Goal: Transaction & Acquisition: Purchase product/service

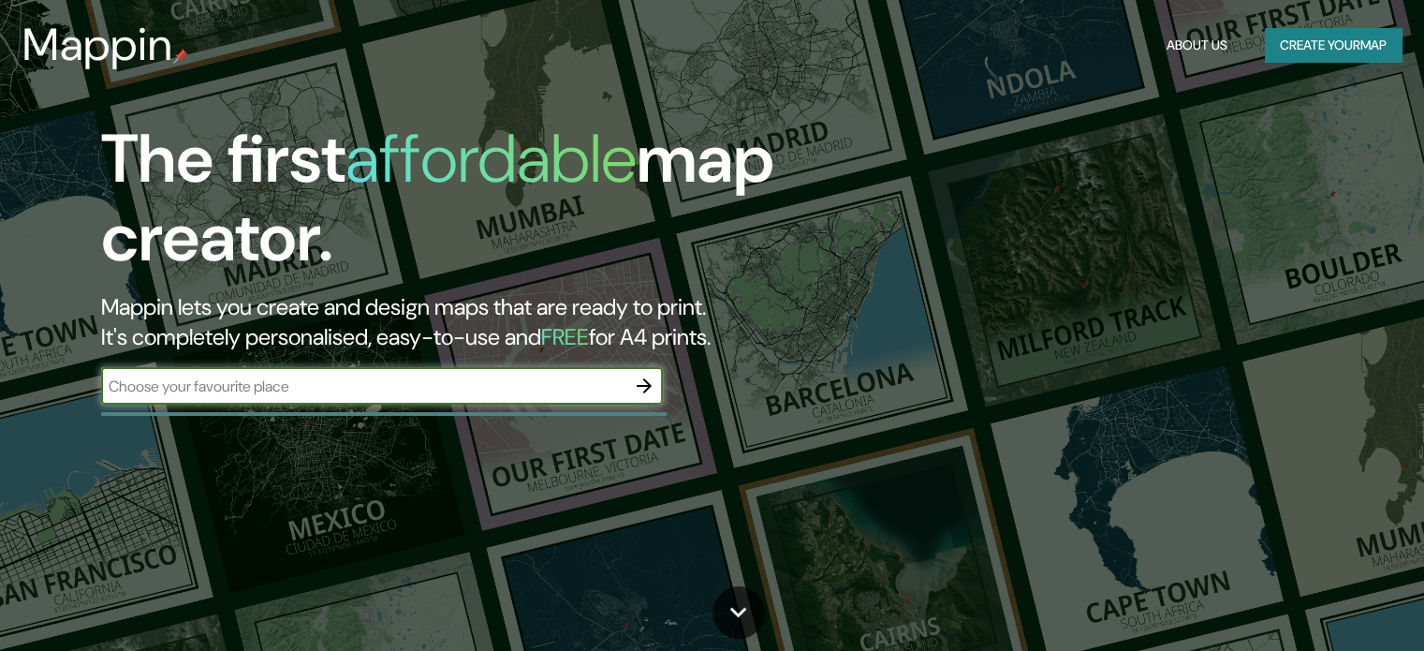
click at [318, 388] on input "text" at bounding box center [363, 387] width 524 height 22
click at [176, 395] on input "text" at bounding box center [363, 387] width 524 height 22
paste input "Tekirdağ Büyükşehir Belediyesi"
type input "Tekirdağ Büyükşehir Belediyesi"
click at [1334, 29] on button "Create your map" at bounding box center [1333, 45] width 137 height 35
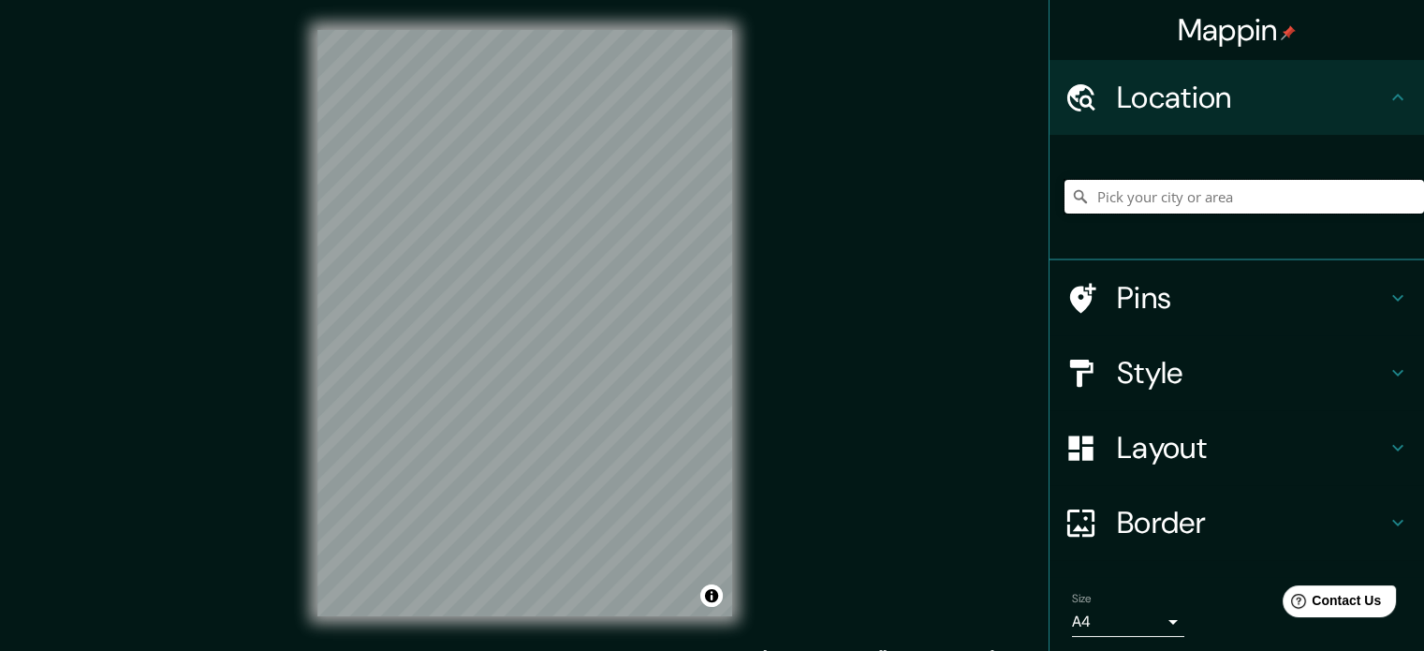
click at [1172, 201] on input "Pick your city or area" at bounding box center [1245, 197] width 360 height 34
click at [1128, 199] on input "Pick your city or area" at bounding box center [1245, 197] width 360 height 34
paste input "Tekirdağ"
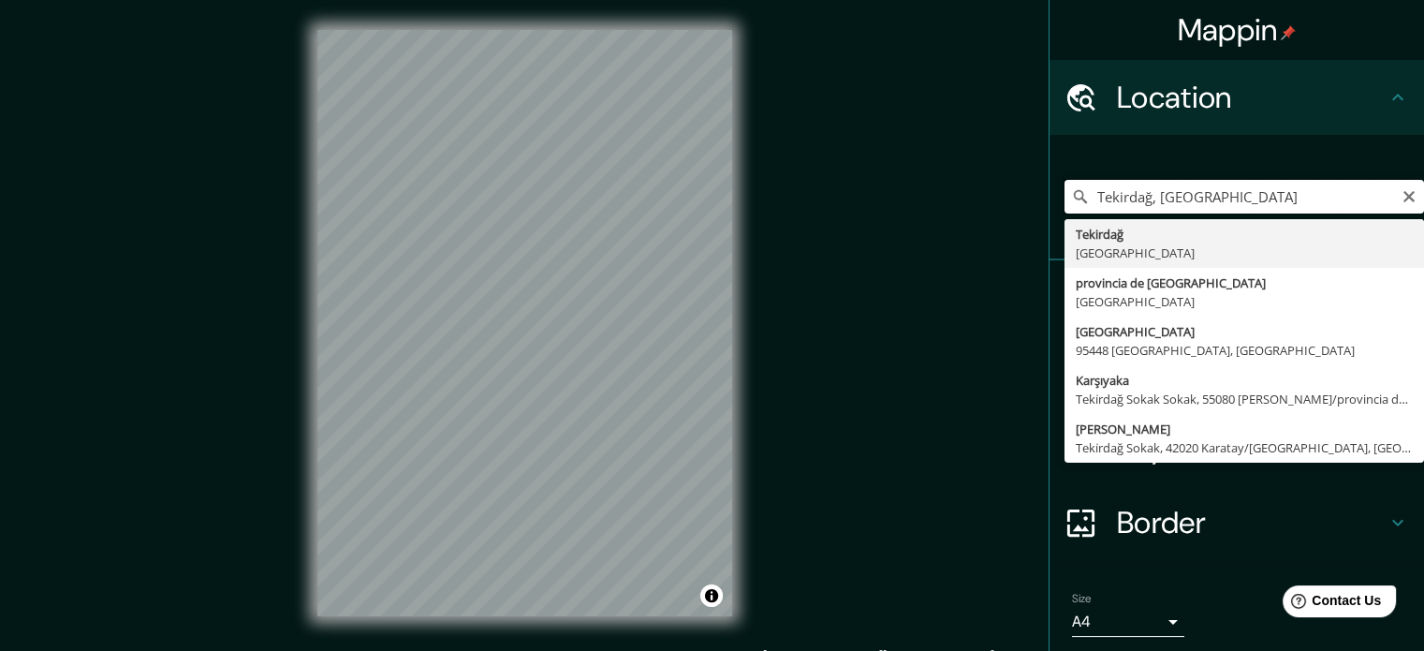
click at [1214, 199] on input "Tekirdağ, [GEOGRAPHIC_DATA]" at bounding box center [1245, 197] width 360 height 34
drag, startPoint x: 1200, startPoint y: 199, endPoint x: 1038, endPoint y: 213, distance: 162.5
click at [1050, 213] on div "[GEOGRAPHIC_DATA], [GEOGRAPHIC_DATA] [GEOGRAPHIC_DATA] [GEOGRAPHIC_DATA] provin…" at bounding box center [1237, 197] width 375 height 125
paste input "Büyükşehir Belediyesi"
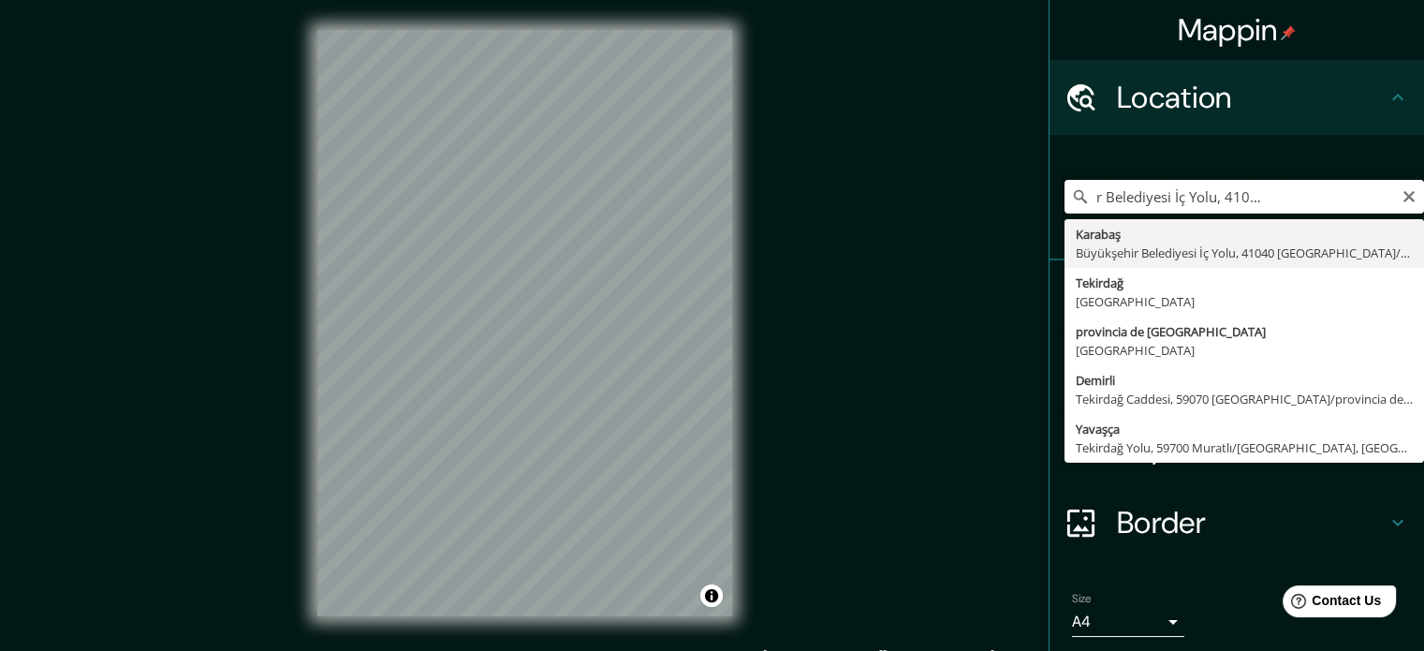
scroll to position [0, 229]
drag, startPoint x: 1082, startPoint y: 195, endPoint x: 1423, endPoint y: 202, distance: 341.9
click at [1423, 202] on html "Mappin Location [GEOGRAPHIC_DATA], [GEOGRAPHIC_DATA] İç Yolu, 41040 [GEOGRAPHI…" at bounding box center [712, 325] width 1424 height 651
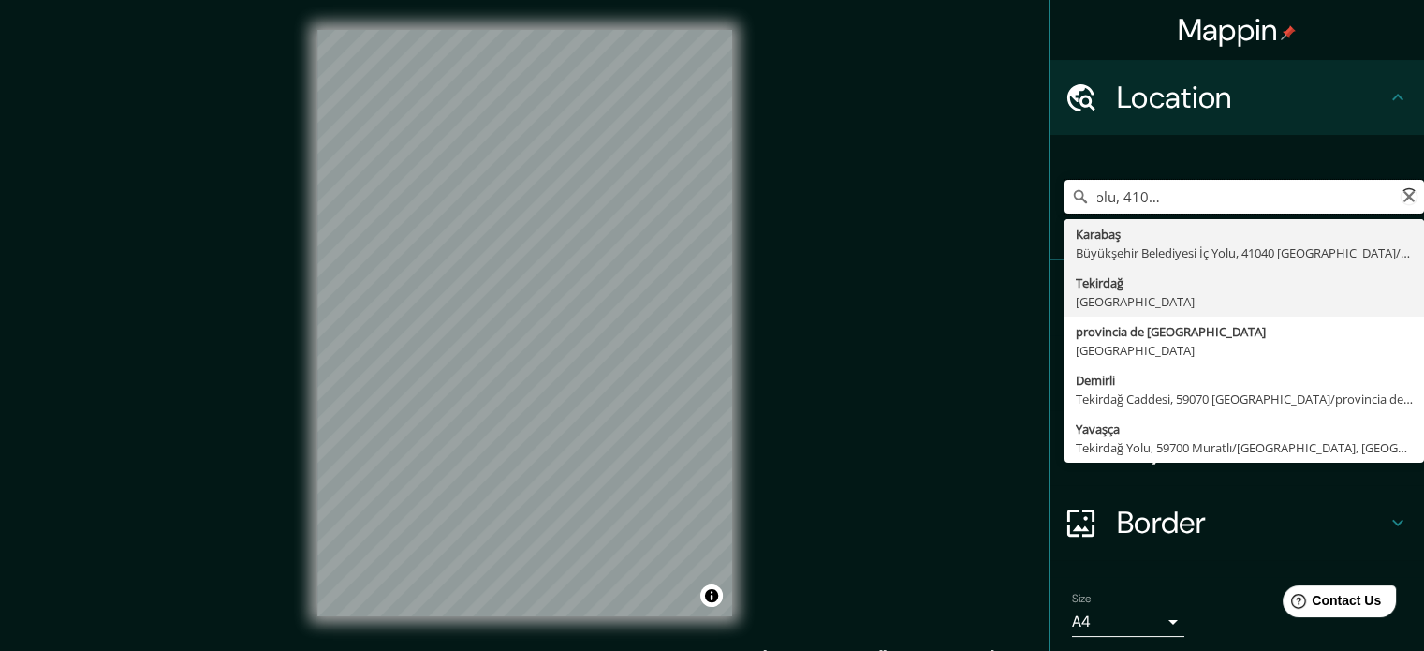
paste input "Tekirdağ"
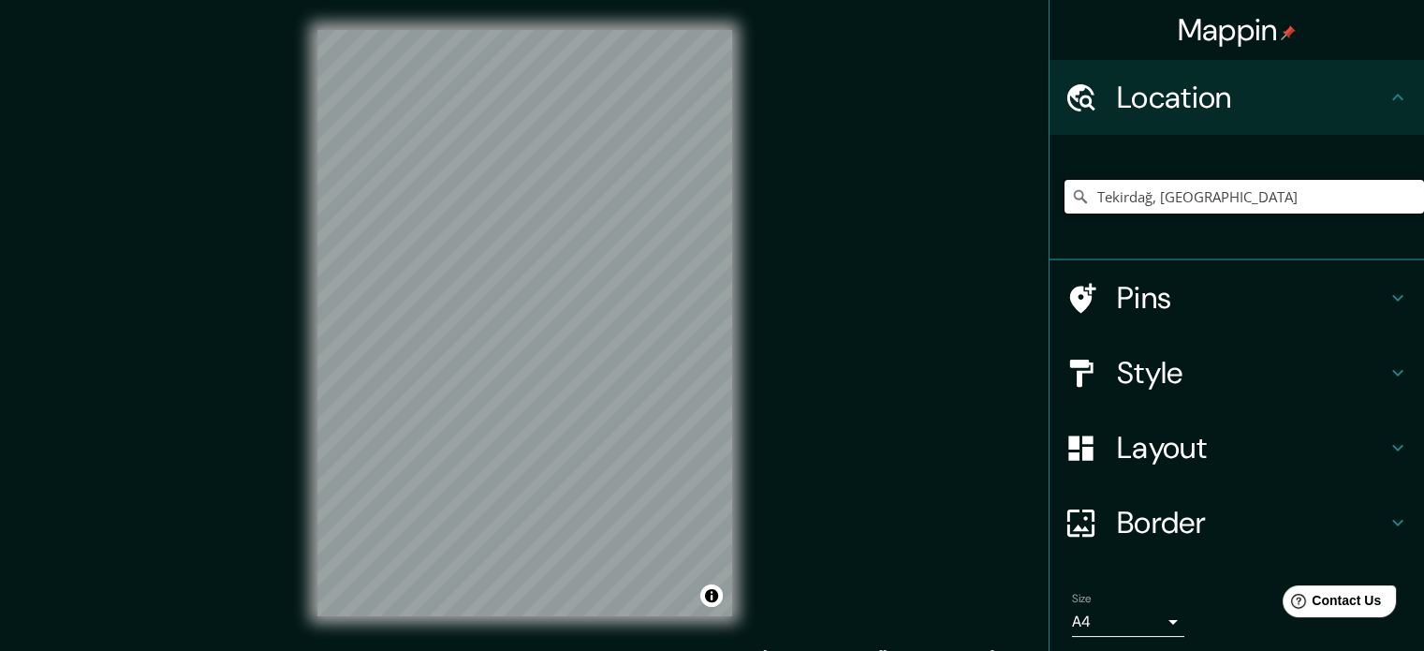
type input "Tekirdağ, [GEOGRAPHIC_DATA]"
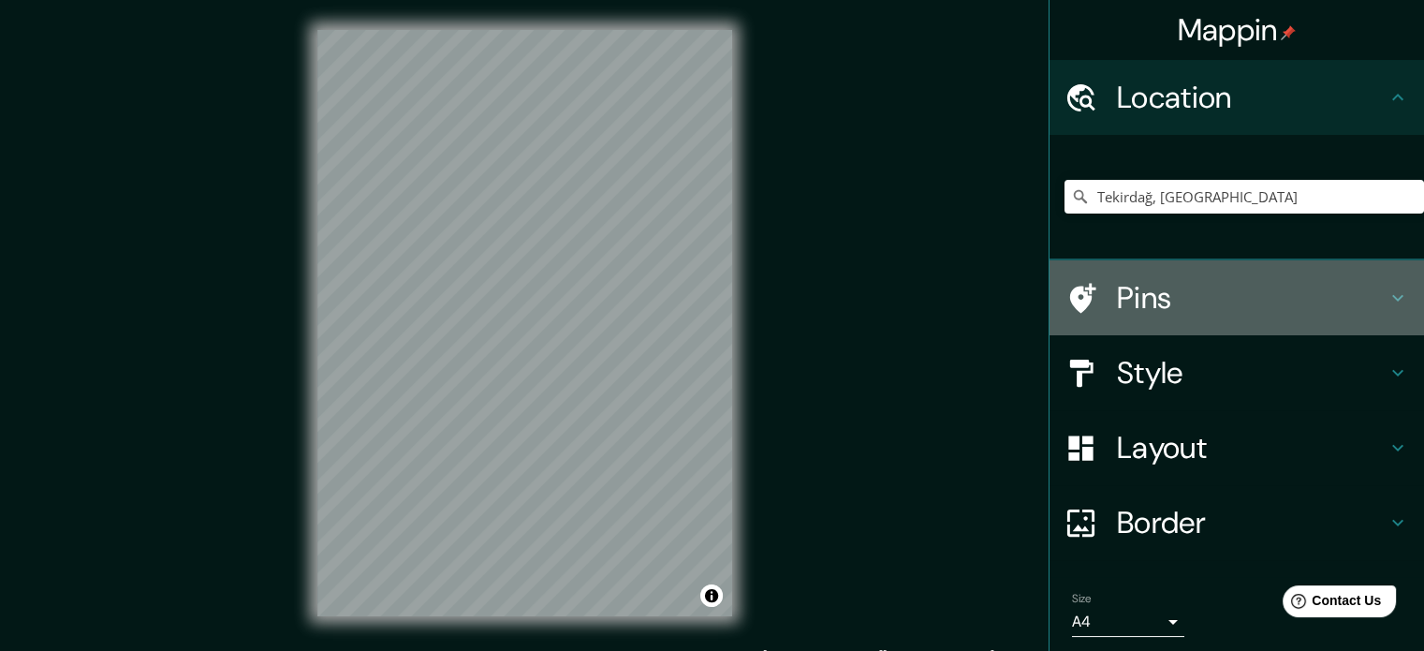
click at [1387, 303] on icon at bounding box center [1398, 298] width 22 height 22
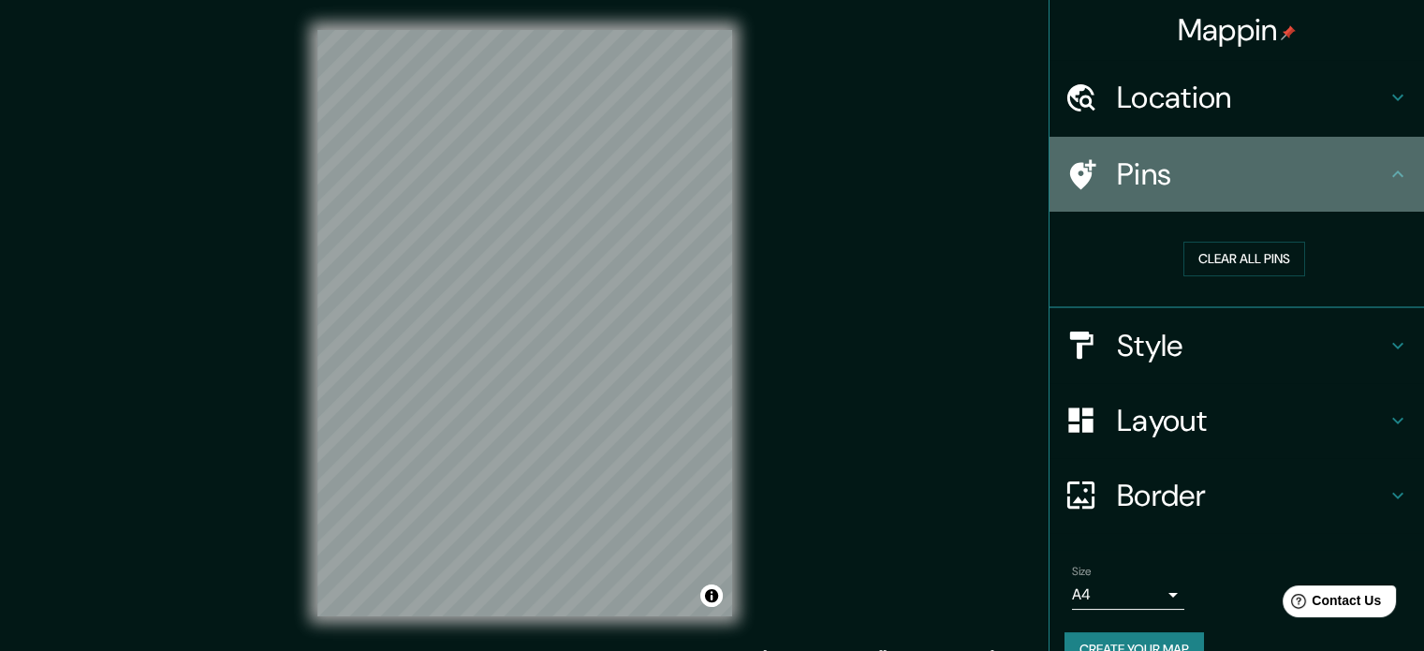
click at [1279, 179] on h4 "Pins" at bounding box center [1252, 173] width 270 height 37
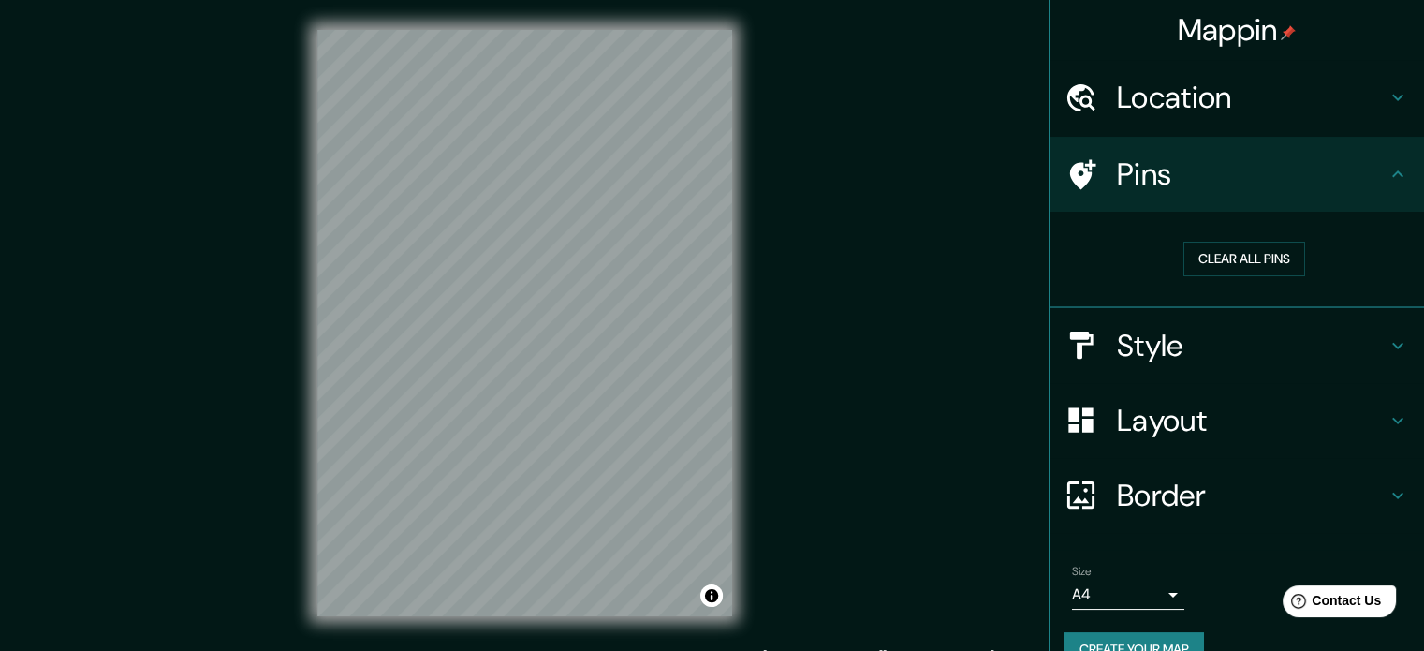
click at [1366, 347] on h4 "Style" at bounding box center [1252, 345] width 270 height 37
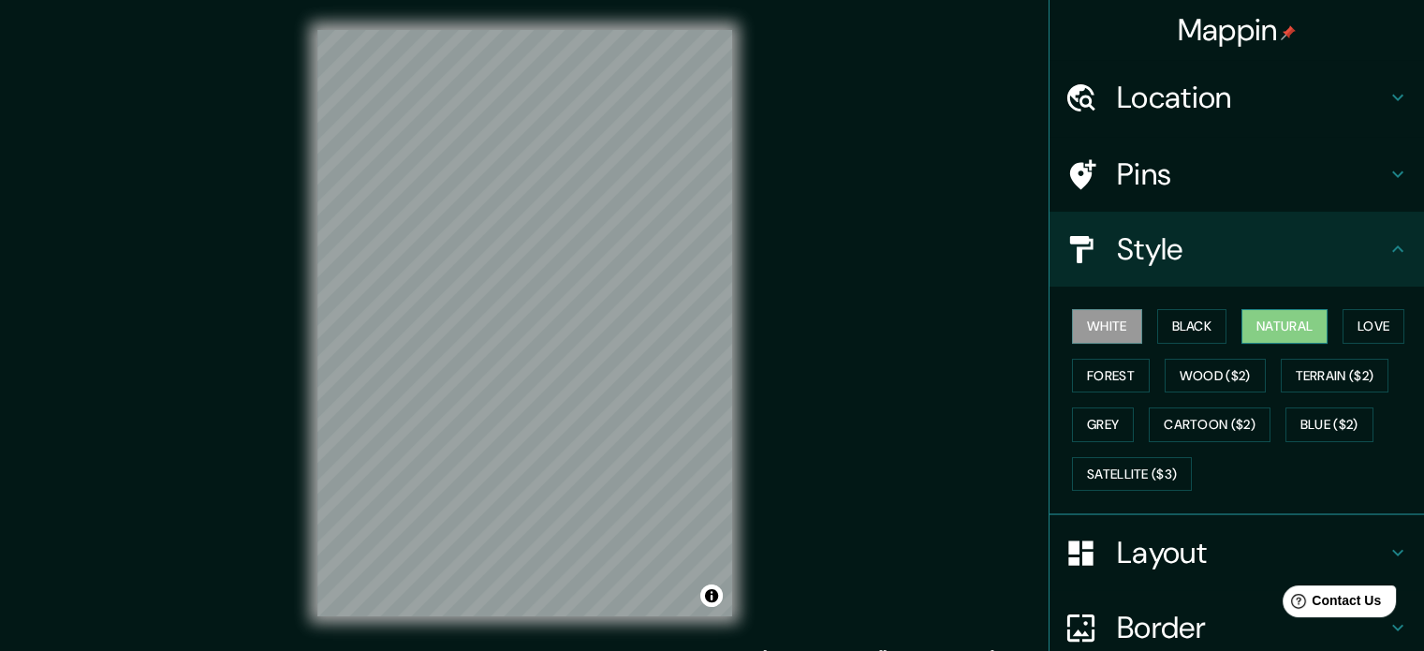
click at [1292, 323] on button "Natural" at bounding box center [1285, 326] width 86 height 35
click at [1362, 325] on button "Love" at bounding box center [1374, 326] width 62 height 35
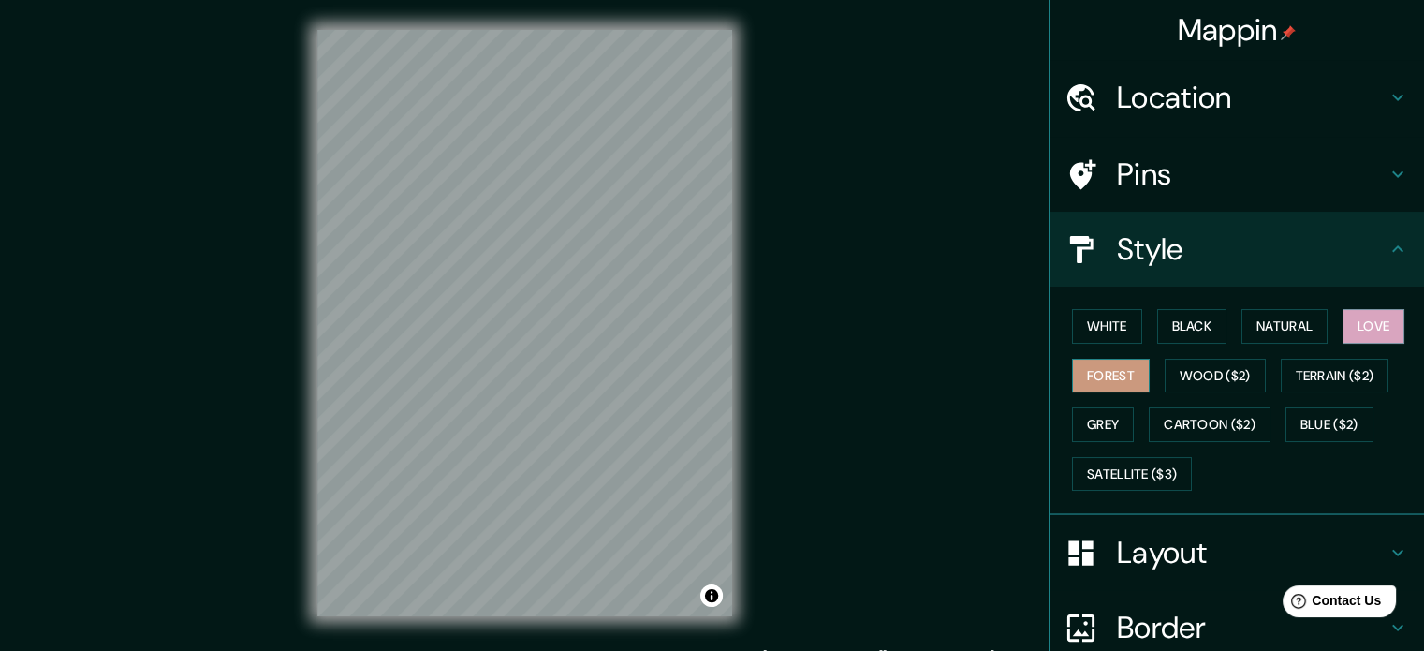
click at [1116, 374] on button "Forest" at bounding box center [1111, 376] width 78 height 35
click at [1098, 414] on button "Grey" at bounding box center [1103, 424] width 62 height 35
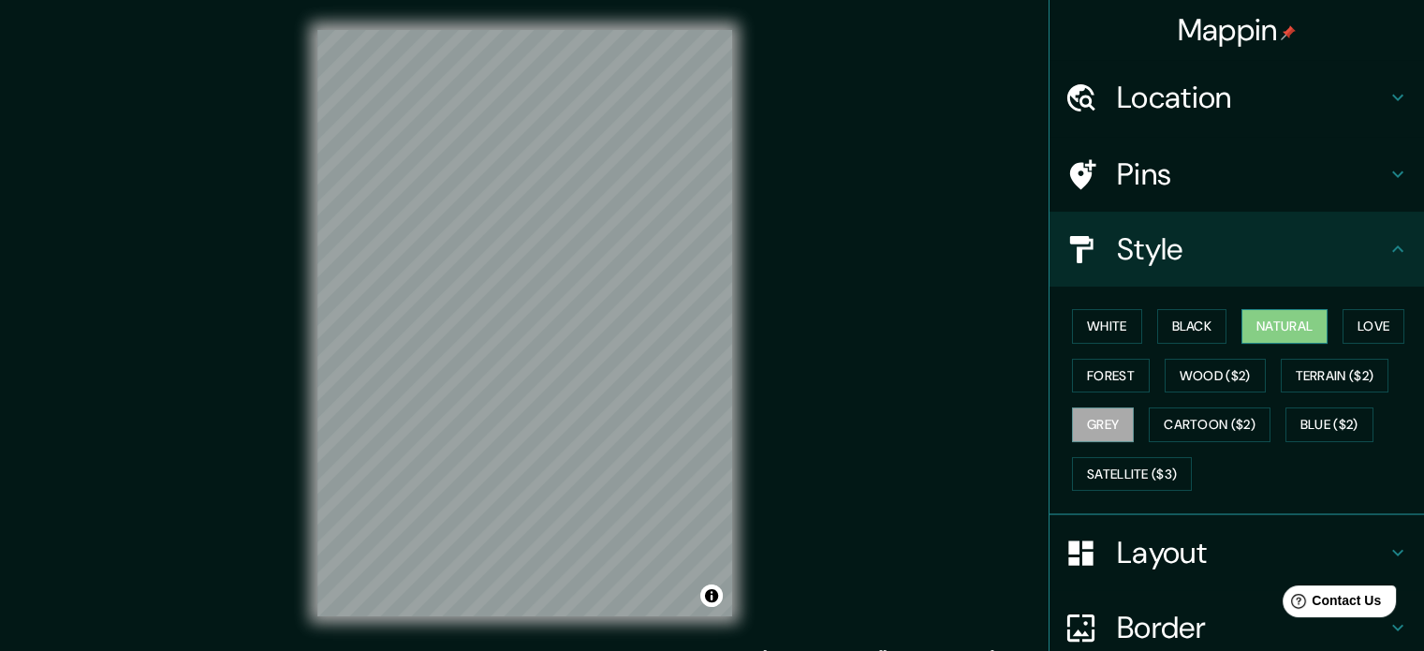
click at [1280, 322] on button "Natural" at bounding box center [1285, 326] width 86 height 35
click at [1387, 242] on icon at bounding box center [1398, 249] width 22 height 22
click at [1393, 243] on icon at bounding box center [1398, 249] width 22 height 22
click at [1300, 254] on h4 "Style" at bounding box center [1252, 248] width 270 height 37
click at [1088, 250] on div at bounding box center [1091, 249] width 52 height 33
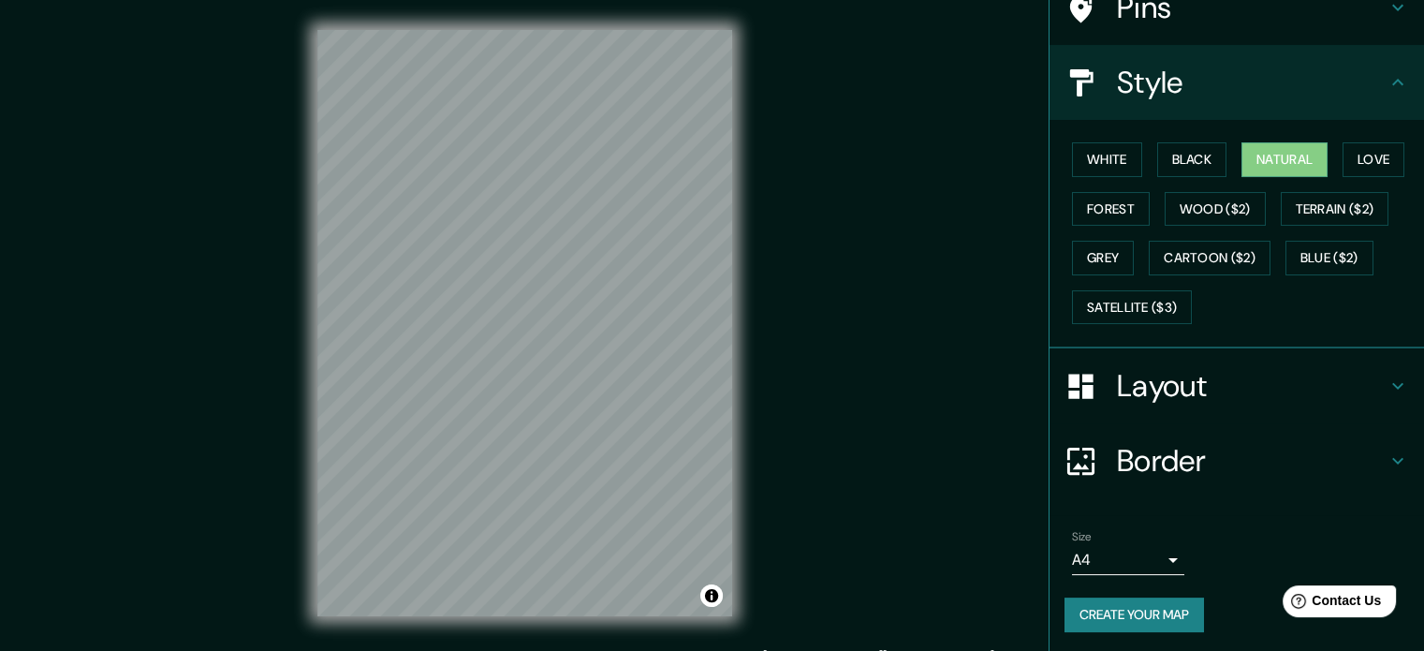
click at [1199, 369] on h4 "Layout" at bounding box center [1252, 385] width 270 height 37
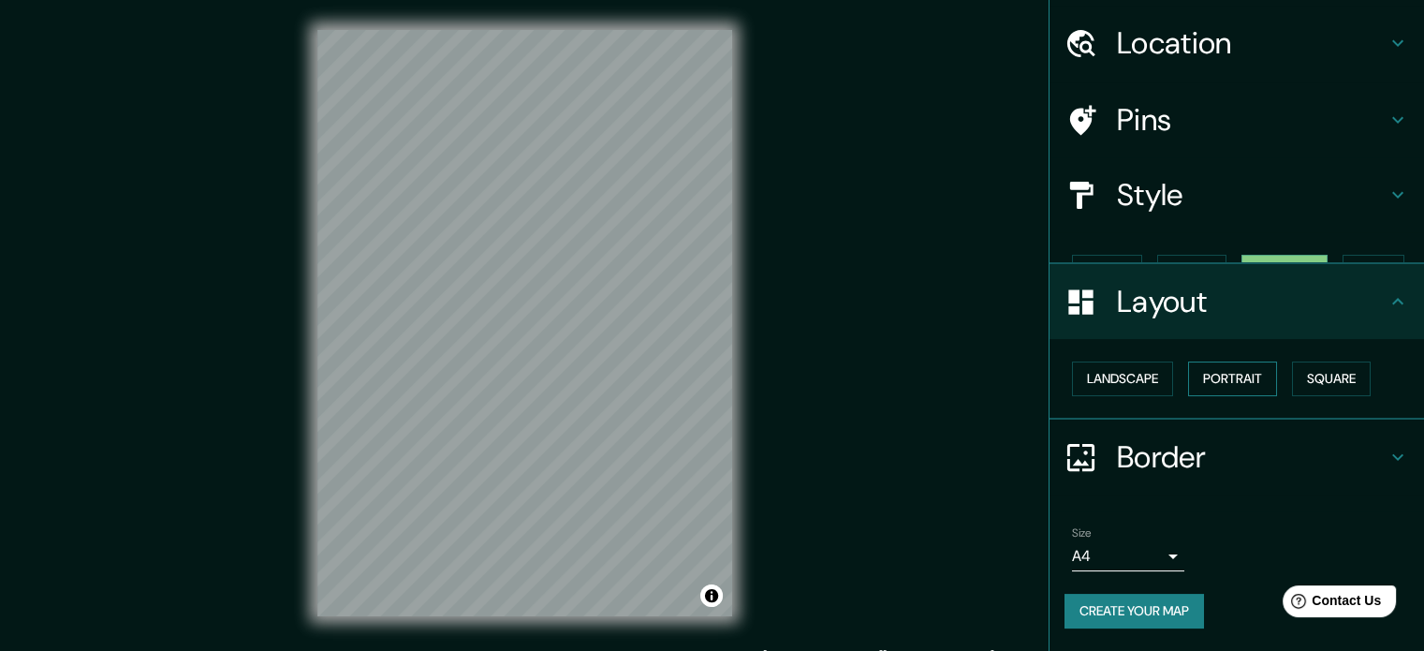
scroll to position [21, 0]
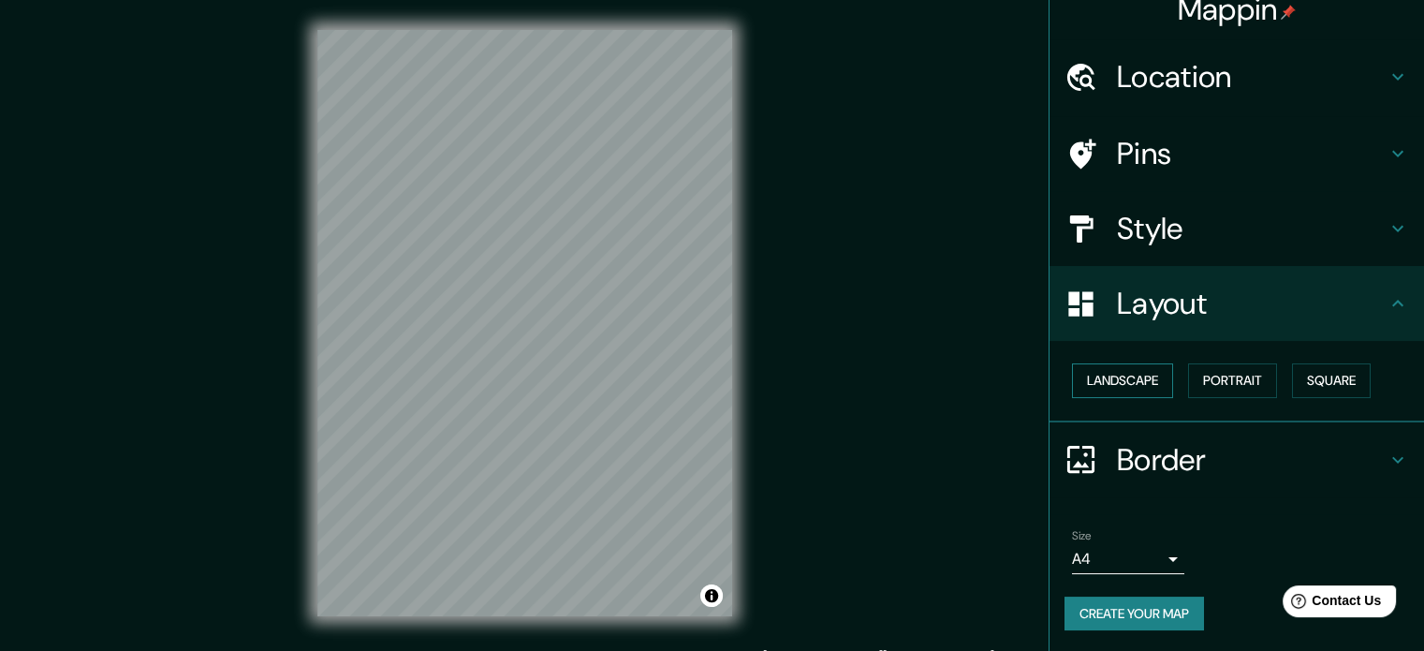
click at [1120, 378] on button "Landscape" at bounding box center [1122, 380] width 101 height 35
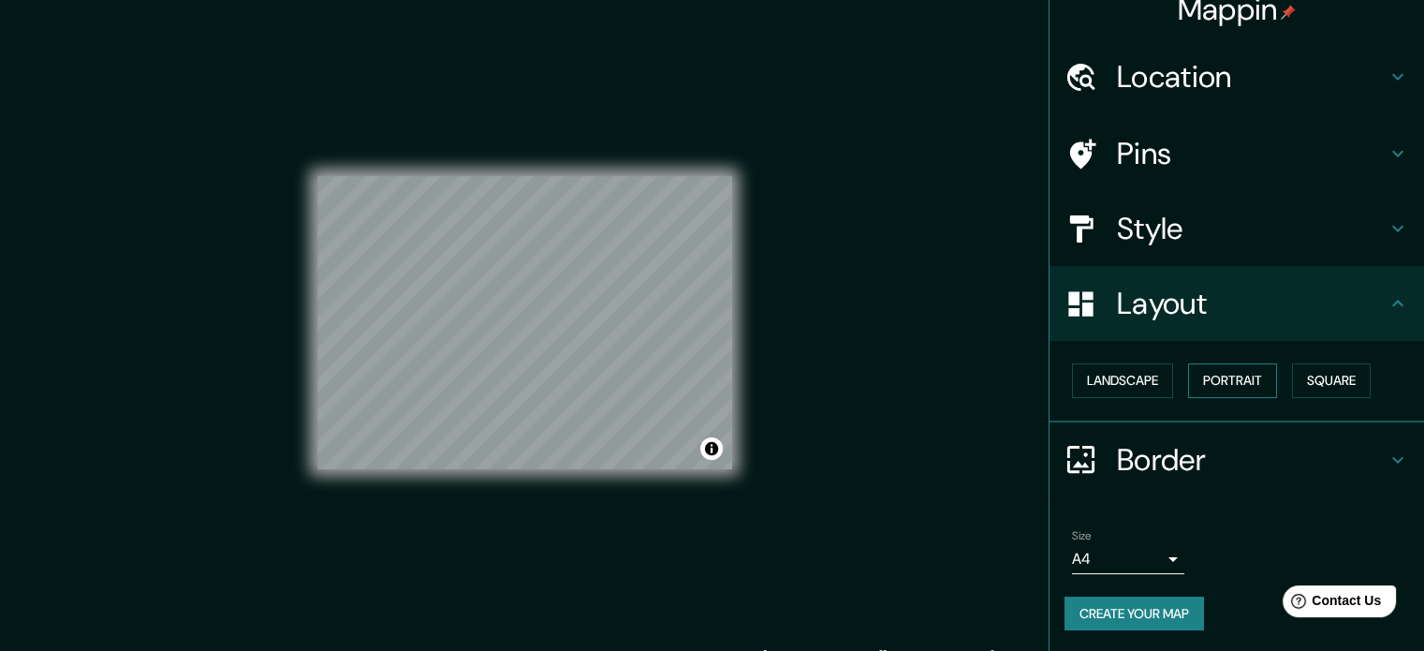
click at [1238, 379] on button "Portrait" at bounding box center [1232, 380] width 89 height 35
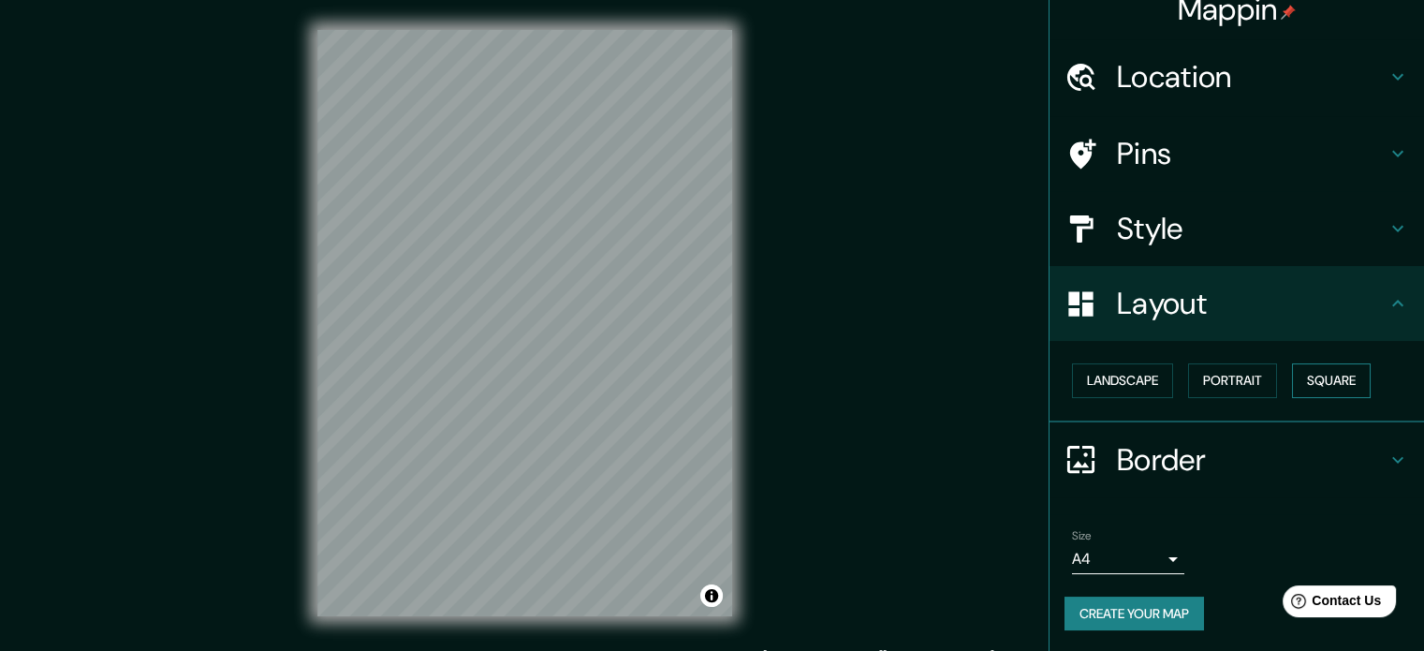
click at [1329, 381] on button "Square" at bounding box center [1331, 380] width 79 height 35
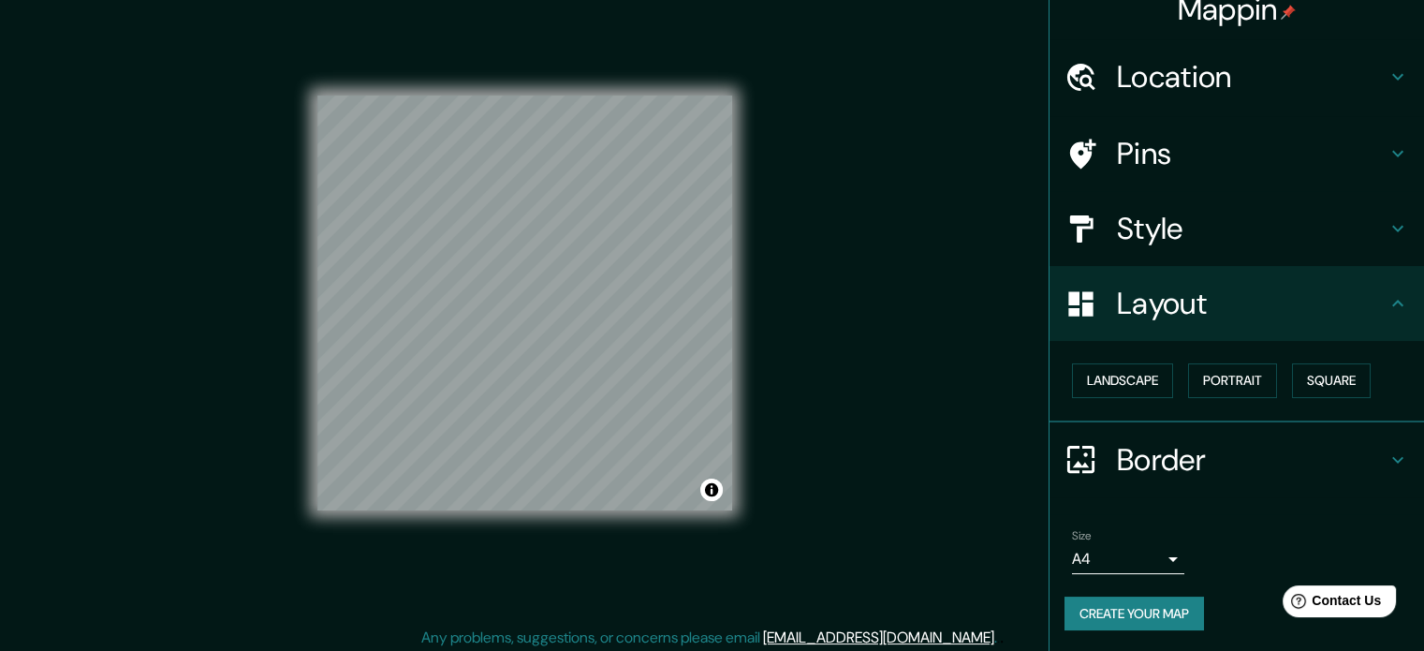
scroll to position [24, 0]
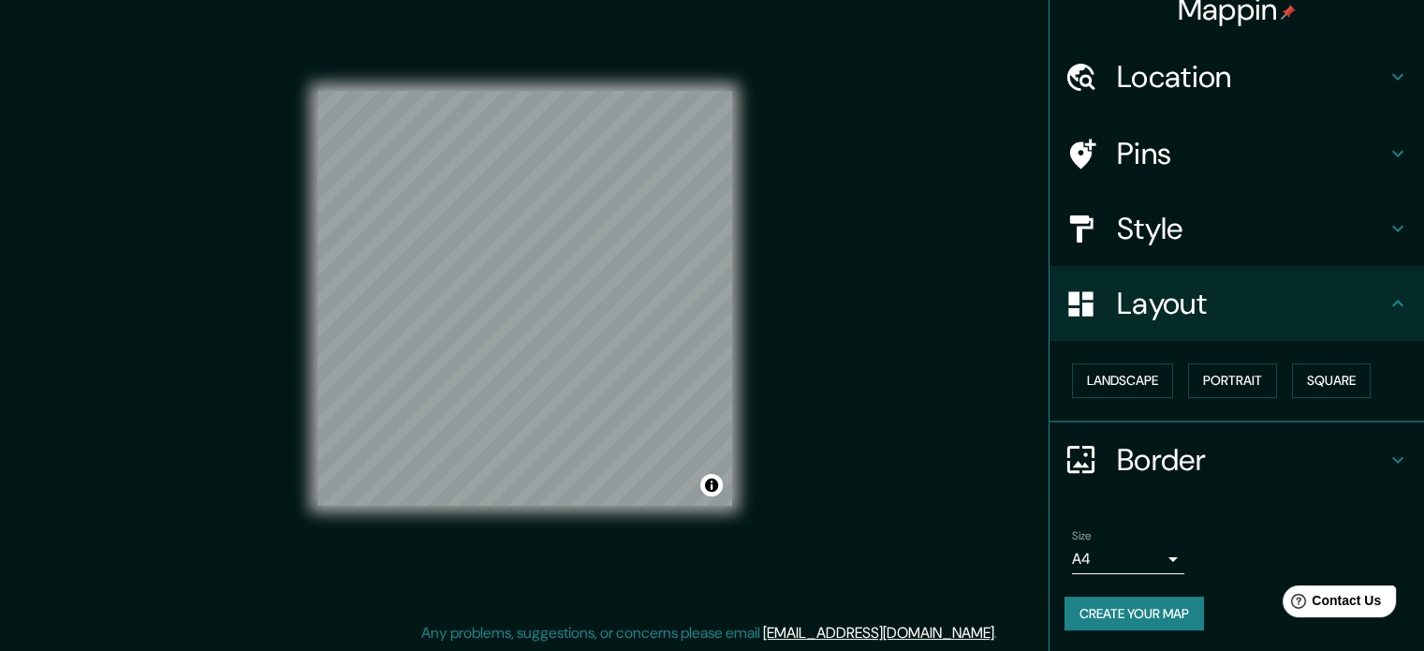
click at [1338, 441] on h4 "Border" at bounding box center [1252, 459] width 270 height 37
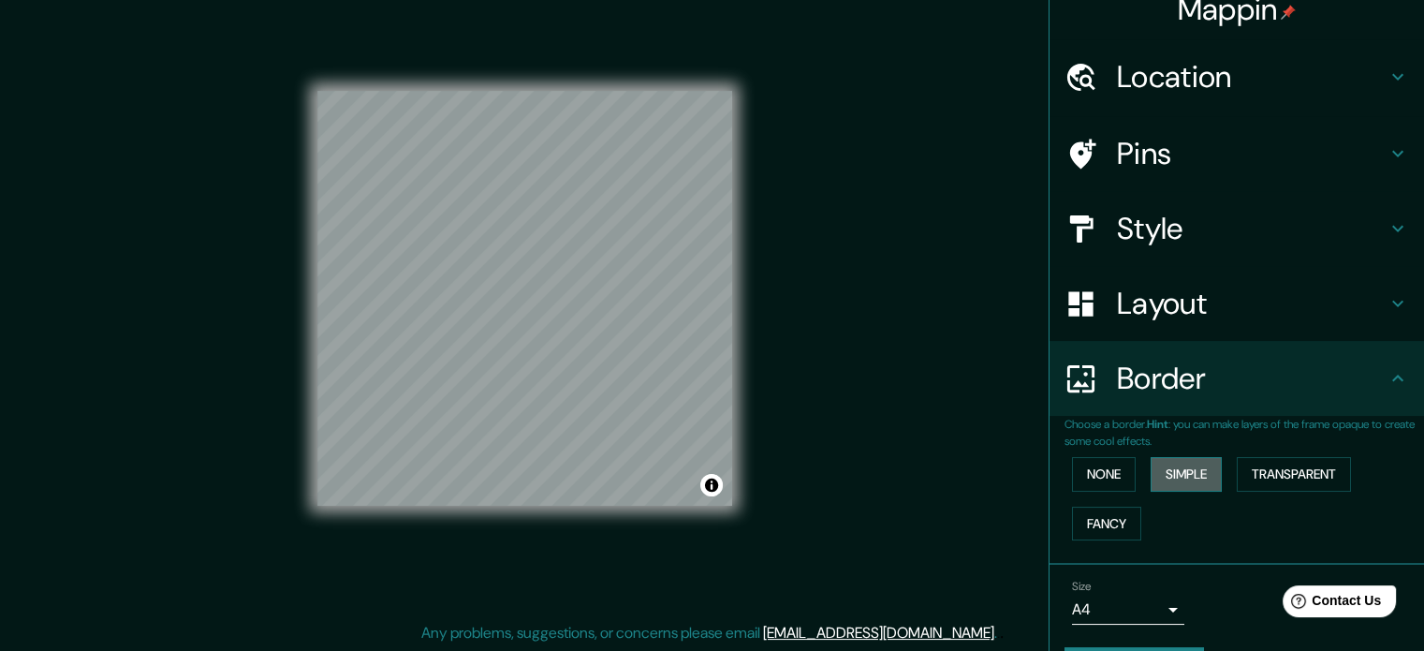
click at [1162, 471] on button "Simple" at bounding box center [1186, 474] width 71 height 35
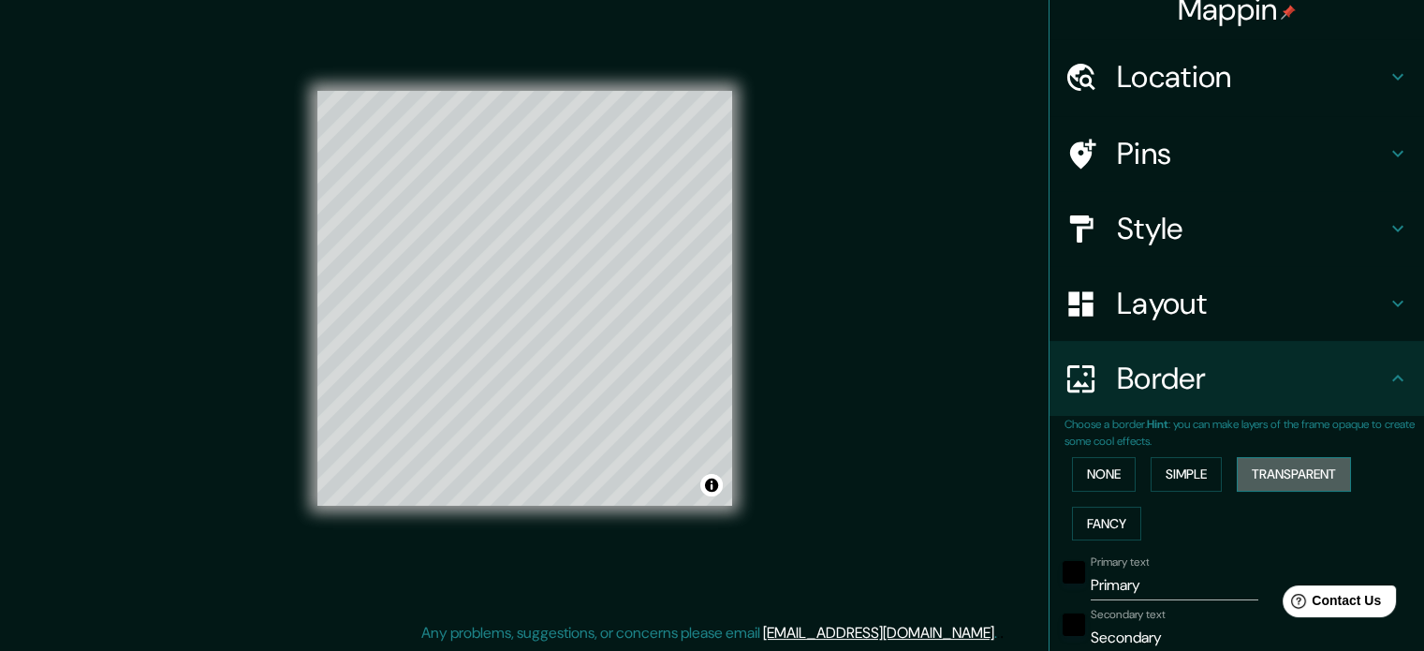
click at [1270, 466] on button "Transparent" at bounding box center [1294, 474] width 114 height 35
click at [522, 91] on div at bounding box center [524, 91] width 415 height 0
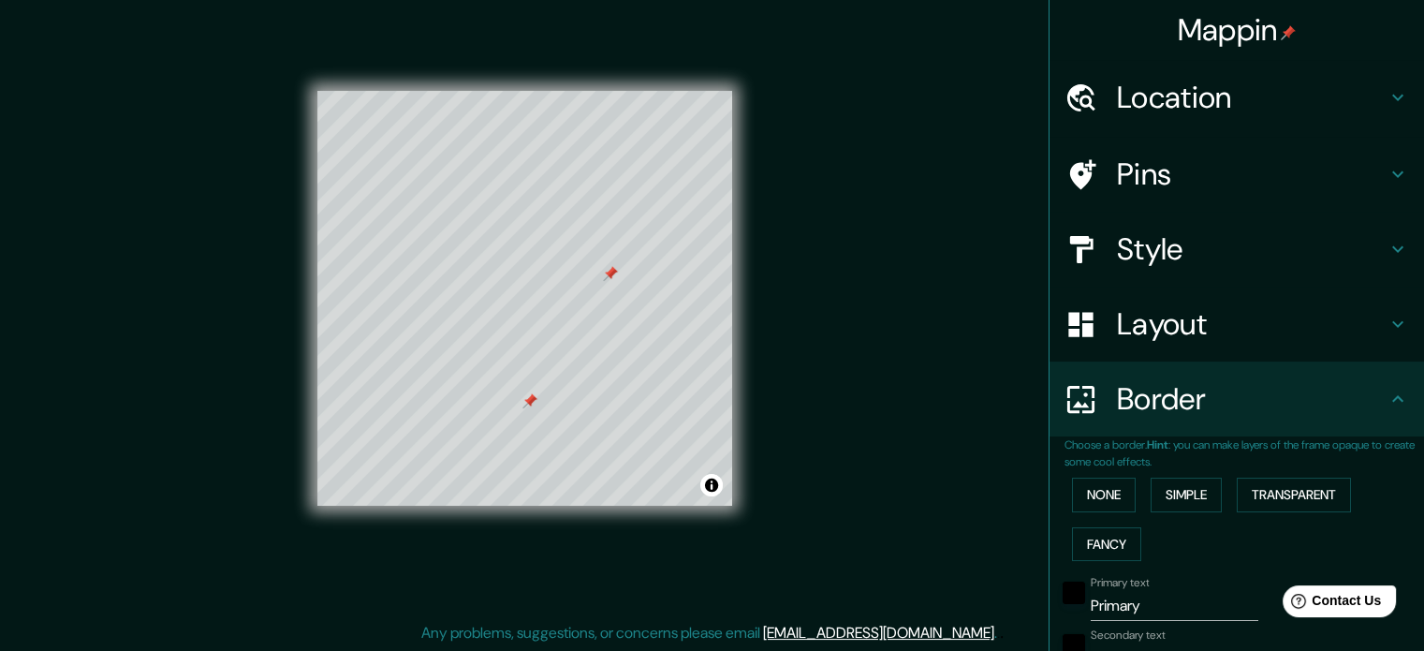
click at [1143, 190] on h4 "Pins" at bounding box center [1252, 173] width 270 height 37
type input "213"
type input "35"
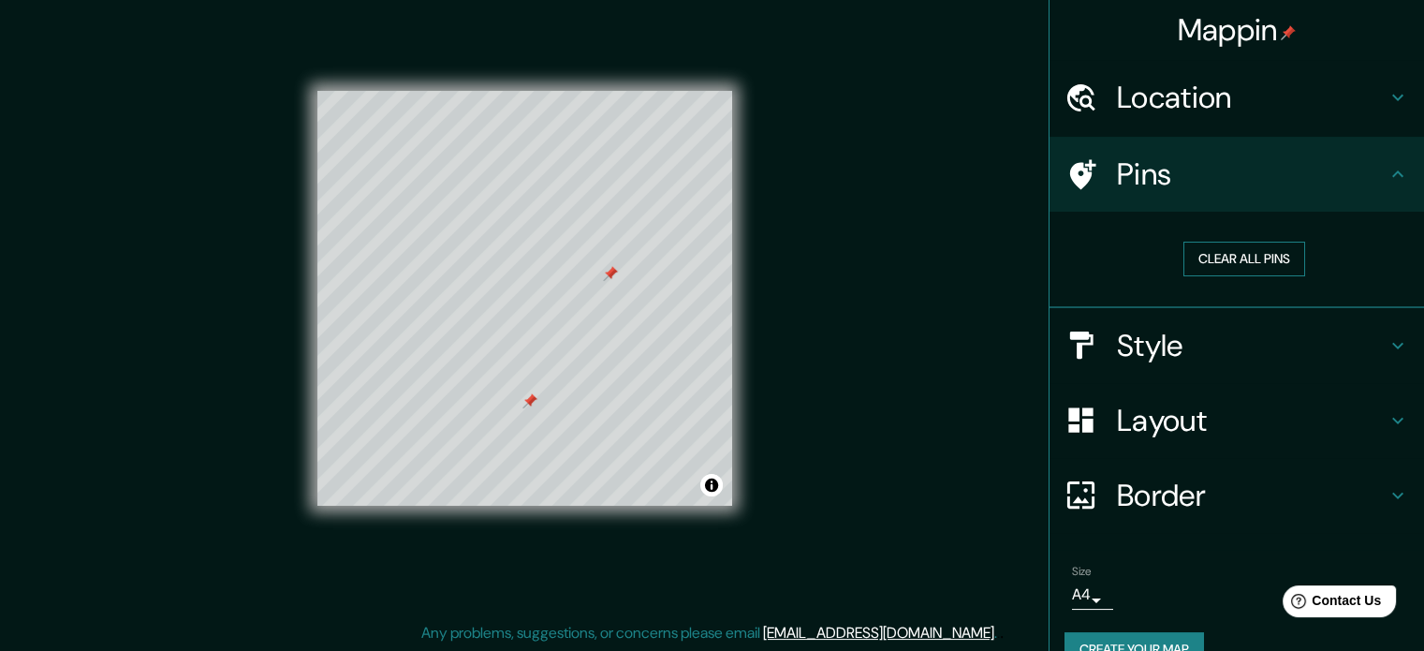
click at [1220, 250] on button "Clear all pins" at bounding box center [1245, 259] width 122 height 35
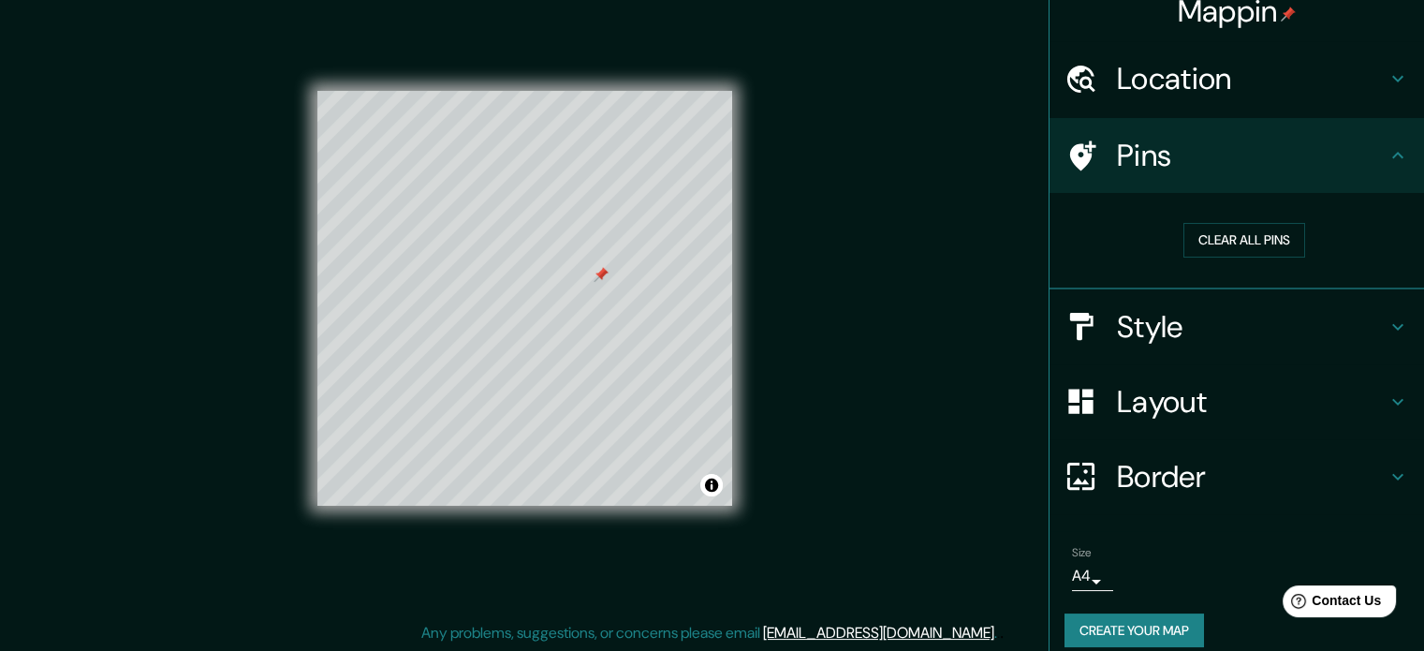
scroll to position [36, 0]
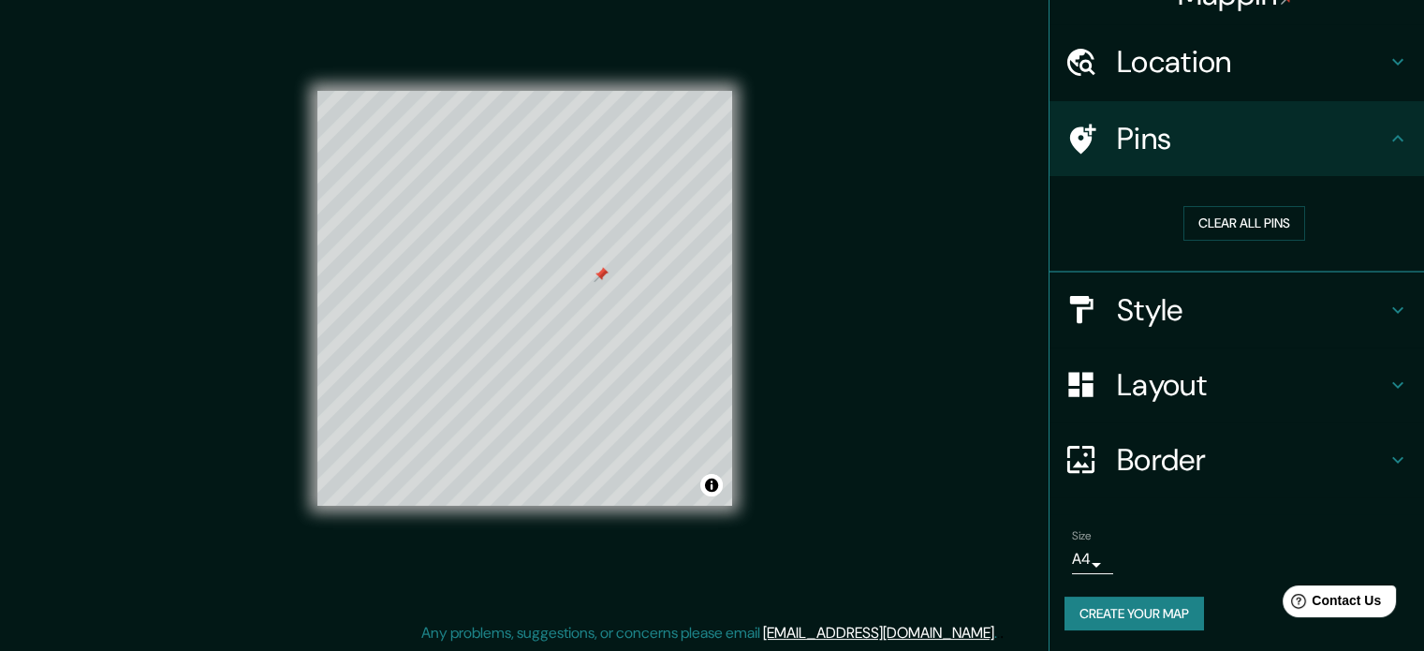
click at [1199, 446] on h4 "Border" at bounding box center [1252, 459] width 270 height 37
type input "213"
type input "35"
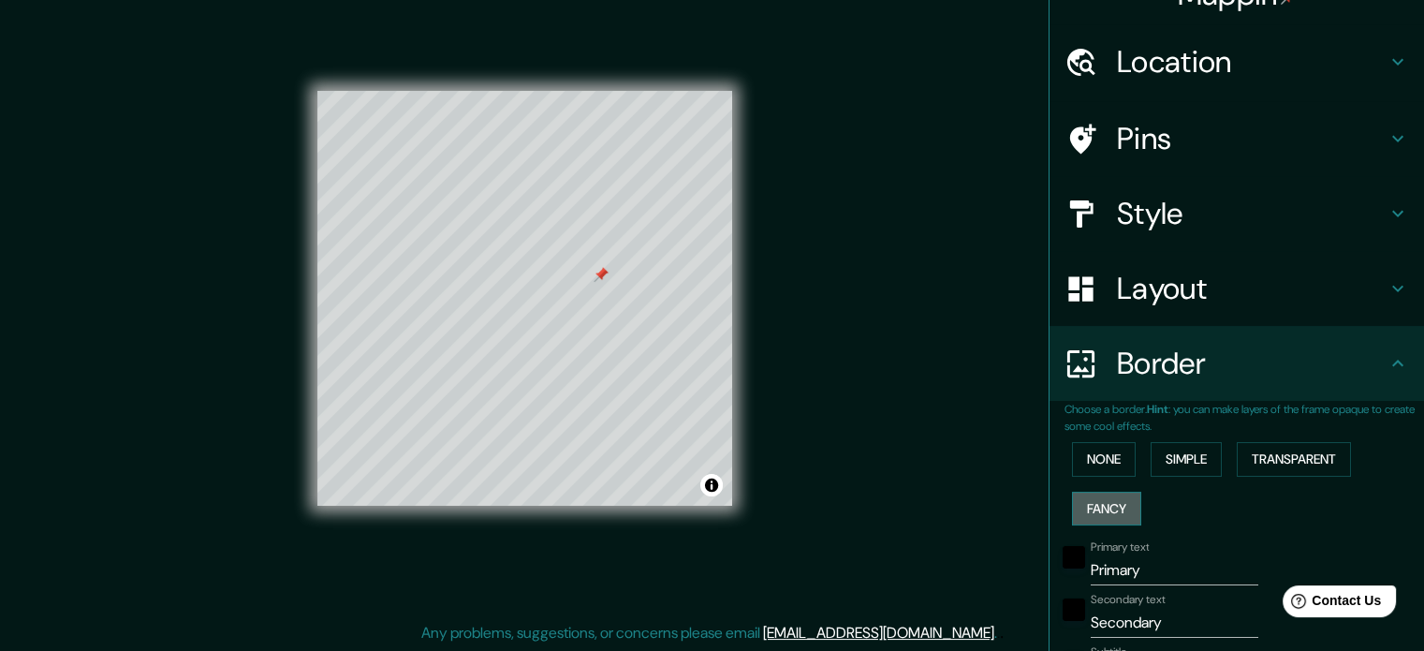
click at [1098, 507] on button "Fancy" at bounding box center [1106, 509] width 69 height 35
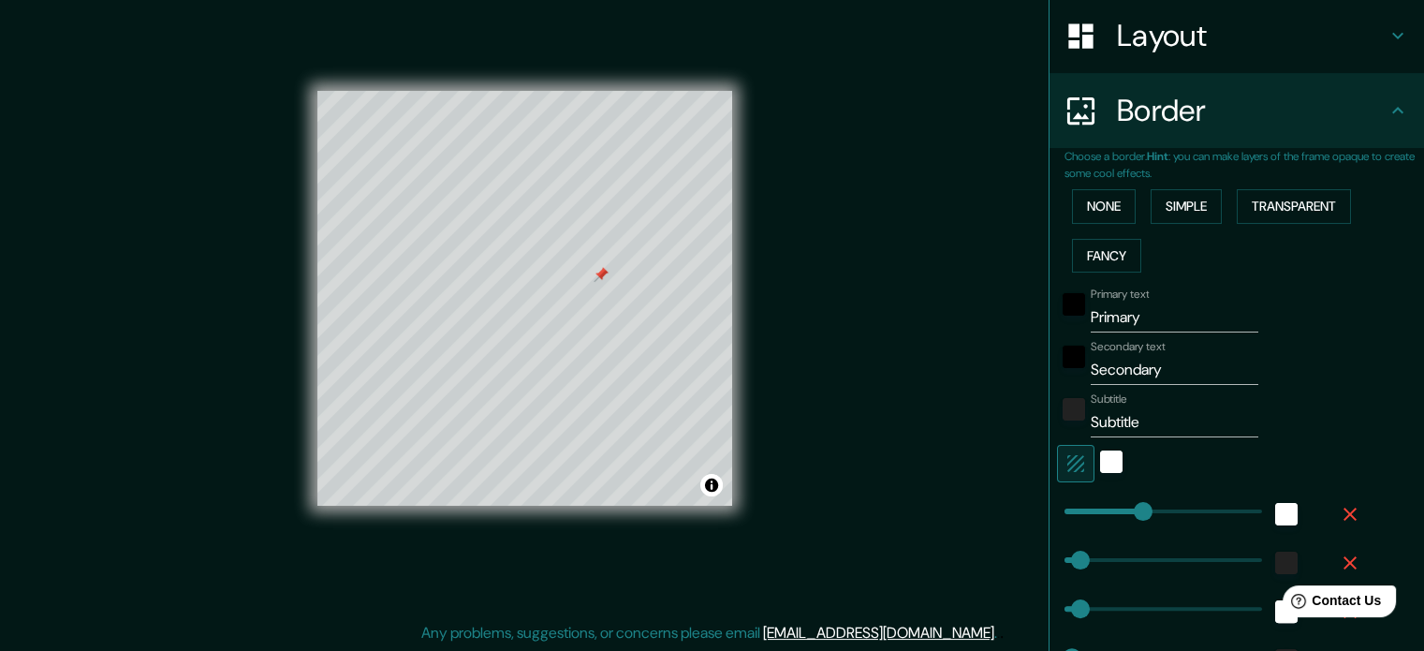
scroll to position [317, 0]
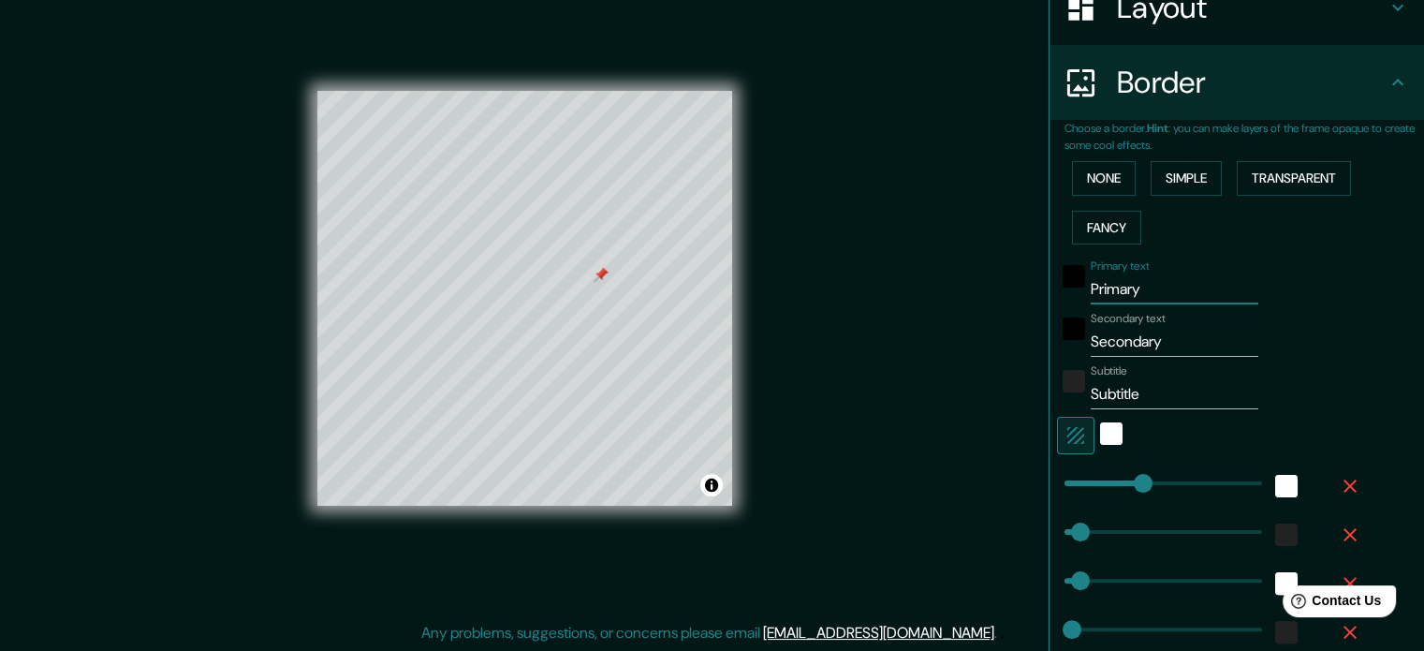
drag, startPoint x: 1142, startPoint y: 291, endPoint x: 1066, endPoint y: 288, distance: 75.9
click at [1066, 288] on div "Primary text Primary" at bounding box center [1210, 281] width 307 height 45
type input "177"
type input "35"
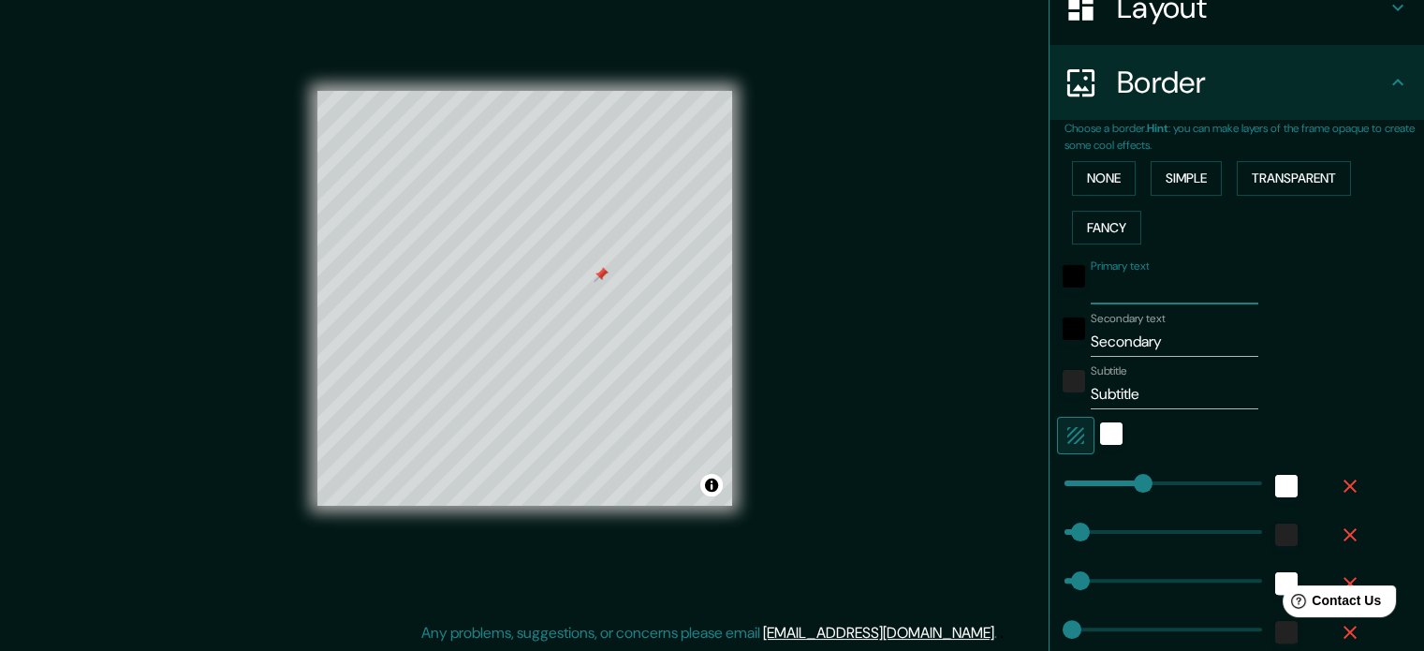
type input "18"
drag, startPoint x: 1163, startPoint y: 343, endPoint x: 1037, endPoint y: 359, distance: 127.4
click at [1050, 359] on div "Choose a border. Hint : you can make layers of the frame opaque to create some …" at bounding box center [1237, 414] width 375 height 588
type input "177"
type input "35"
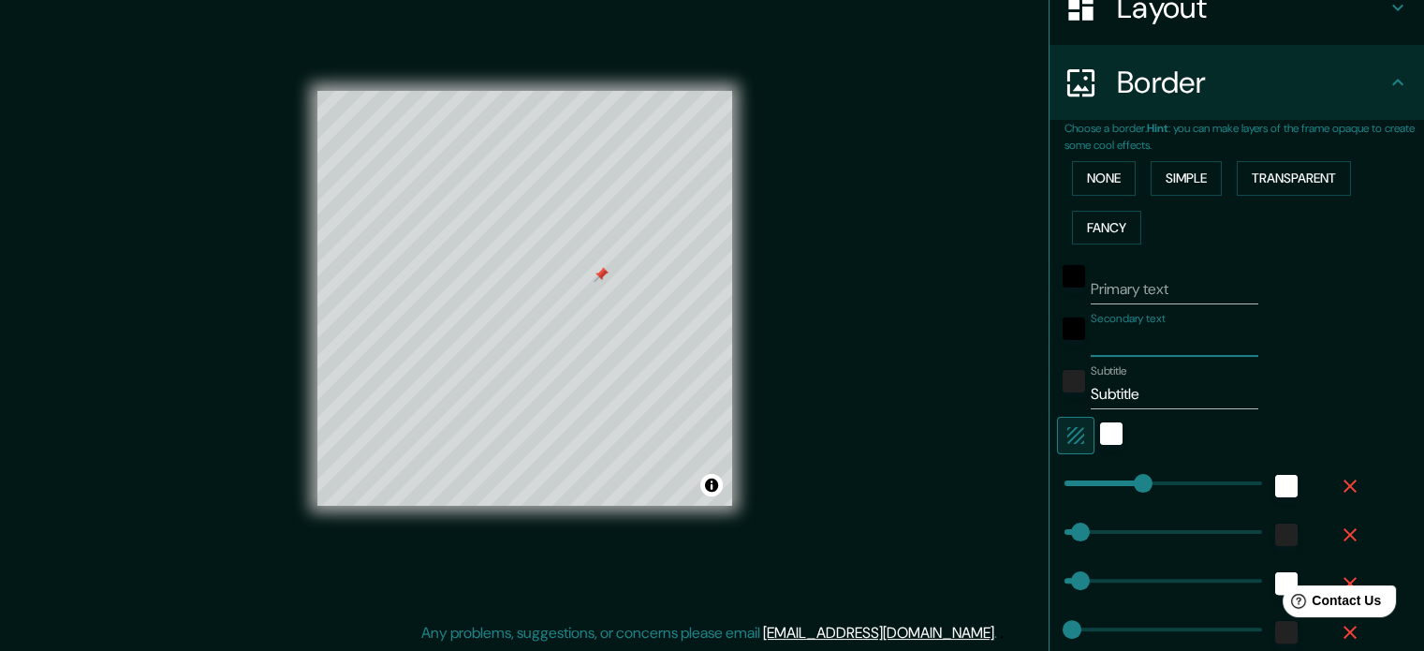
type input "35"
type input "18"
drag, startPoint x: 1129, startPoint y: 389, endPoint x: 1060, endPoint y: 392, distance: 69.4
click at [1060, 392] on div "Subtitle Subtitle" at bounding box center [1210, 386] width 307 height 45
type input "177"
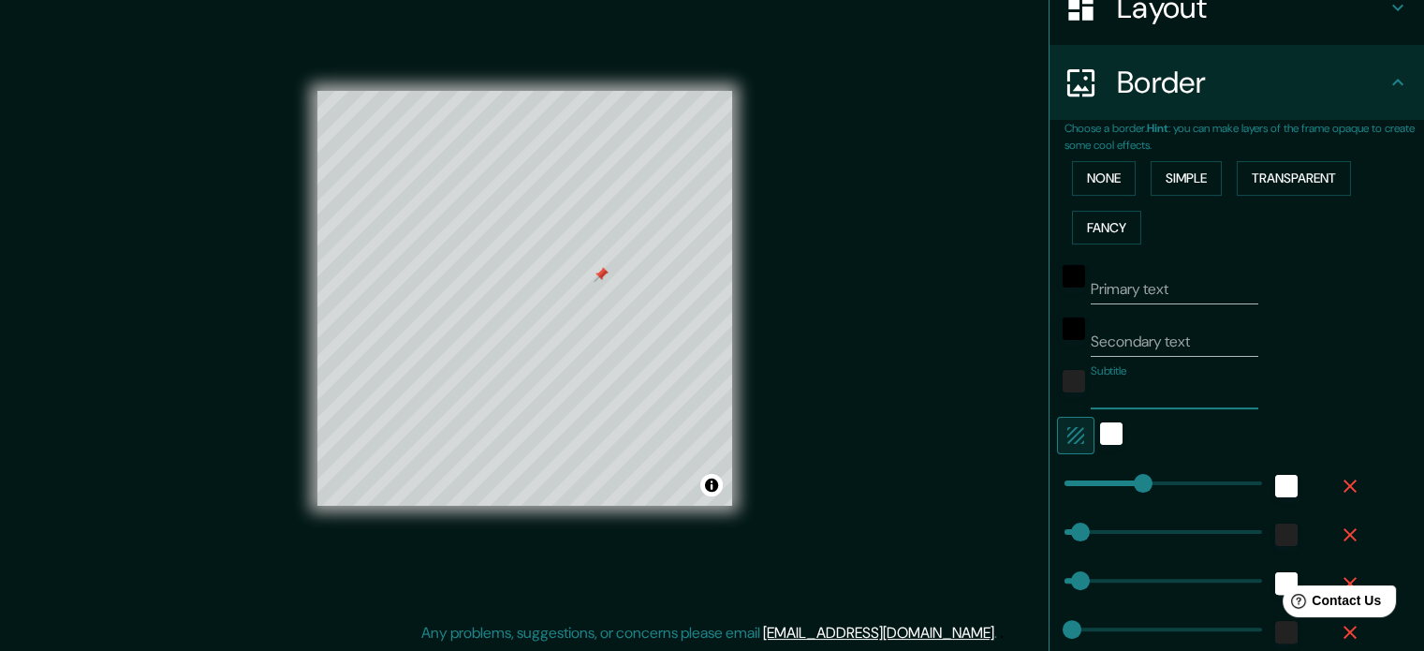
type input "35"
type input "18"
click at [1259, 180] on button "Transparent" at bounding box center [1294, 178] width 114 height 35
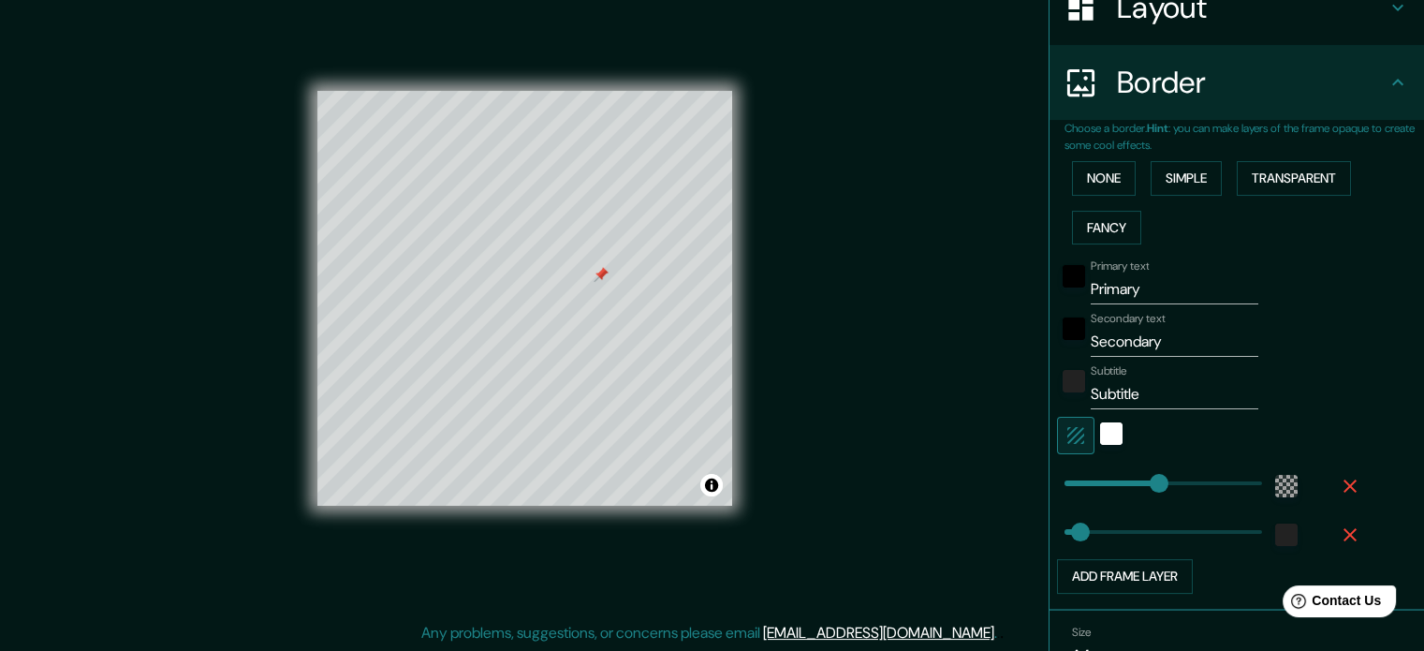
scroll to position [410, 0]
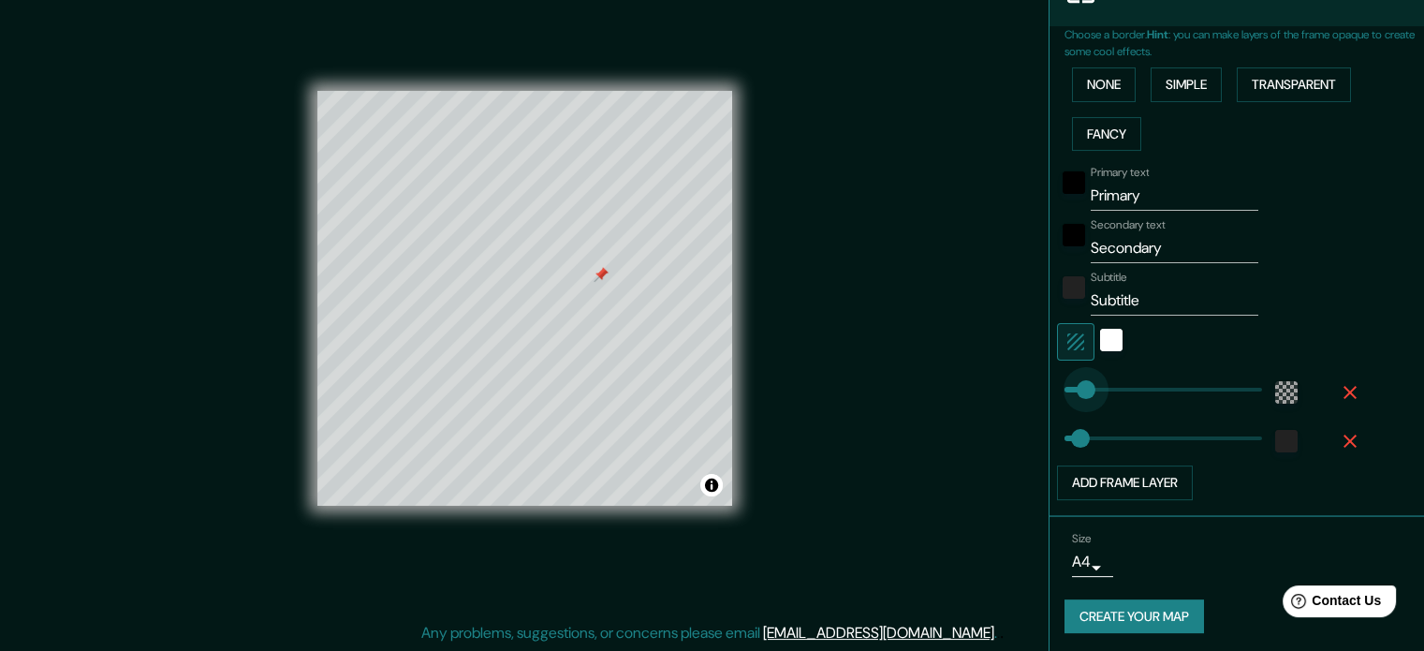
type input "56"
drag, startPoint x: 1142, startPoint y: 384, endPoint x: 1082, endPoint y: 329, distance: 81.5
type input "35"
drag, startPoint x: 1124, startPoint y: 201, endPoint x: 1061, endPoint y: 205, distance: 62.9
click at [1061, 205] on div "Primary text Primary" at bounding box center [1210, 188] width 307 height 45
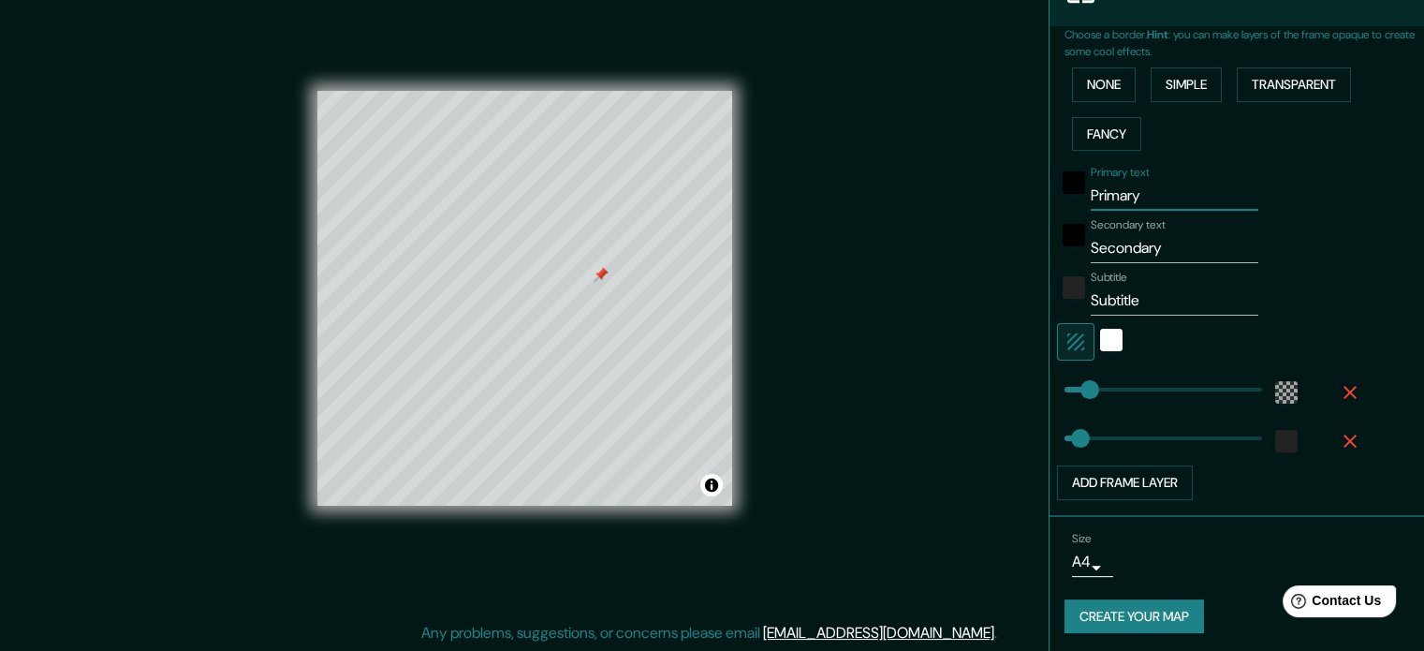
type input "35"
drag, startPoint x: 1164, startPoint y: 250, endPoint x: 1087, endPoint y: 255, distance: 76.9
click at [1091, 255] on input "Secondary" at bounding box center [1175, 248] width 168 height 30
type input "S"
type input "35"
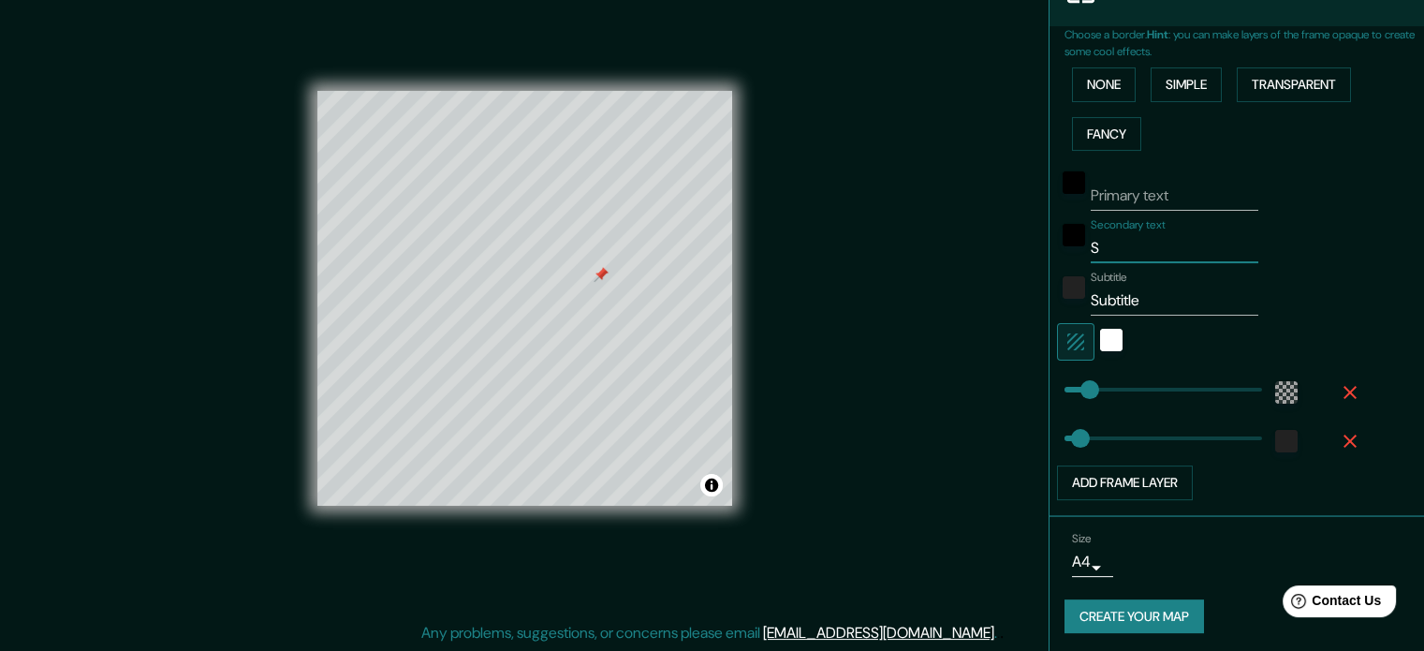
type input "35"
drag, startPoint x: 1135, startPoint y: 305, endPoint x: 1075, endPoint y: 299, distance: 60.3
click at [1075, 299] on div "Subtitle Subtitle" at bounding box center [1210, 293] width 307 height 45
type input "35"
click at [1300, 284] on div "Subtitle" at bounding box center [1210, 293] width 307 height 45
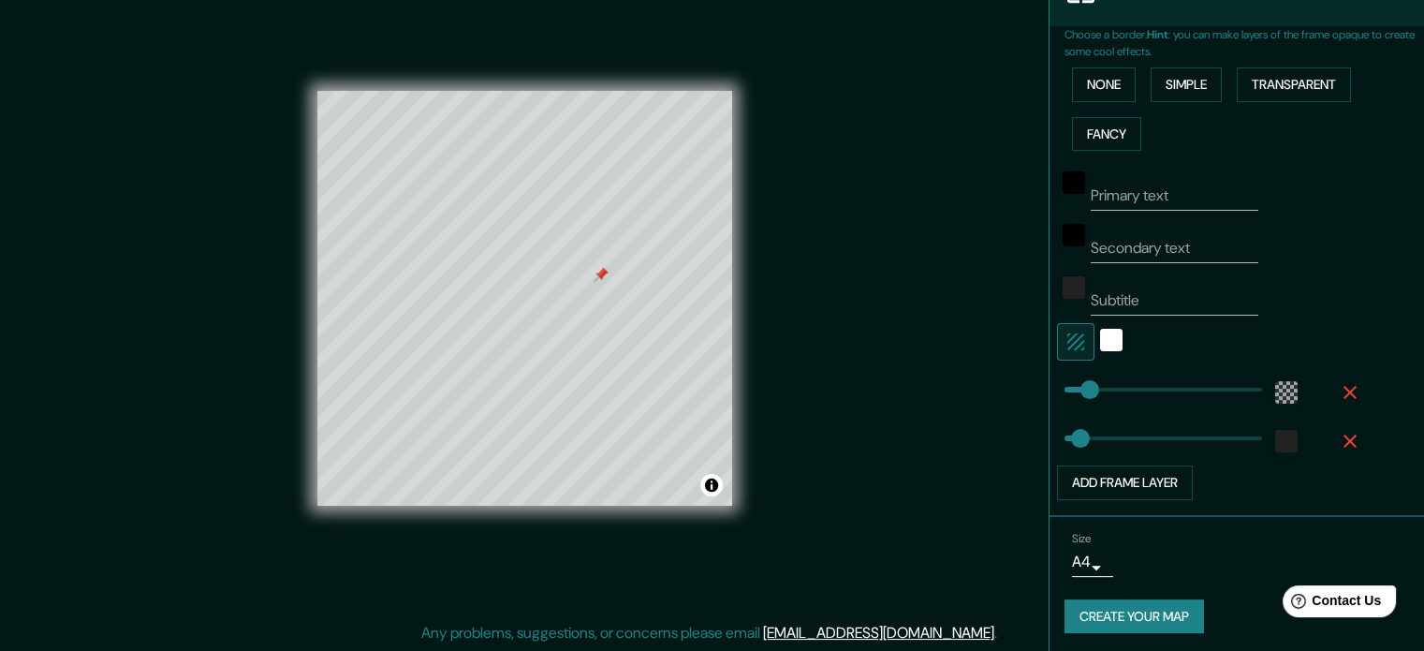
click at [1339, 389] on icon "button" at bounding box center [1350, 392] width 22 height 22
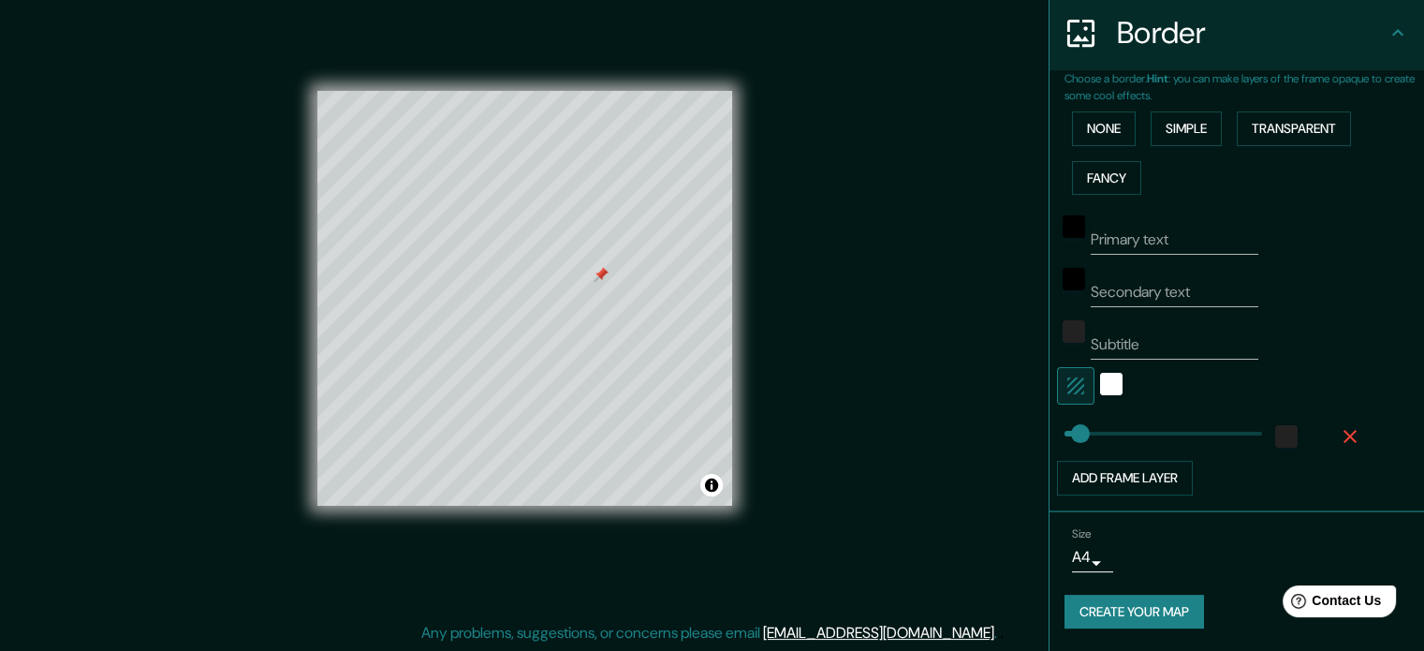
scroll to position [363, 0]
type input "Subtitle"
type input "35"
click at [1332, 391] on div at bounding box center [1210, 388] width 307 height 37
click at [1326, 391] on div at bounding box center [1210, 388] width 307 height 37
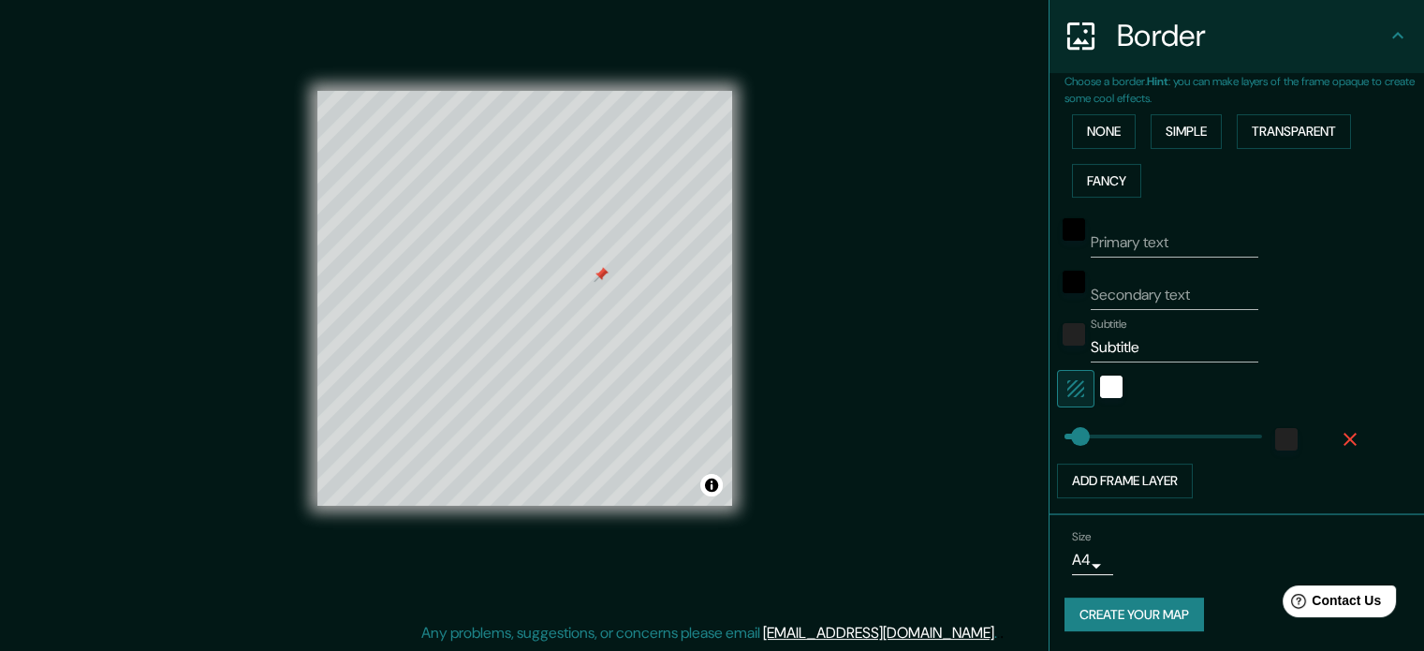
click at [1315, 387] on div at bounding box center [1210, 388] width 307 height 37
drag, startPoint x: 1125, startPoint y: 355, endPoint x: 1059, endPoint y: 355, distance: 65.6
click at [1060, 355] on div "Subtitle Subtitle" at bounding box center [1210, 339] width 307 height 45
type input "e"
type input "35"
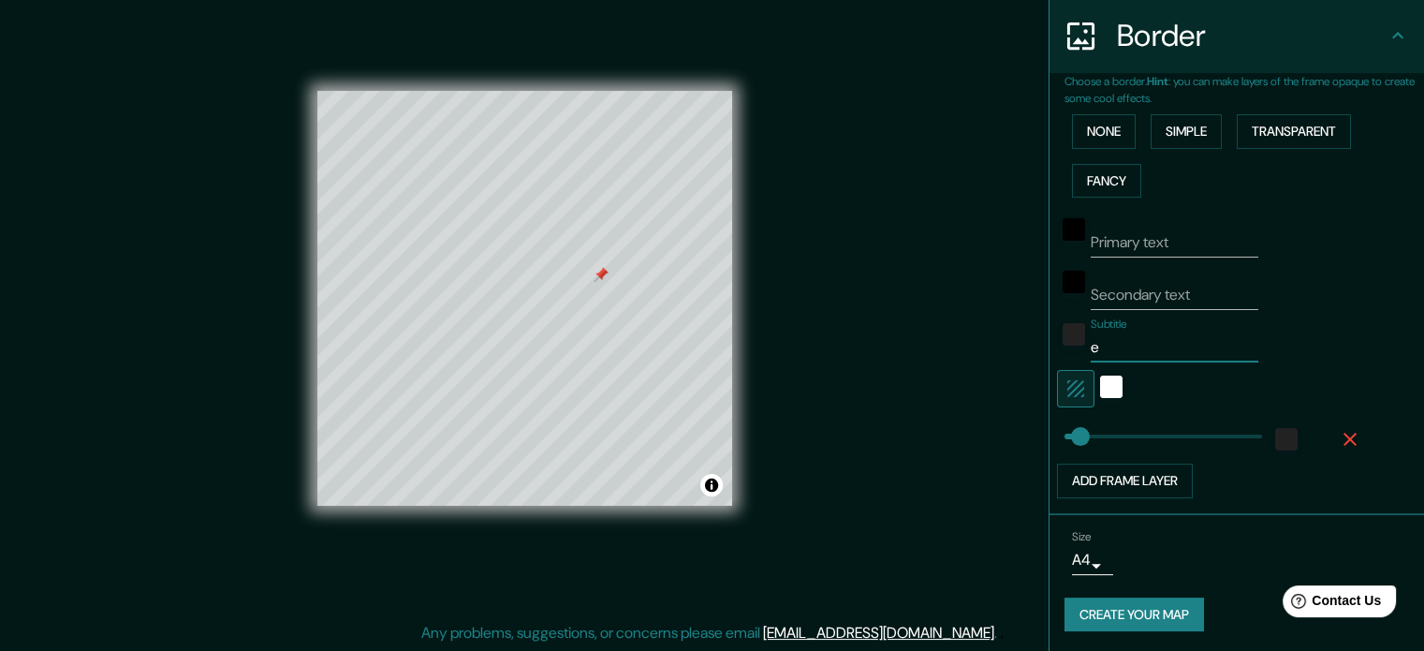
drag, startPoint x: 1104, startPoint y: 342, endPoint x: 1070, endPoint y: 347, distance: 34.0
click at [1070, 347] on div "Subtitle e" at bounding box center [1210, 339] width 307 height 45
type input "35"
type input "228"
drag, startPoint x: 1068, startPoint y: 430, endPoint x: 1152, endPoint y: 437, distance: 84.6
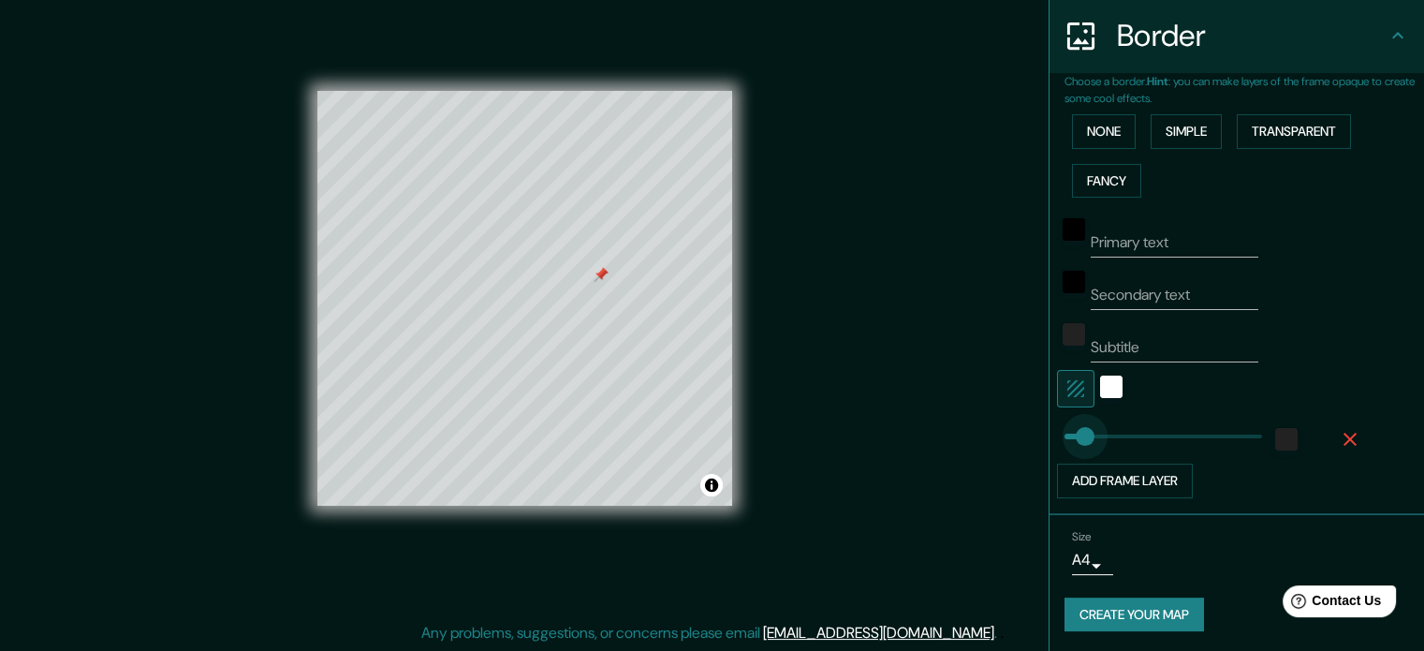
type input "41"
click at [1266, 136] on button "Transparent" at bounding box center [1294, 131] width 114 height 35
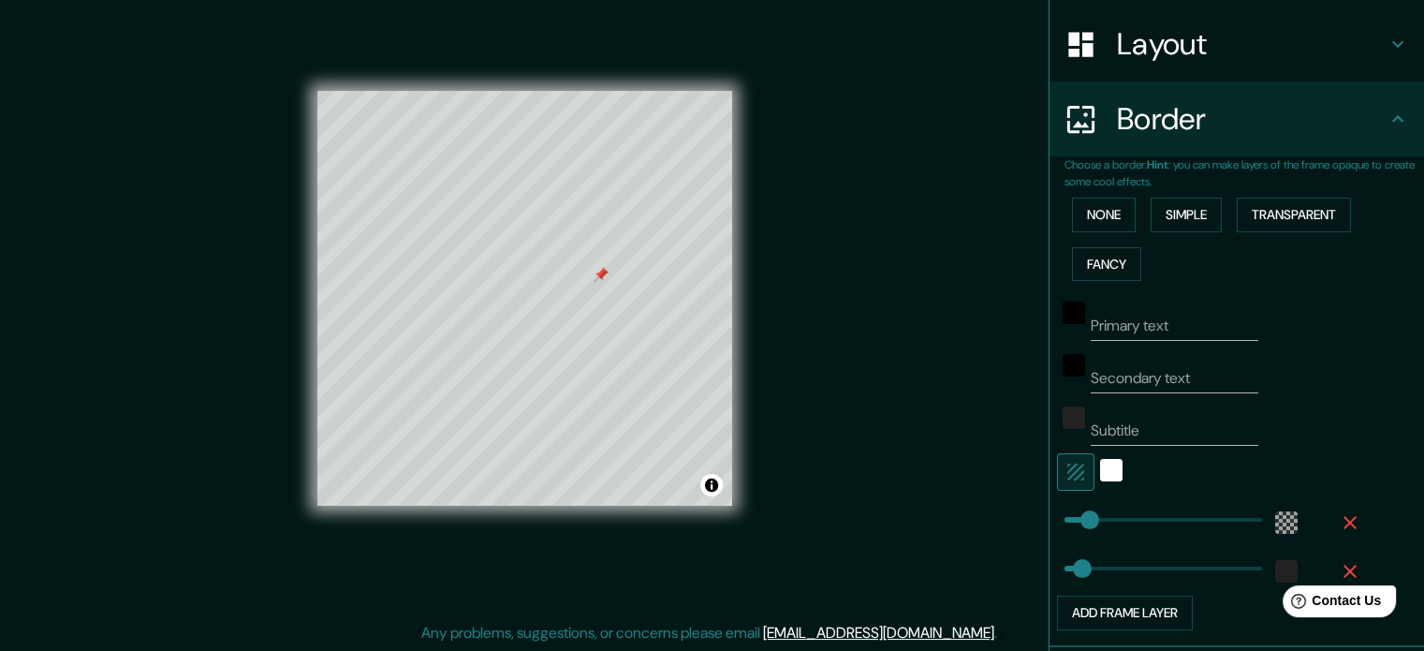
scroll to position [225, 0]
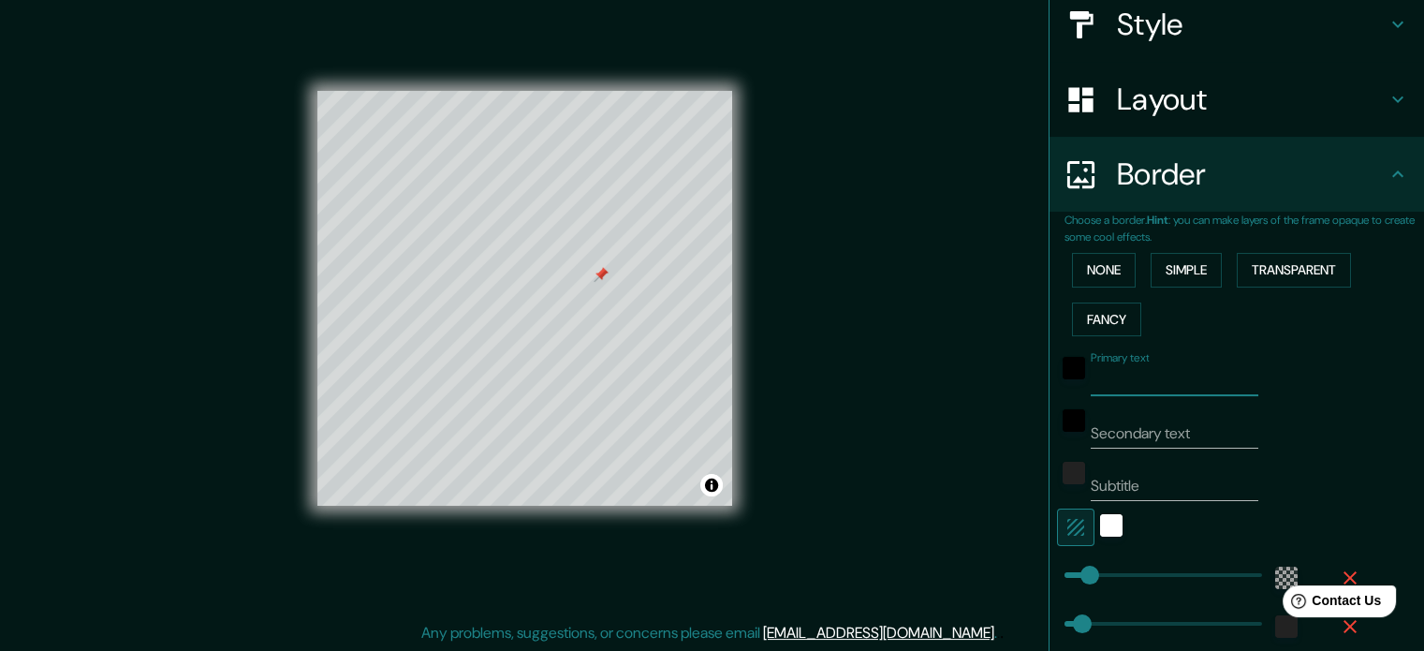
drag, startPoint x: 1169, startPoint y: 376, endPoint x: 1045, endPoint y: 376, distance: 123.6
click at [1057, 376] on div "Primary text" at bounding box center [1210, 373] width 307 height 45
click at [1274, 378] on div "Primary text" at bounding box center [1210, 373] width 307 height 45
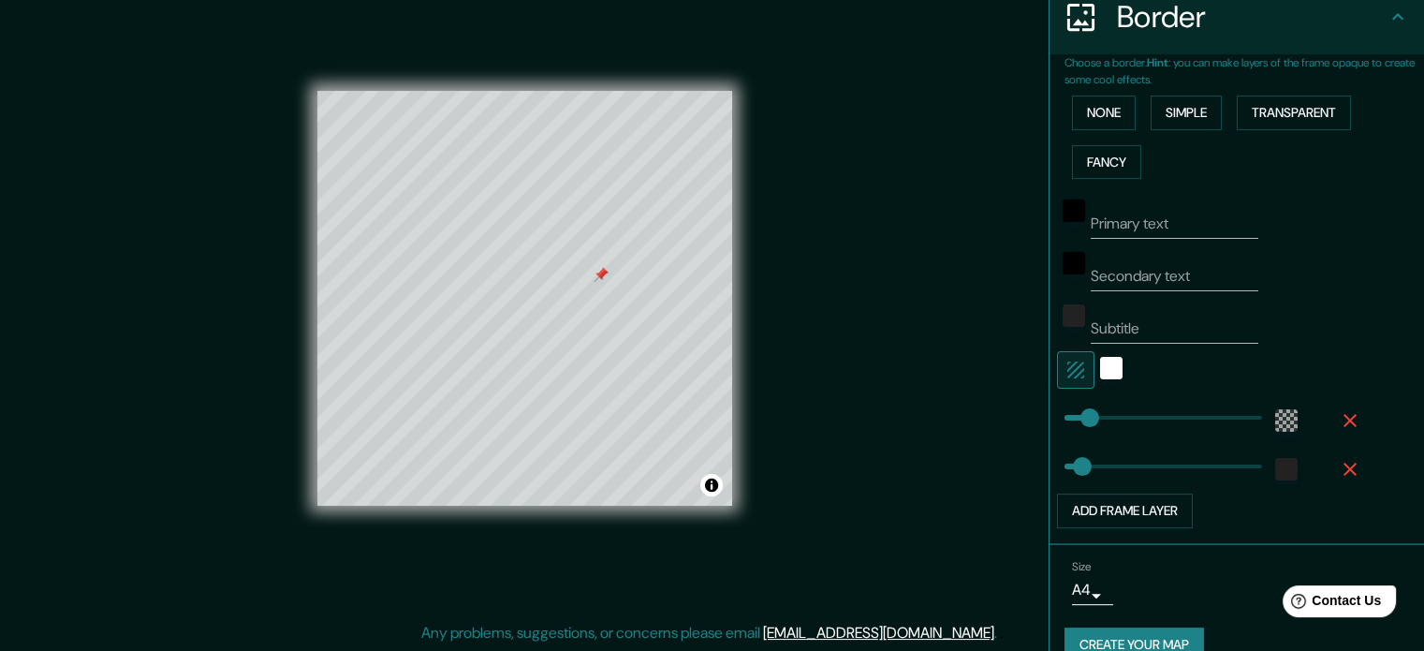
scroll to position [412, 0]
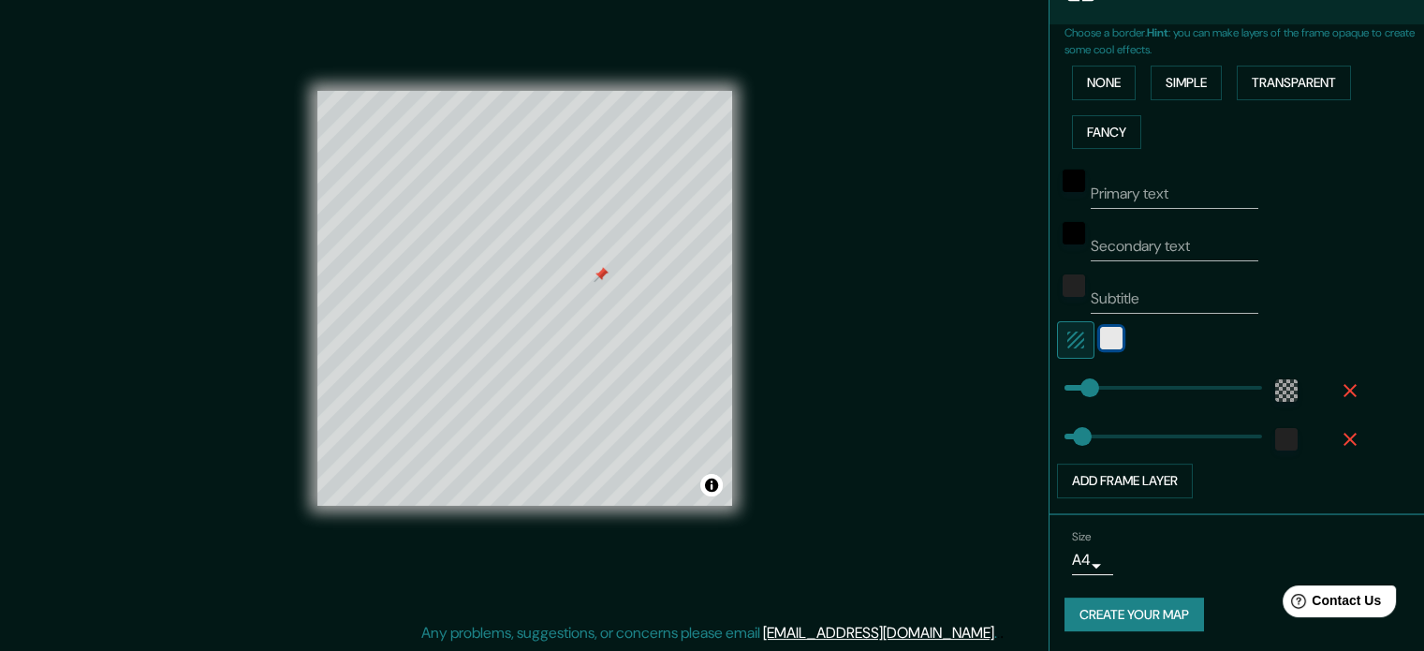
click at [1100, 340] on div "white" at bounding box center [1111, 338] width 22 height 22
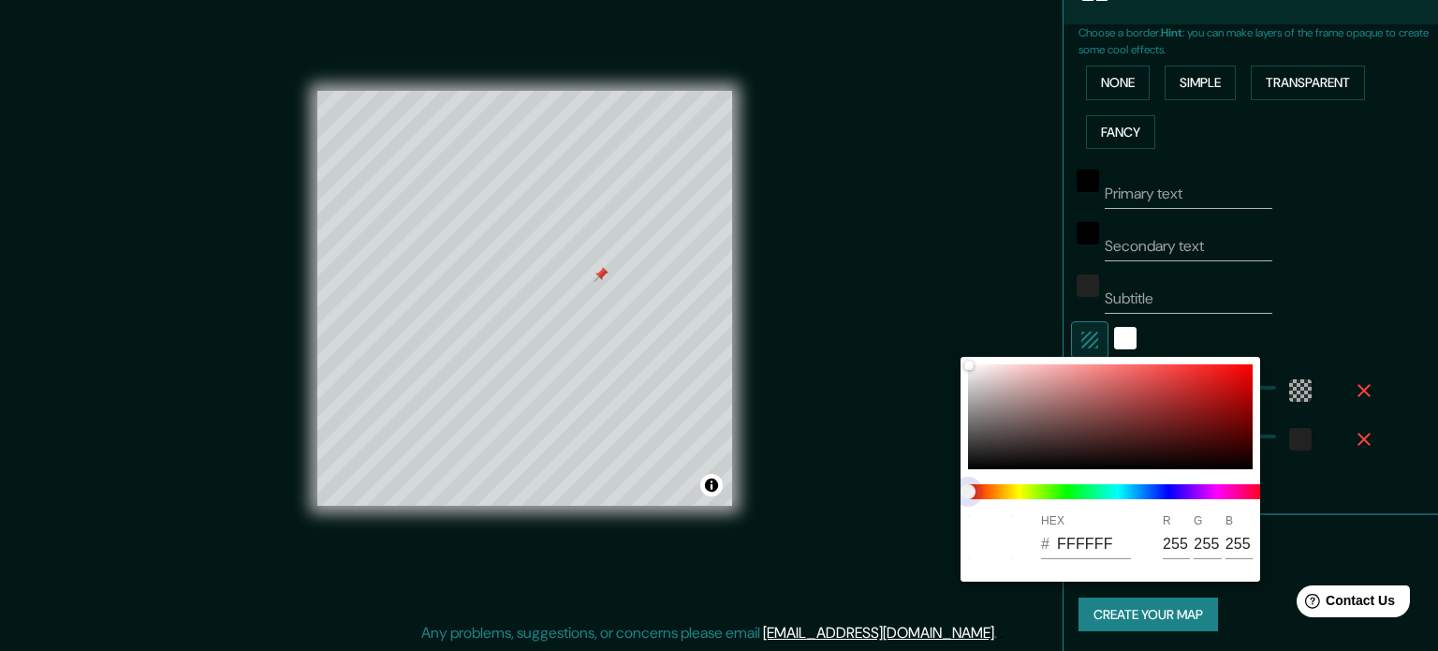
drag, startPoint x: 966, startPoint y: 490, endPoint x: 1098, endPoint y: 494, distance: 131.2
click at [1098, 494] on span at bounding box center [1118, 491] width 300 height 15
click at [1131, 390] on div at bounding box center [1110, 416] width 285 height 105
type input "C05252"
type input "192"
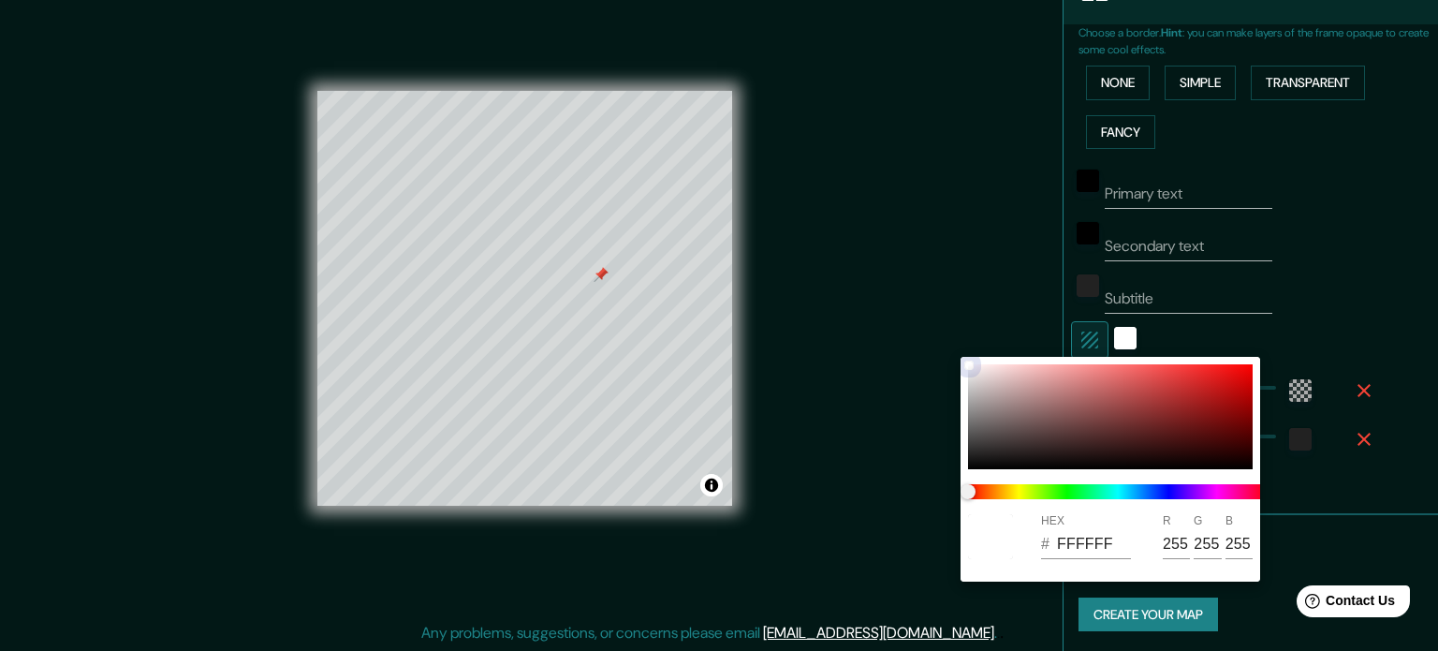
type input "82"
click at [1170, 333] on div at bounding box center [719, 325] width 1438 height 651
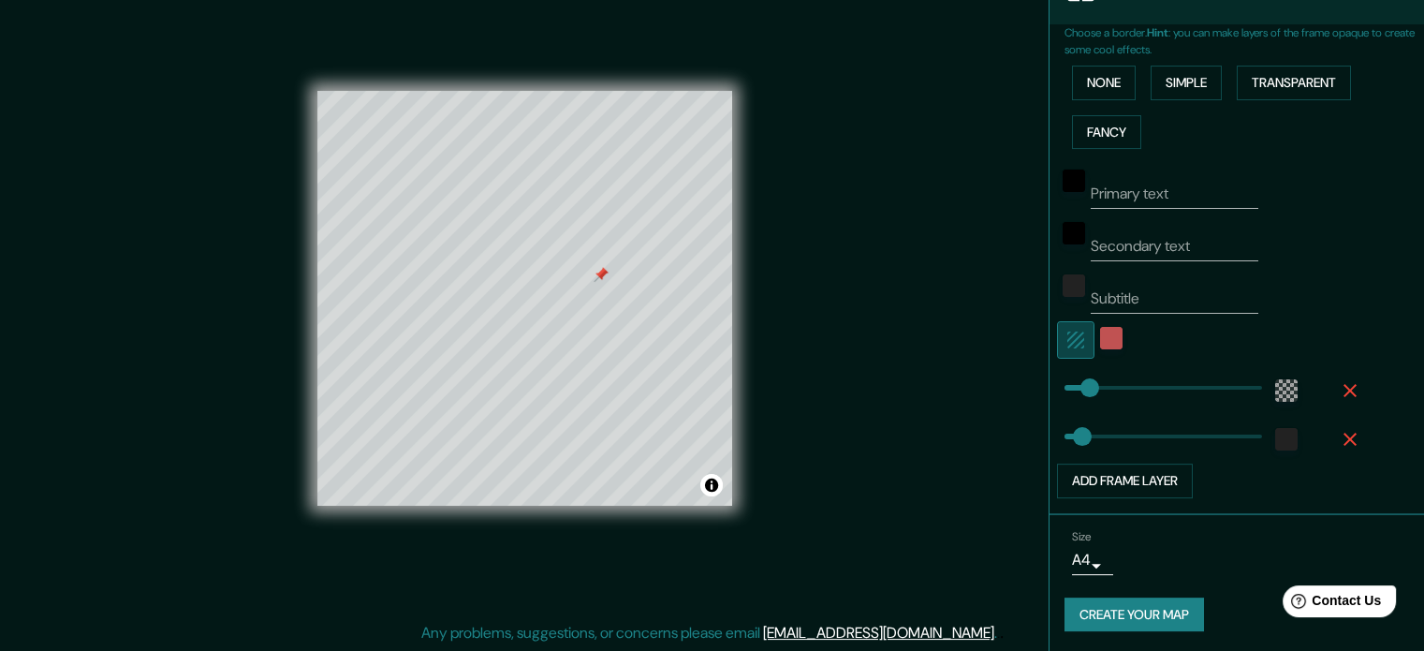
click at [1068, 333] on icon "button" at bounding box center [1076, 340] width 17 height 17
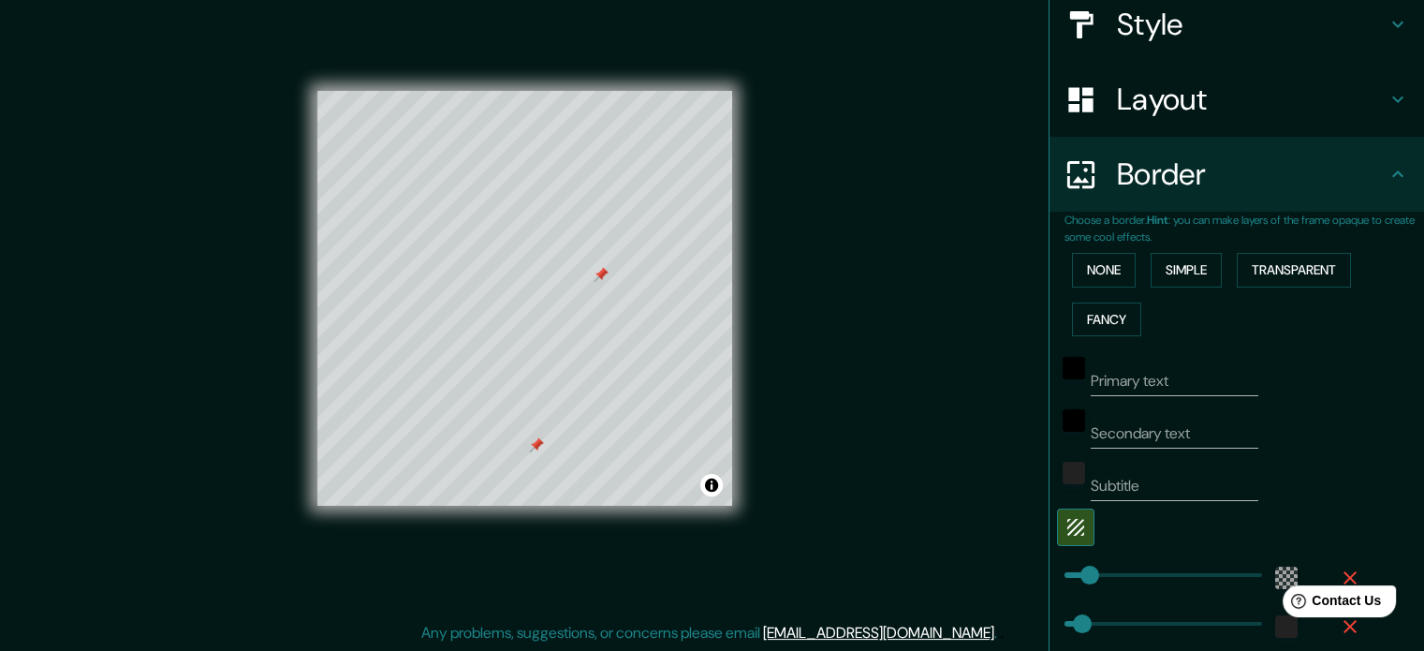
type input "e"
click at [1091, 477] on input "e" at bounding box center [1175, 486] width 168 height 30
click at [1297, 450] on div "Primary text Secondary text Subtitle Add frame layer" at bounding box center [1215, 515] width 300 height 342
click at [1152, 430] on input "Secondary text" at bounding box center [1175, 434] width 168 height 30
drag, startPoint x: 1187, startPoint y: 433, endPoint x: 1066, endPoint y: 427, distance: 120.9
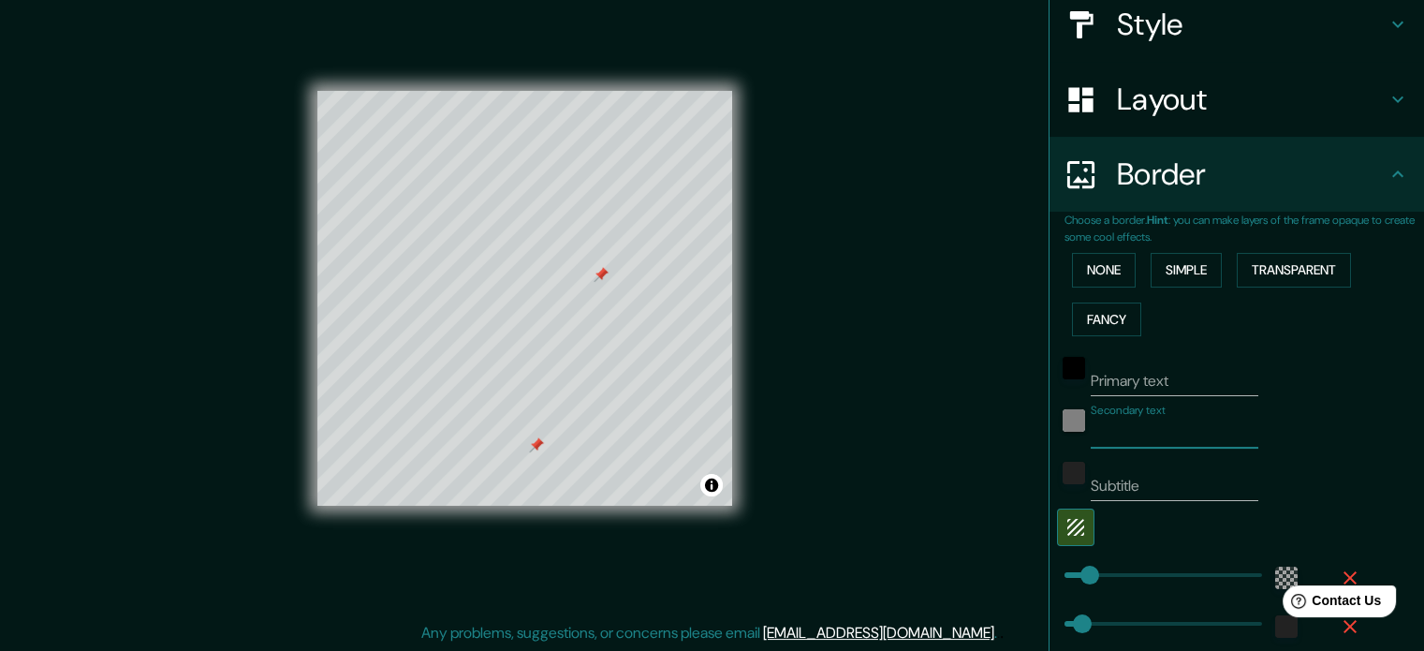
click at [1070, 427] on div "Secondary text" at bounding box center [1210, 426] width 307 height 45
click at [1063, 420] on div "black" at bounding box center [1074, 420] width 22 height 22
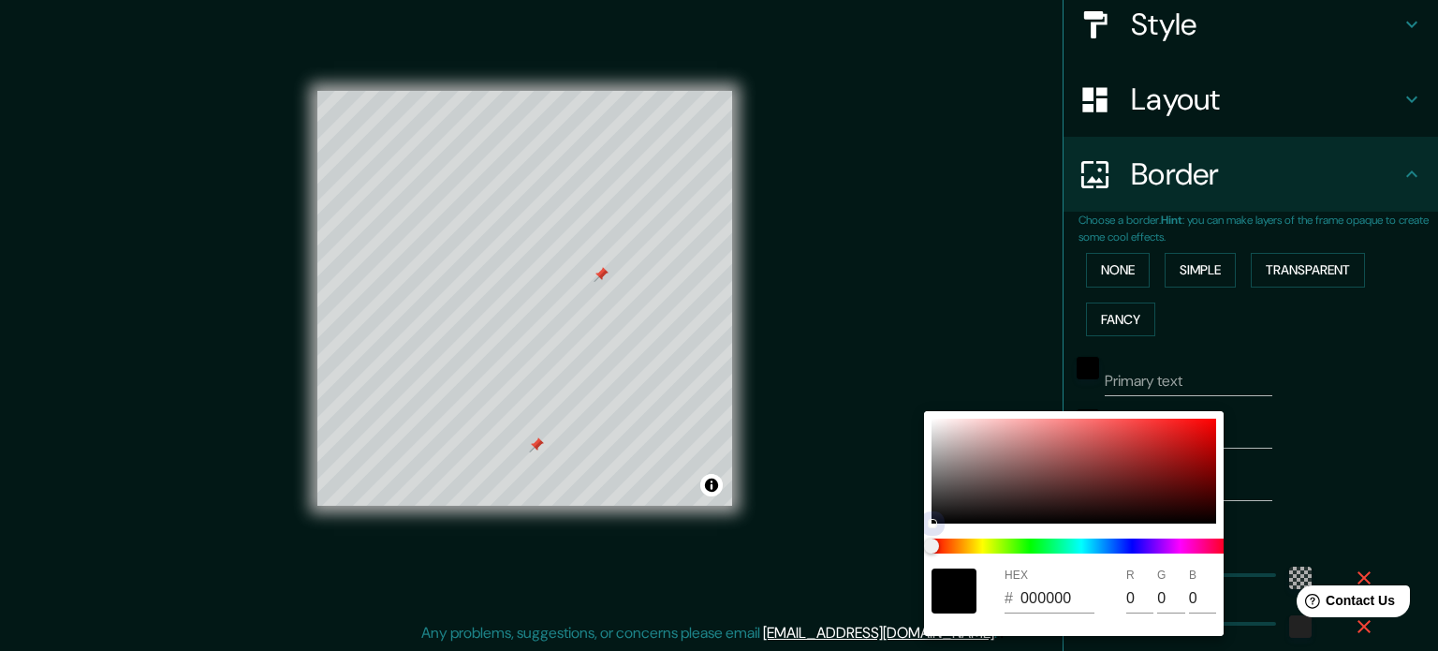
type input "0F0F0F"
type input "15"
drag, startPoint x: 932, startPoint y: 517, endPoint x: 906, endPoint y: 407, distance: 112.7
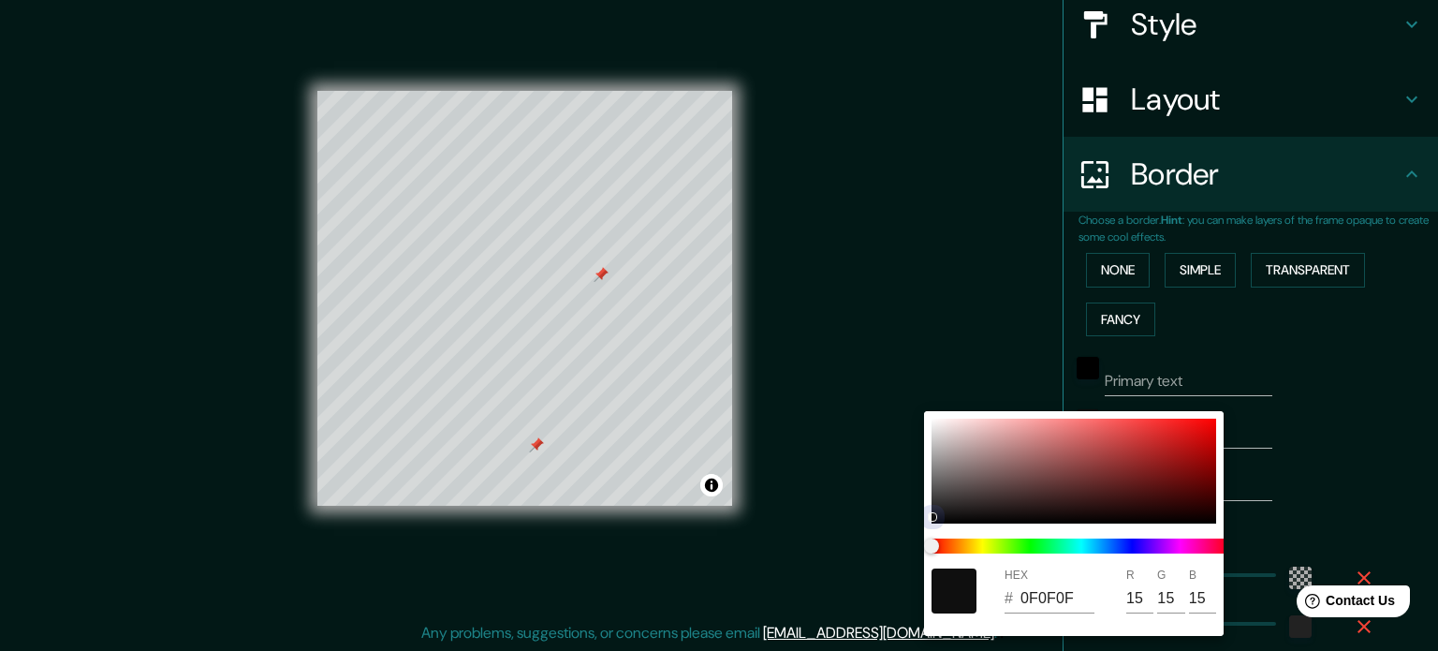
click at [906, 407] on div "HEX # 0F0F0F R 15 G 15 B 15" at bounding box center [719, 325] width 1438 height 651
click at [934, 425] on div at bounding box center [1074, 471] width 285 height 105
type input "F0EEEE"
type input "240"
type input "238"
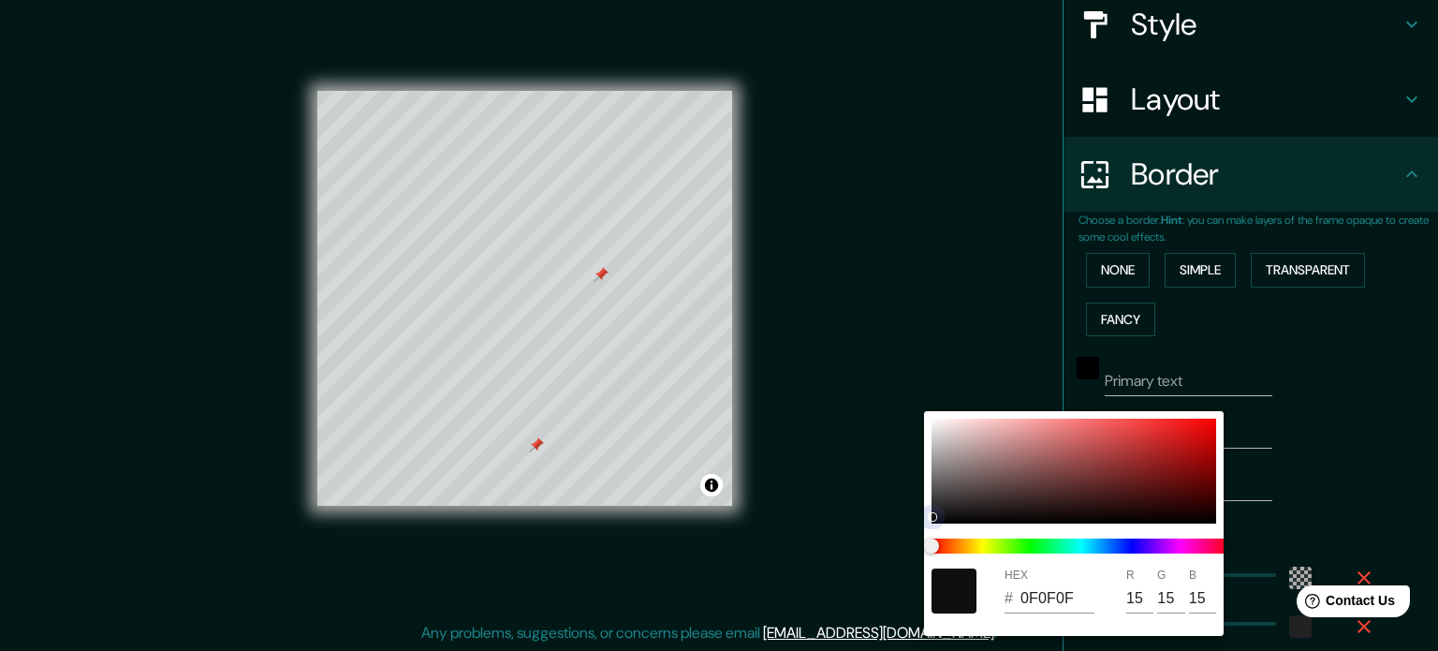
type input "238"
click at [885, 345] on div at bounding box center [719, 325] width 1438 height 651
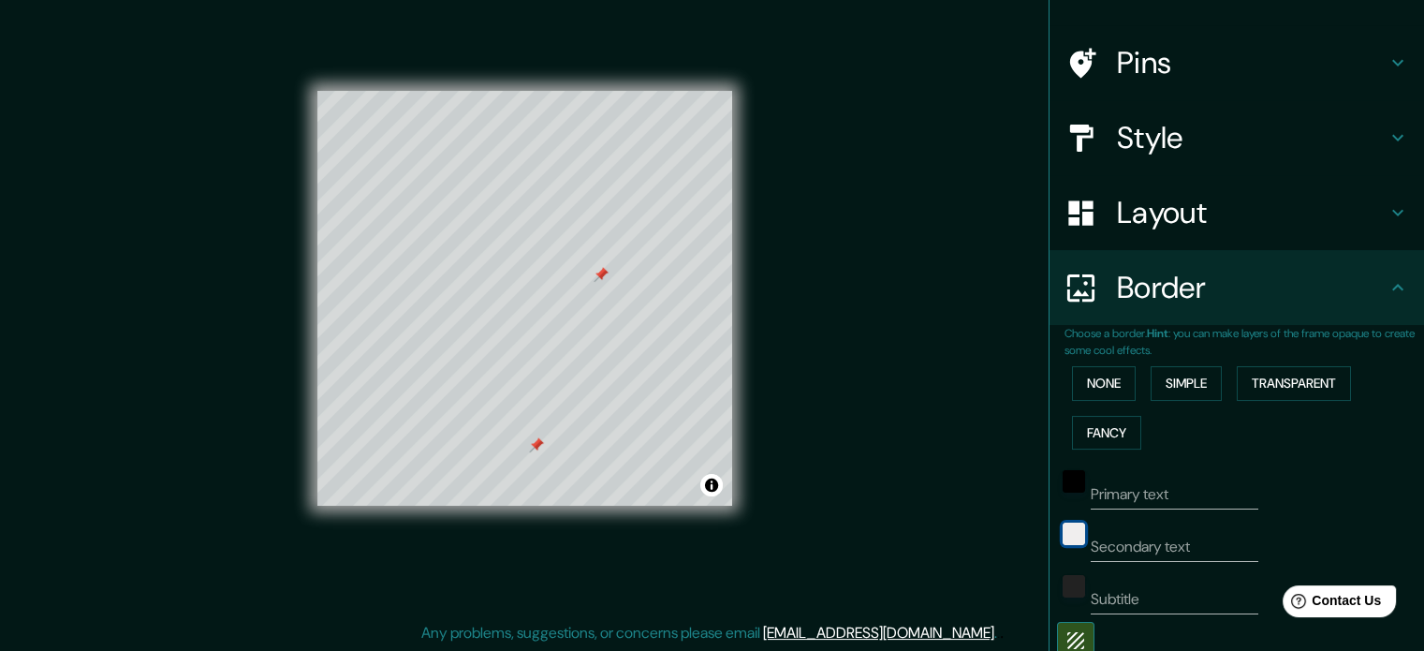
scroll to position [0, 0]
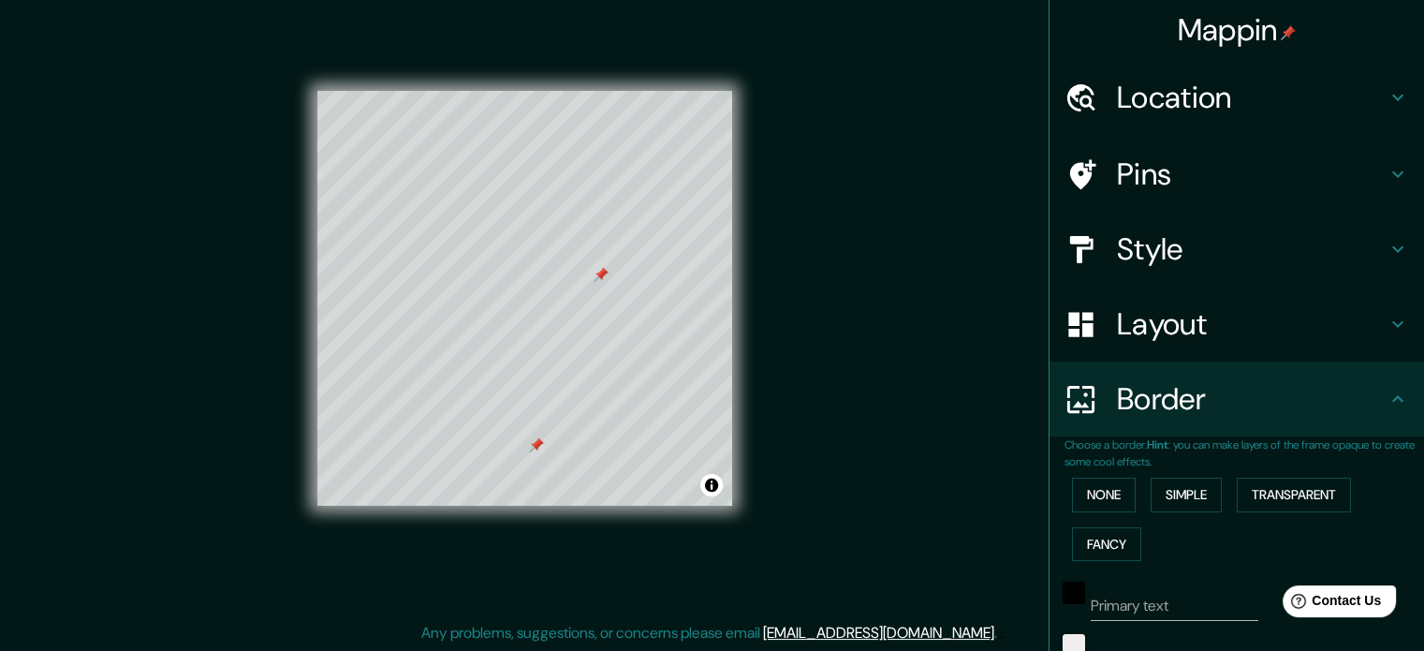
click at [1210, 184] on h4 "Pins" at bounding box center [1252, 173] width 270 height 37
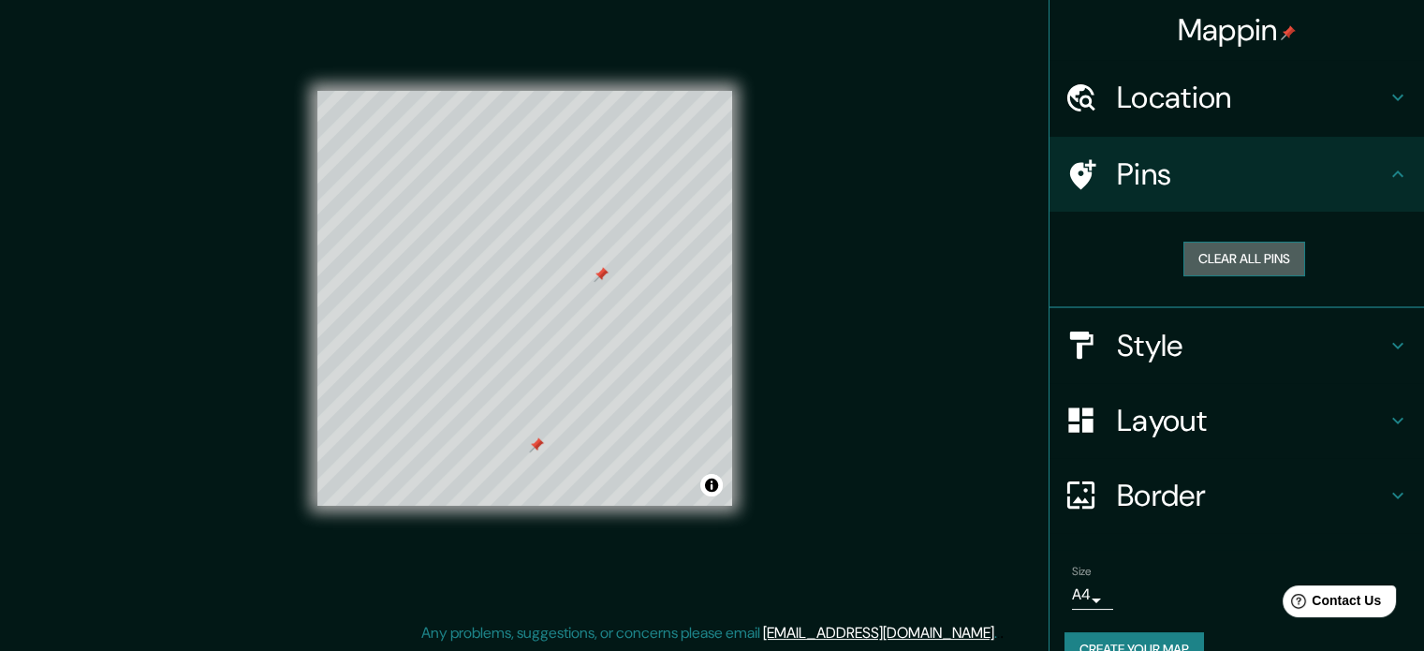
click at [1220, 258] on button "Clear all pins" at bounding box center [1245, 259] width 122 height 35
click at [966, 379] on div "Mappin Location [GEOGRAPHIC_DATA], [GEOGRAPHIC_DATA] [GEOGRAPHIC_DATA] [GEOGRAP…" at bounding box center [712, 314] width 1424 height 676
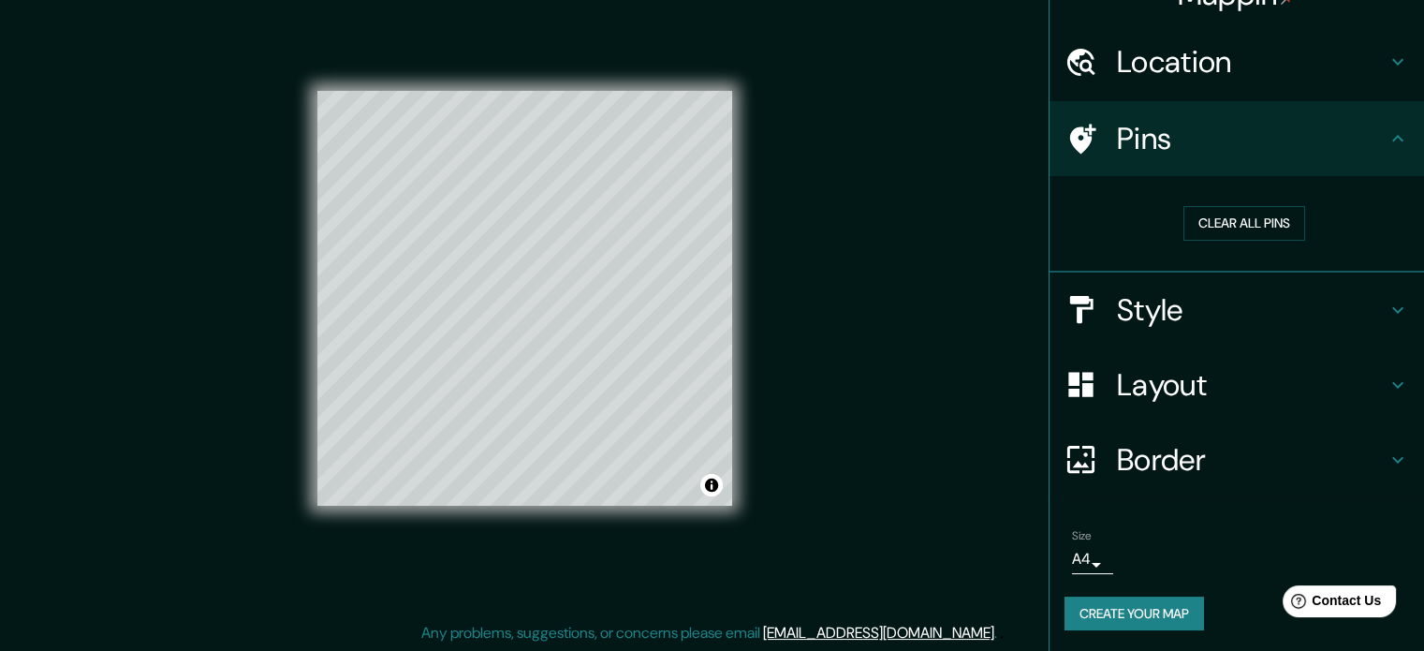
click at [1165, 452] on h4 "Border" at bounding box center [1252, 459] width 270 height 37
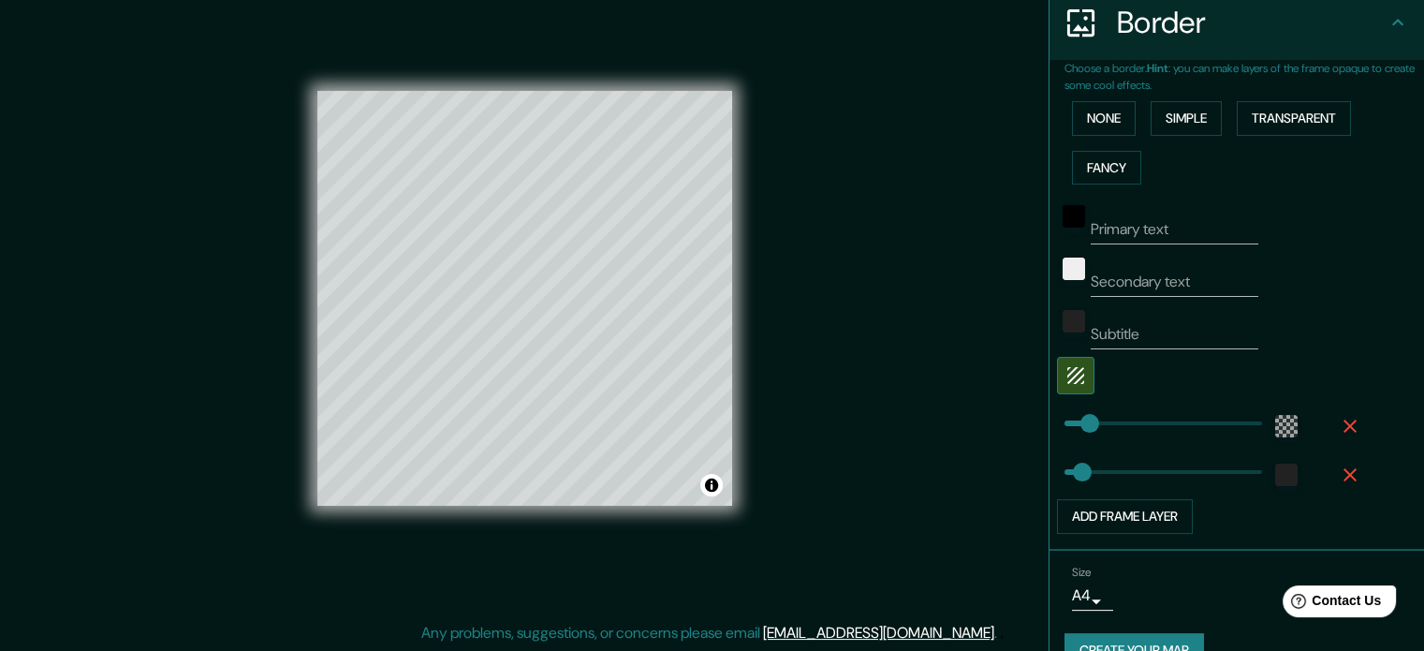
scroll to position [410, 0]
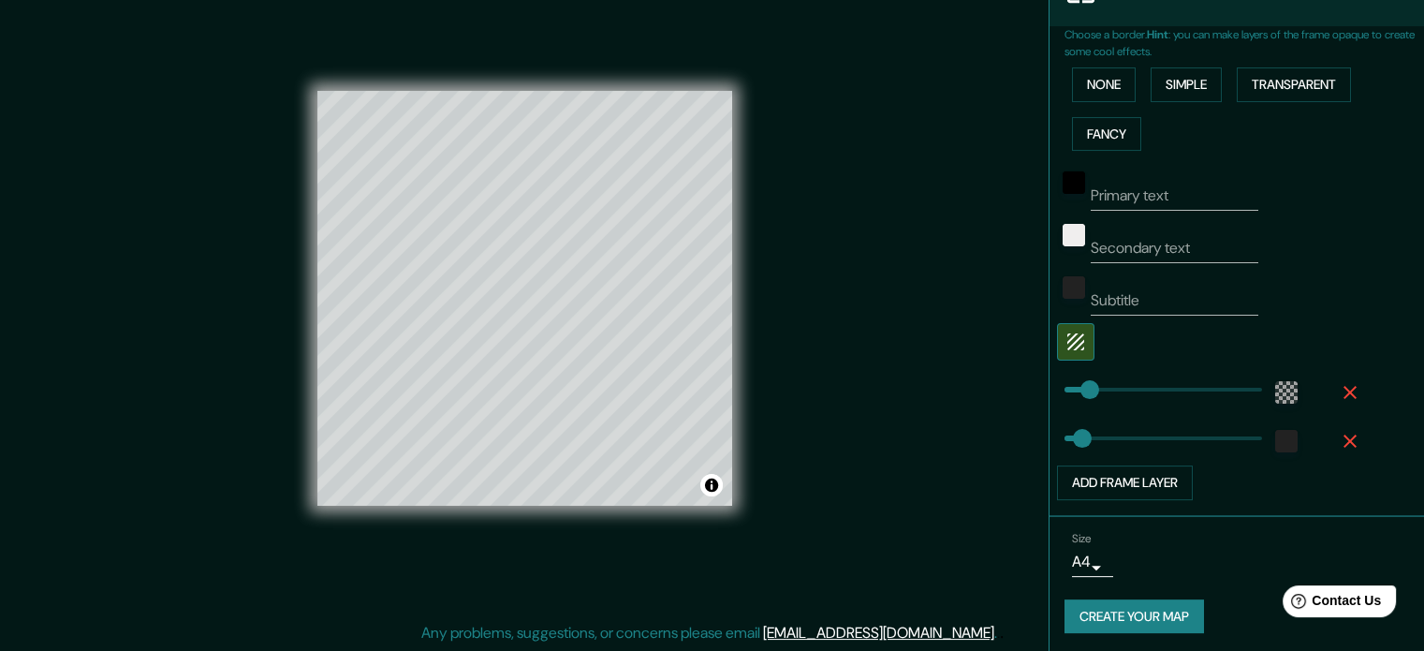
click at [1086, 556] on body "Mappin Location [GEOGRAPHIC_DATA], [GEOGRAPHIC_DATA] [GEOGRAPHIC_DATA] [GEOGRAP…" at bounding box center [712, 301] width 1424 height 651
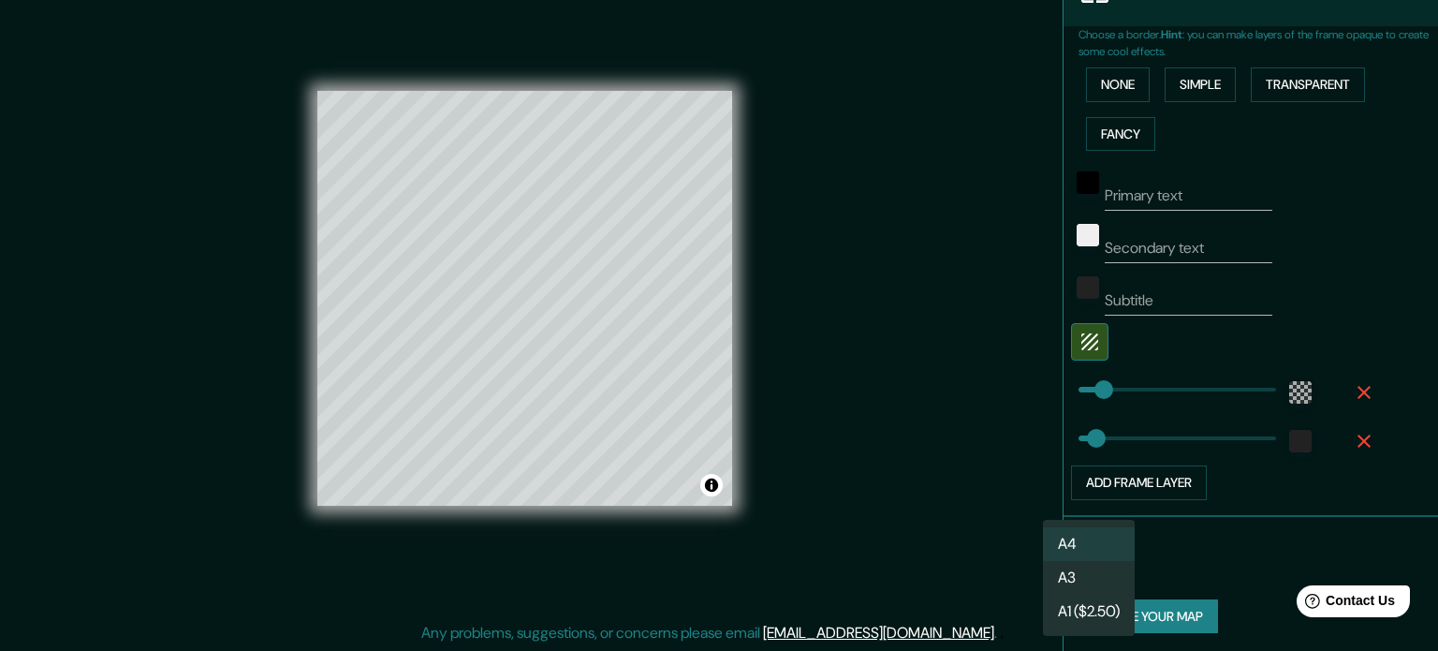
click at [1247, 545] on div at bounding box center [719, 325] width 1438 height 651
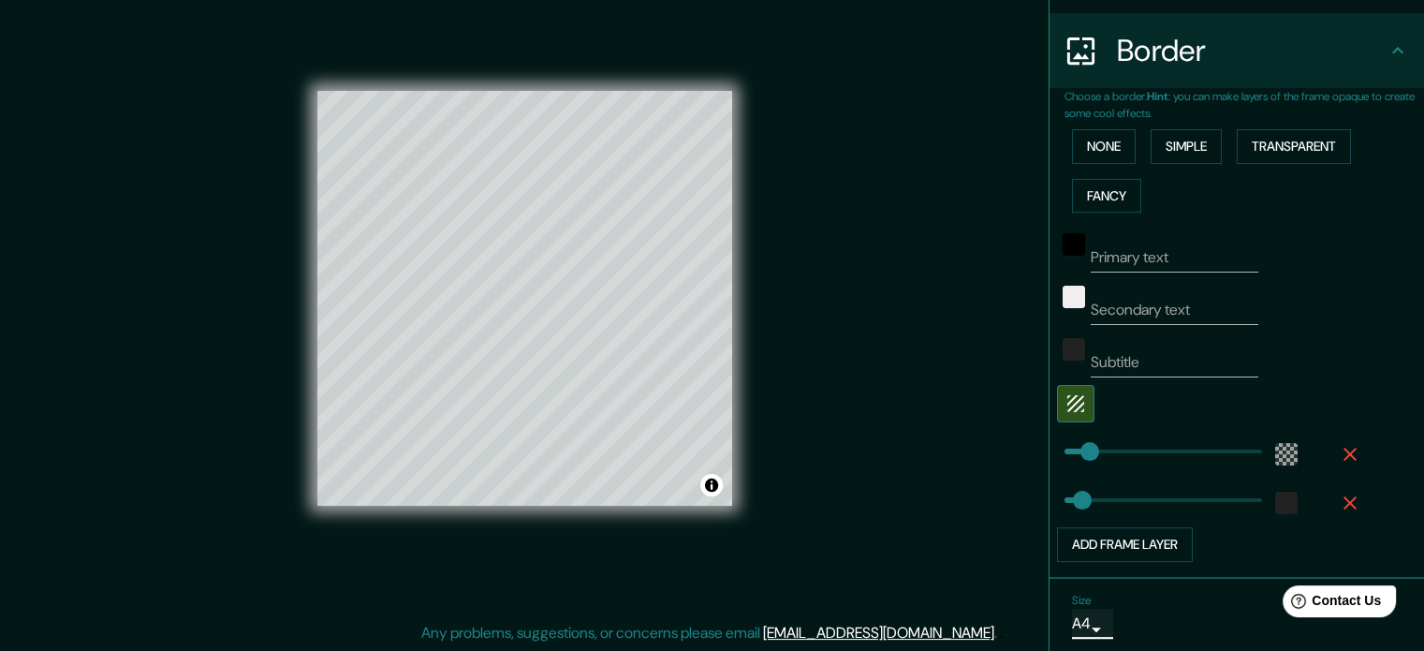
scroll to position [317, 0]
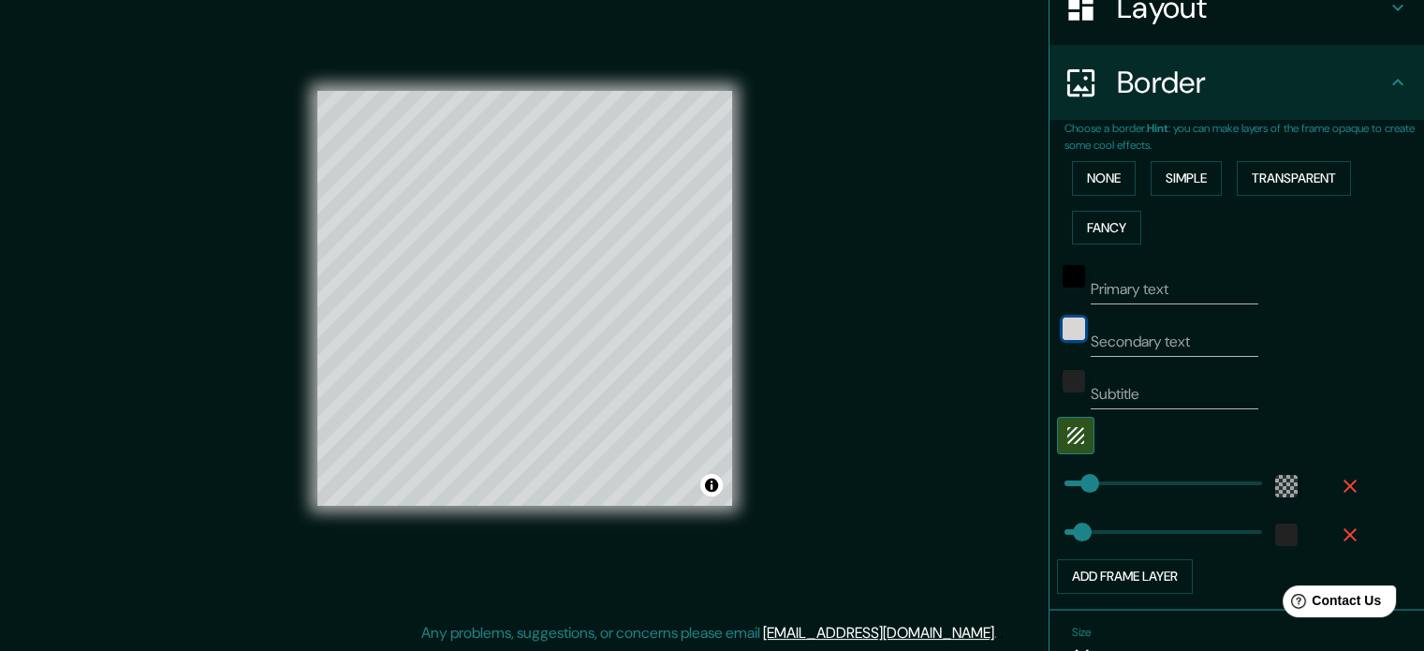
click at [1063, 330] on div "color-F0EEEE" at bounding box center [1074, 328] width 22 height 22
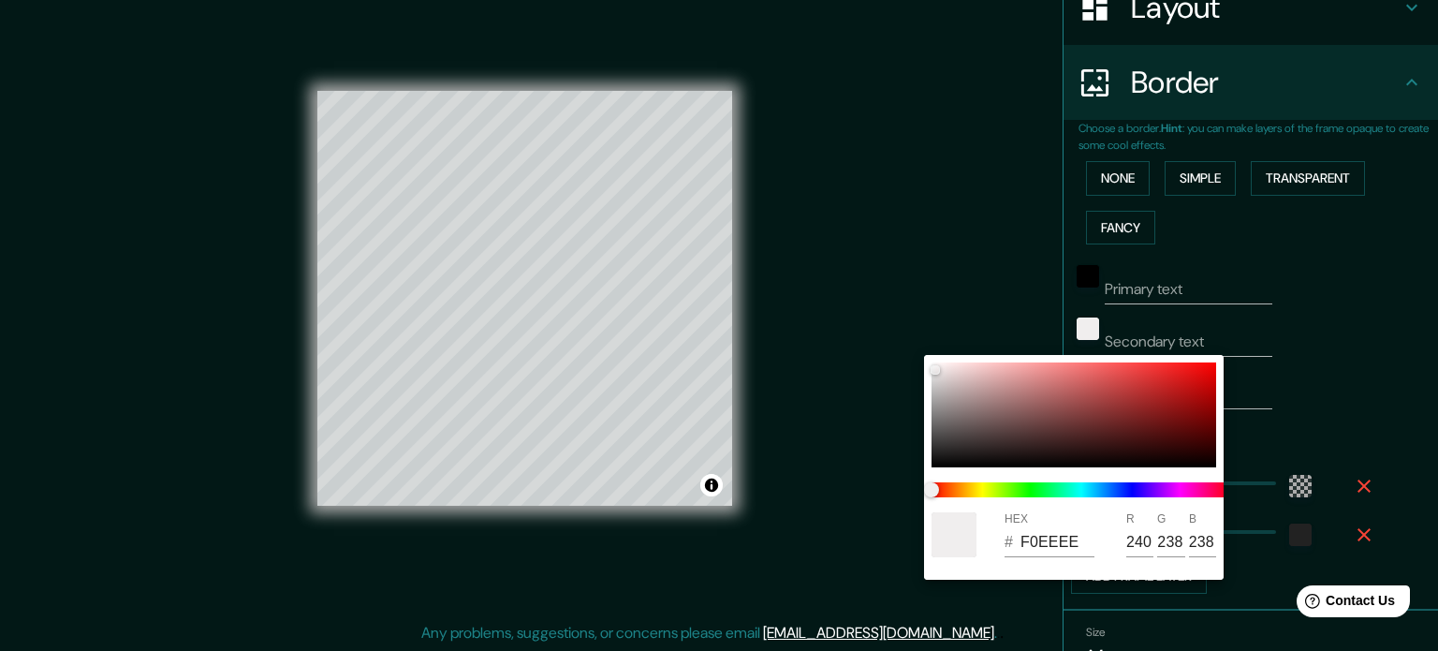
click at [964, 534] on div at bounding box center [954, 534] width 45 height 45
type input "F7F3F3"
type input "247"
type input "243"
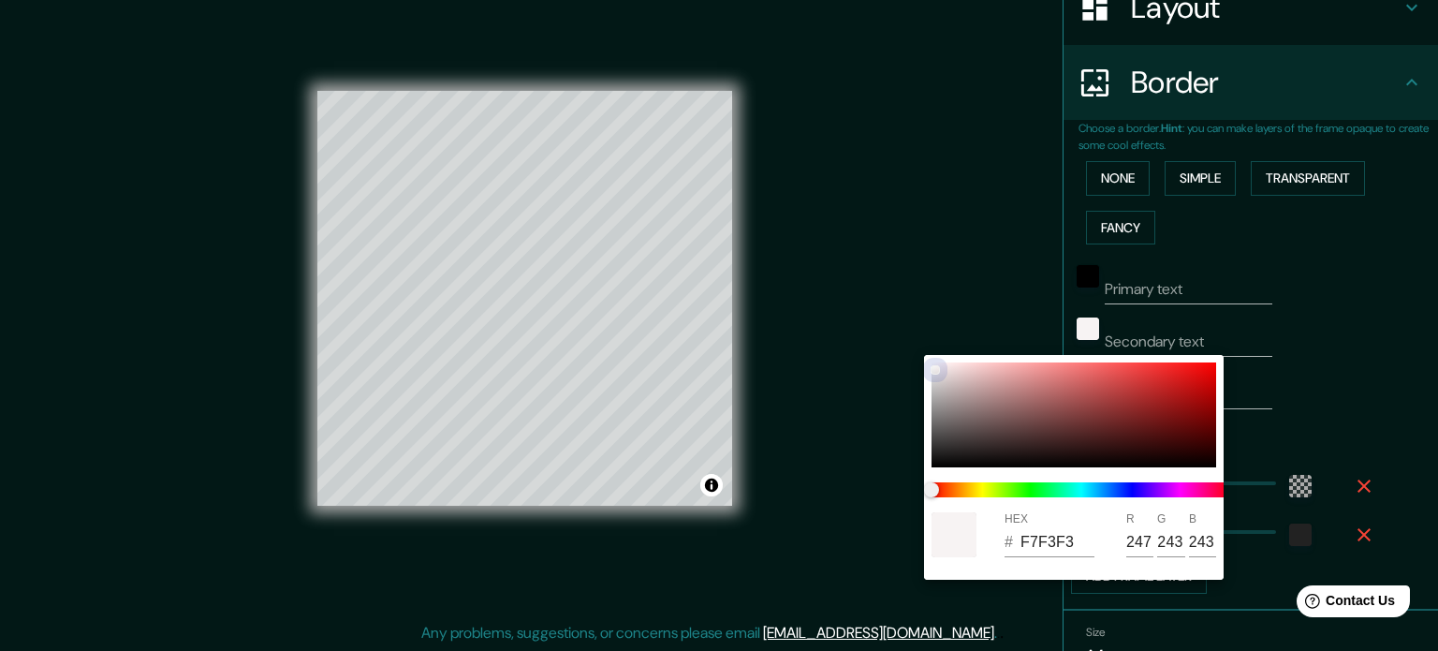
drag, startPoint x: 935, startPoint y: 368, endPoint x: 935, endPoint y: 358, distance: 10.3
click at [935, 358] on div "HEX # F7F3F3 R 247 G 243 B 243" at bounding box center [1074, 467] width 300 height 225
click at [1302, 246] on div at bounding box center [719, 325] width 1438 height 651
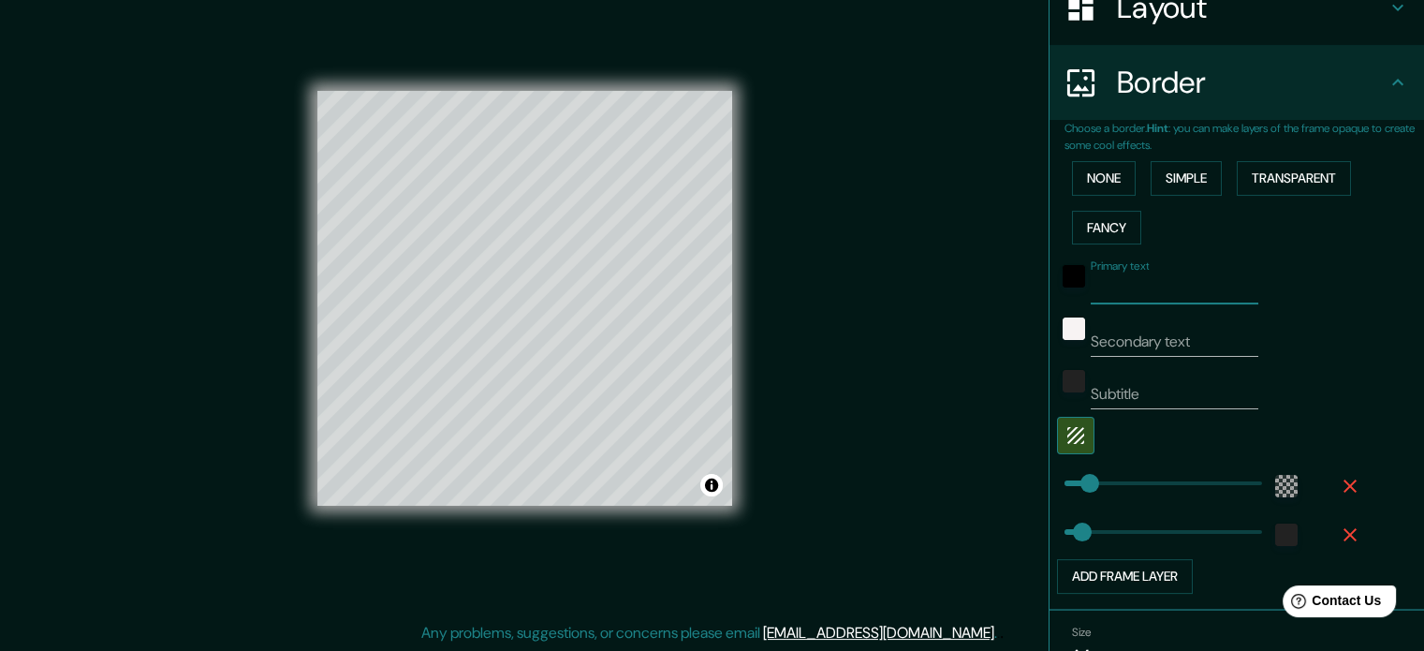
click at [1184, 288] on input "Primary text" at bounding box center [1175, 289] width 168 height 30
click at [1016, 393] on div "Mappin Location [GEOGRAPHIC_DATA], [GEOGRAPHIC_DATA] [GEOGRAPHIC_DATA] [GEOGRAP…" at bounding box center [712, 314] width 1424 height 676
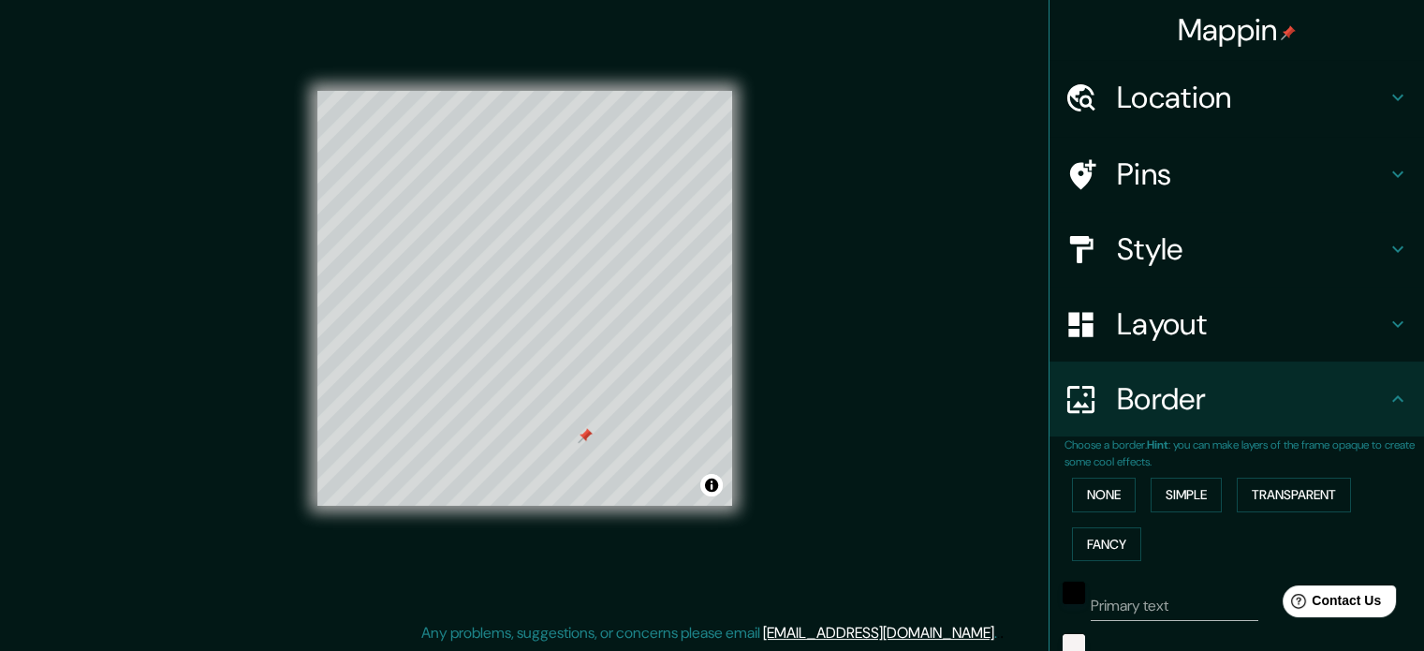
scroll to position [0, 0]
click at [1215, 171] on h4 "Pins" at bounding box center [1252, 173] width 270 height 37
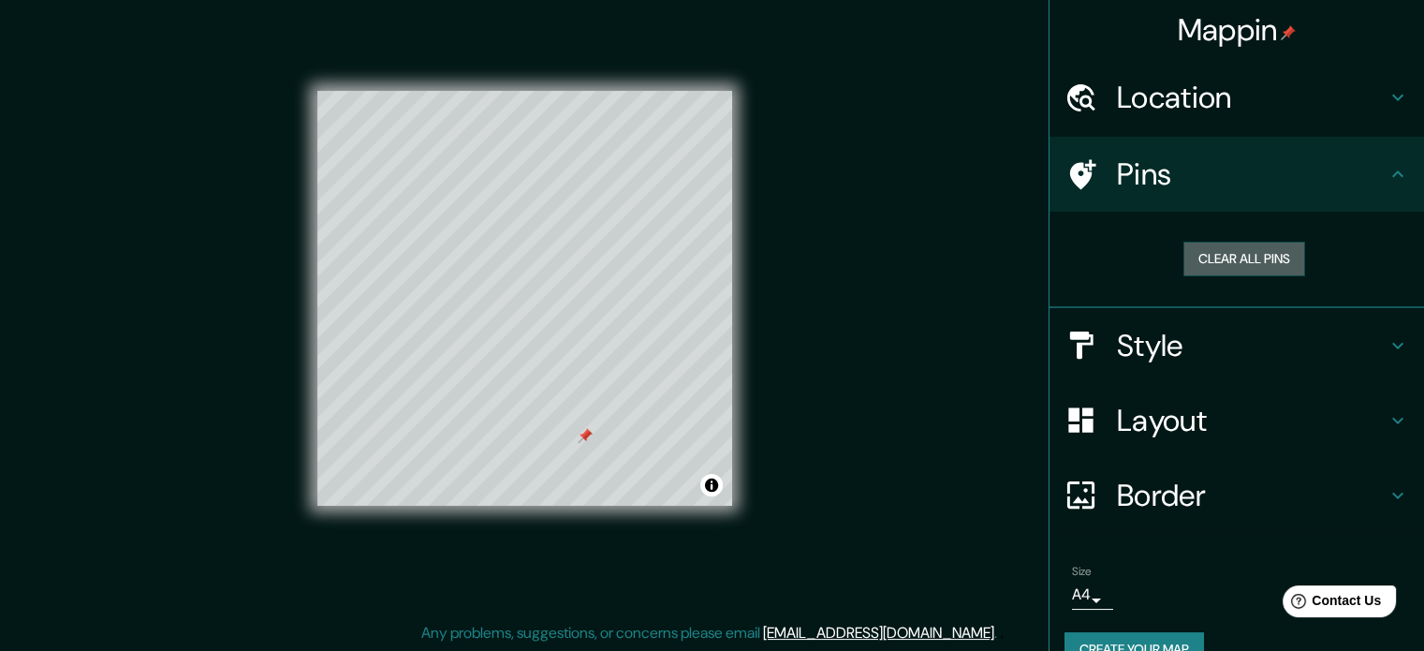
drag, startPoint x: 1217, startPoint y: 264, endPoint x: 1131, endPoint y: 292, distance: 90.6
click at [1217, 264] on button "Clear all pins" at bounding box center [1245, 259] width 122 height 35
click at [877, 369] on div "Mappin Location [GEOGRAPHIC_DATA], [GEOGRAPHIC_DATA] [GEOGRAPHIC_DATA] [GEOGRAP…" at bounding box center [712, 314] width 1424 height 676
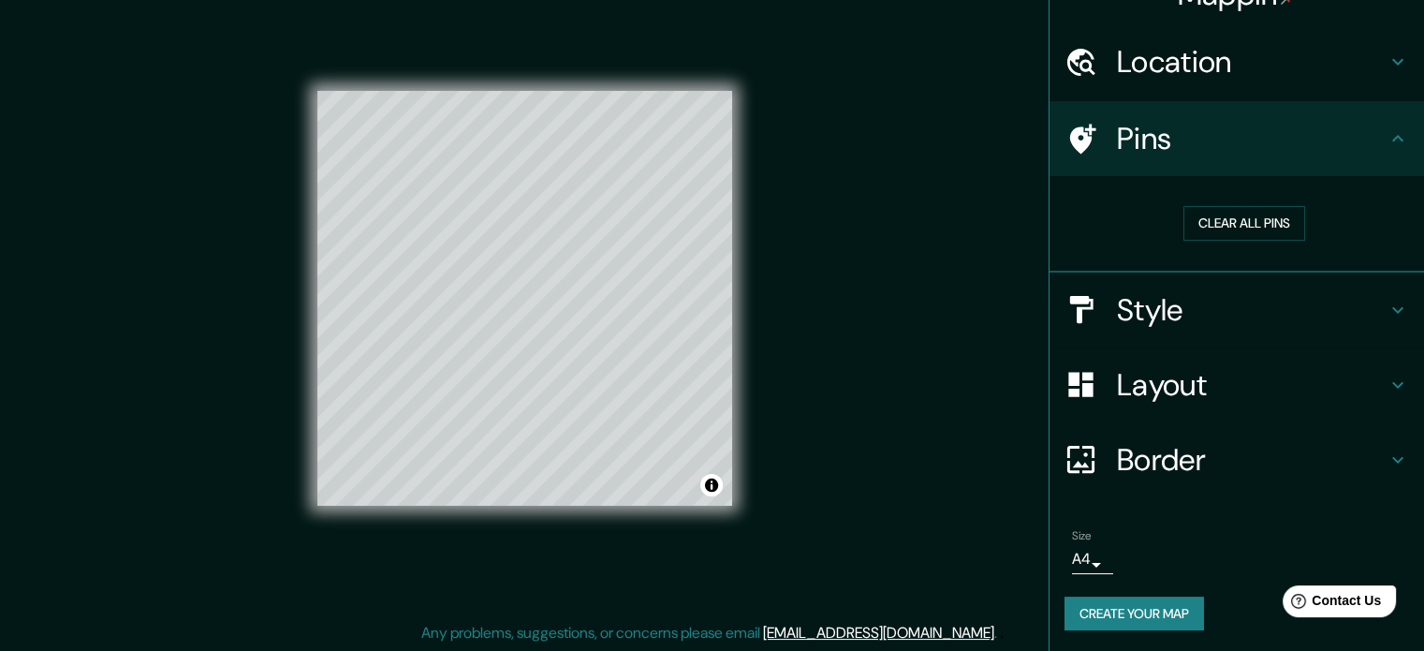
click at [1152, 473] on h4 "Border" at bounding box center [1252, 459] width 270 height 37
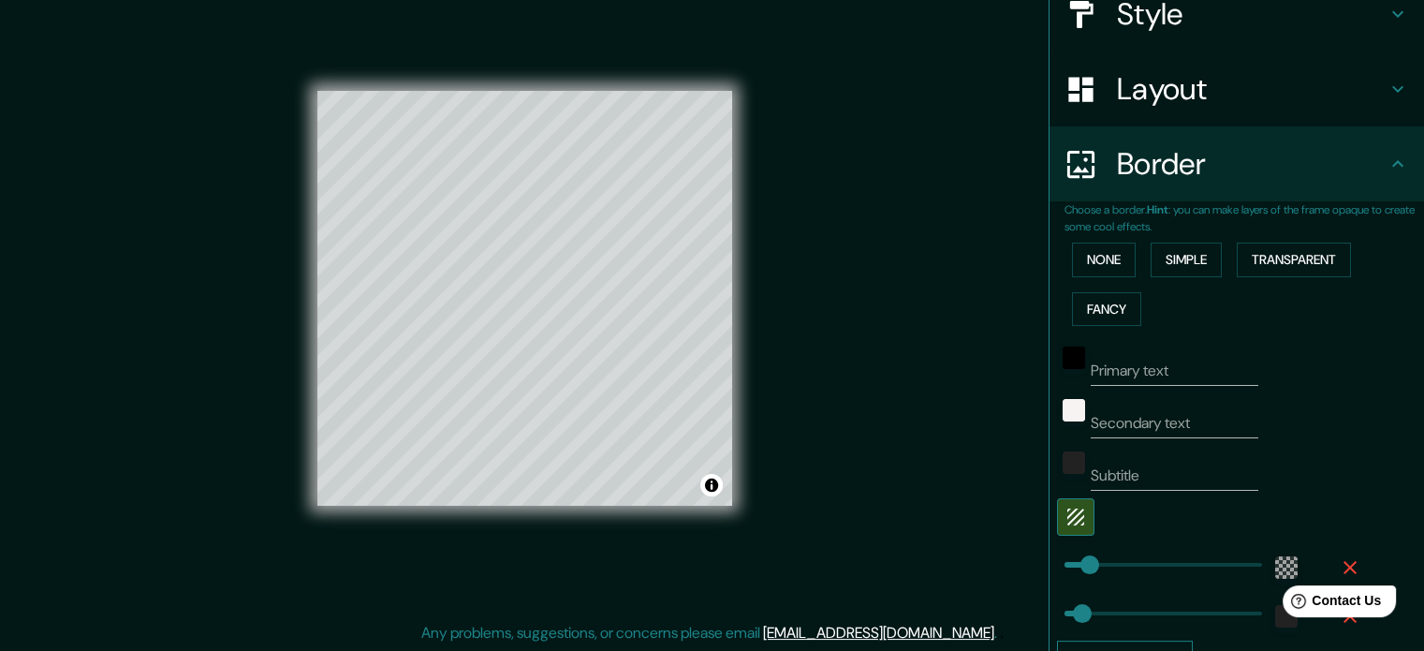
scroll to position [410, 0]
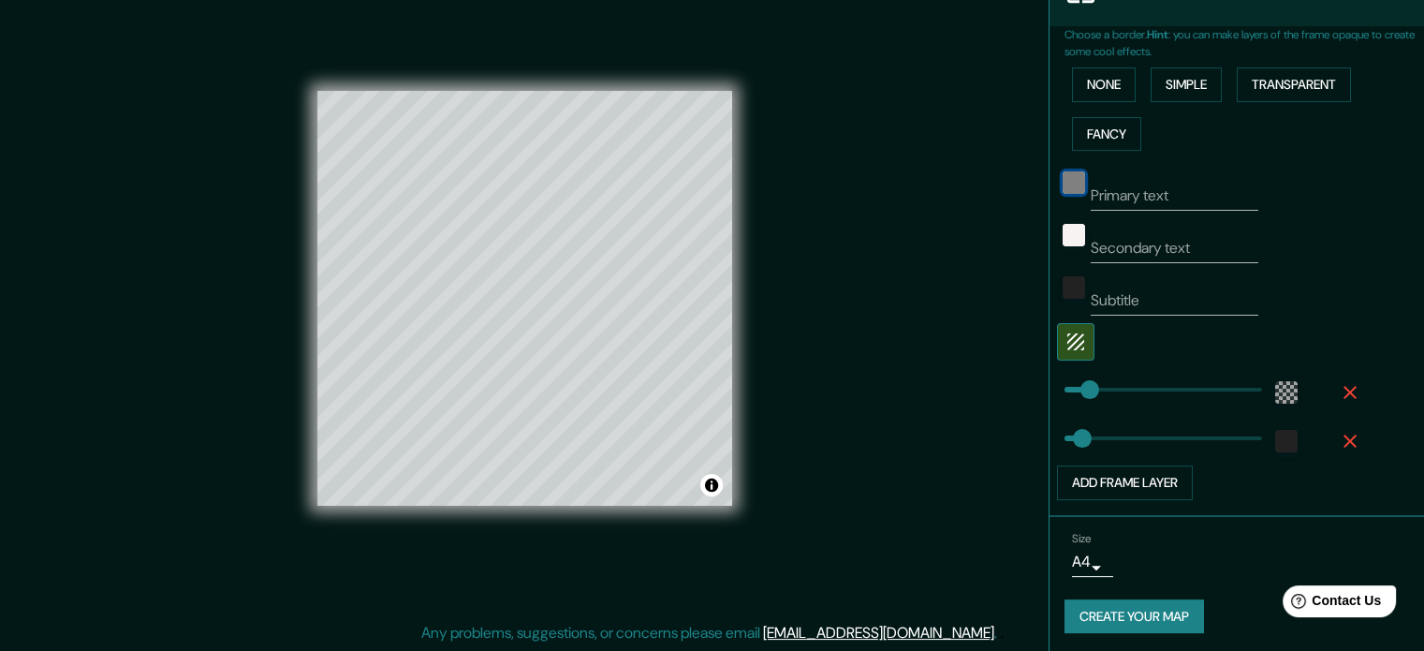
click at [1063, 177] on div "black" at bounding box center [1074, 182] width 22 height 22
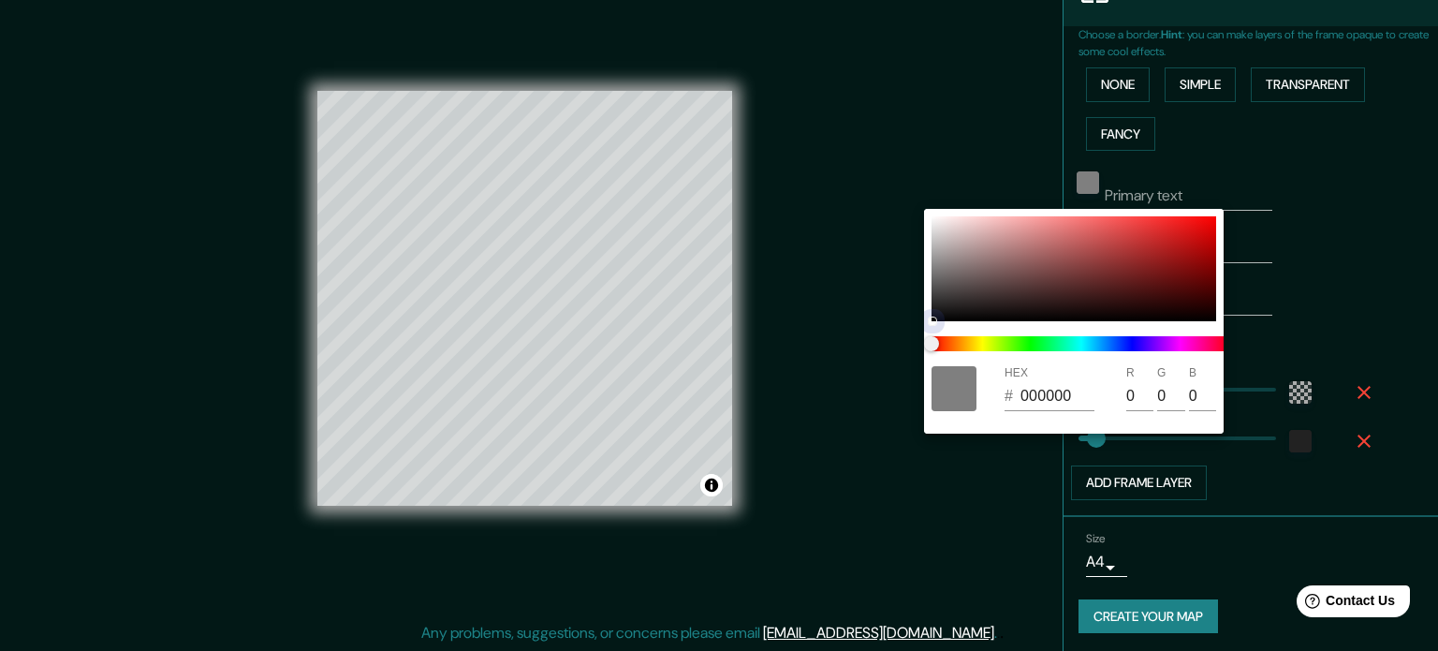
type input "C0BFBF"
type input "192"
type input "191"
type input "F2F1F1"
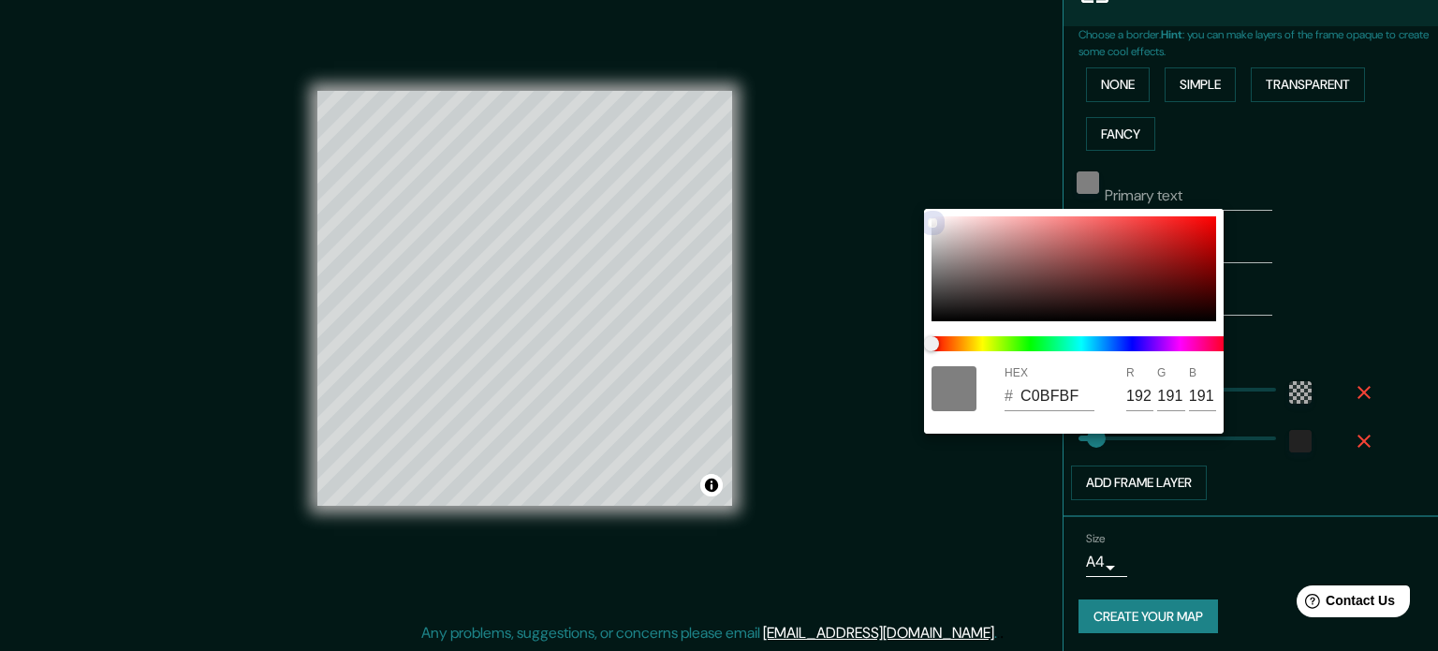
type input "242"
type input "241"
type input "EBEBEB"
type input "235"
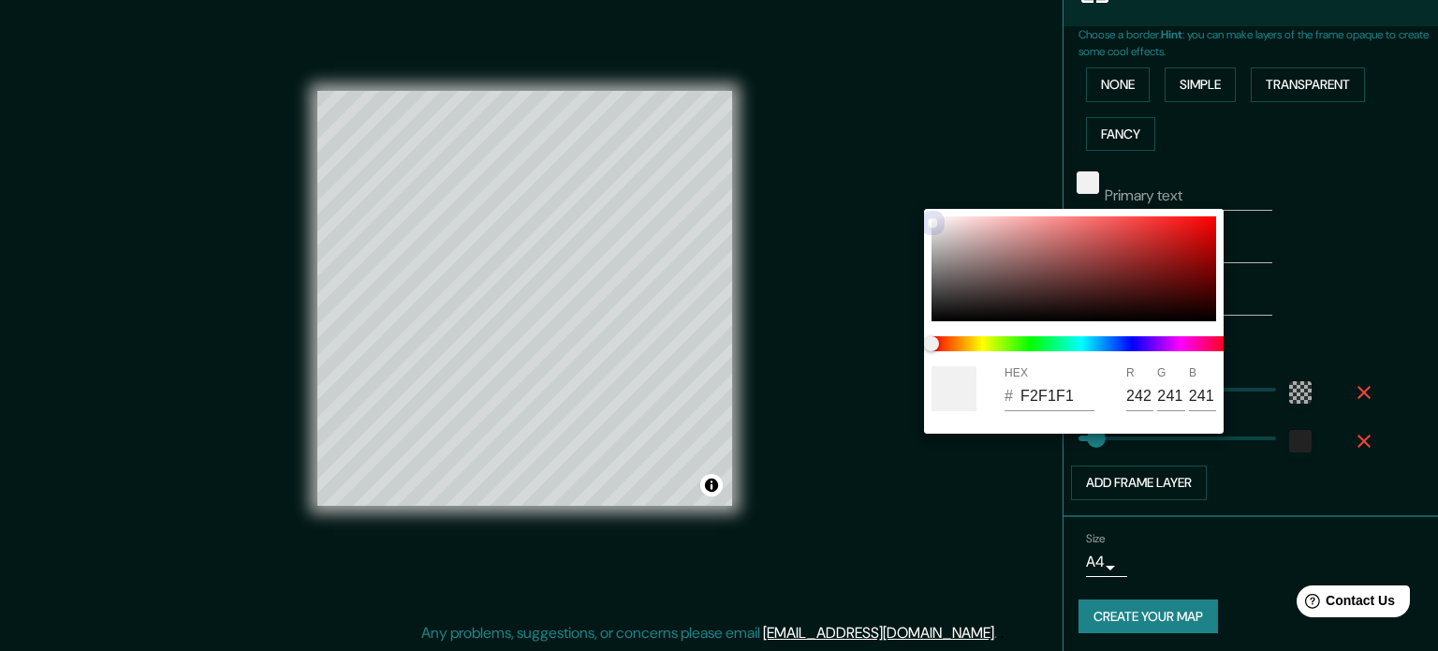
type input "235"
type input "FEFEFE"
type input "254"
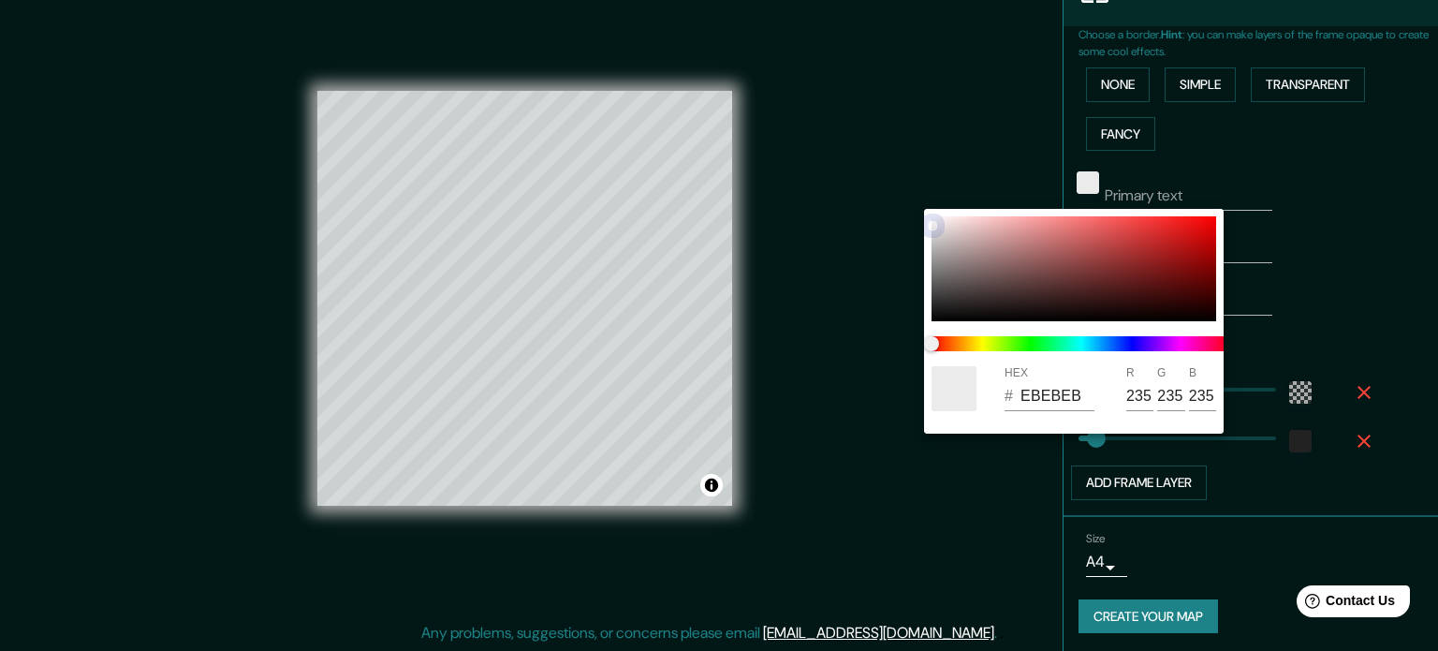
type input "254"
drag, startPoint x: 933, startPoint y: 319, endPoint x: 940, endPoint y: 210, distance: 109.8
click at [940, 210] on div "HEX # FEFEFE R 254 G 254 B 254" at bounding box center [1074, 321] width 300 height 225
click at [955, 149] on div at bounding box center [719, 325] width 1438 height 651
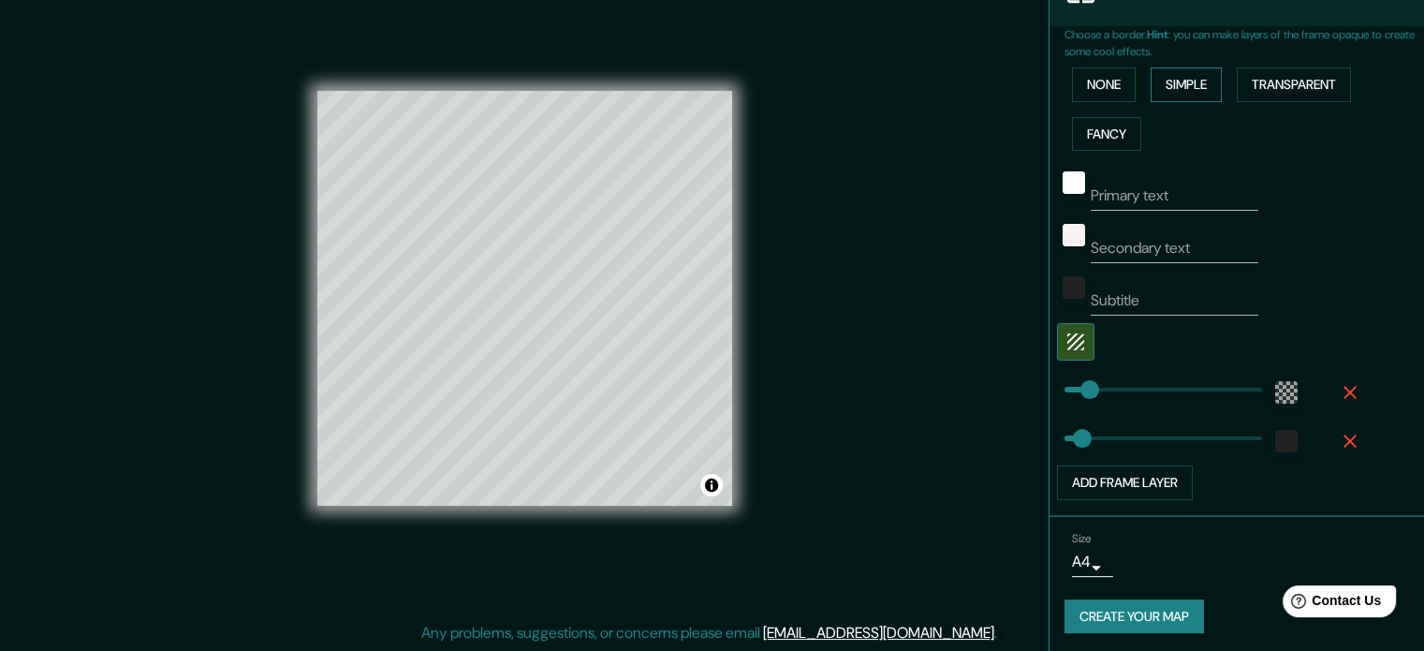
click at [1186, 82] on button "Simple" at bounding box center [1186, 84] width 71 height 35
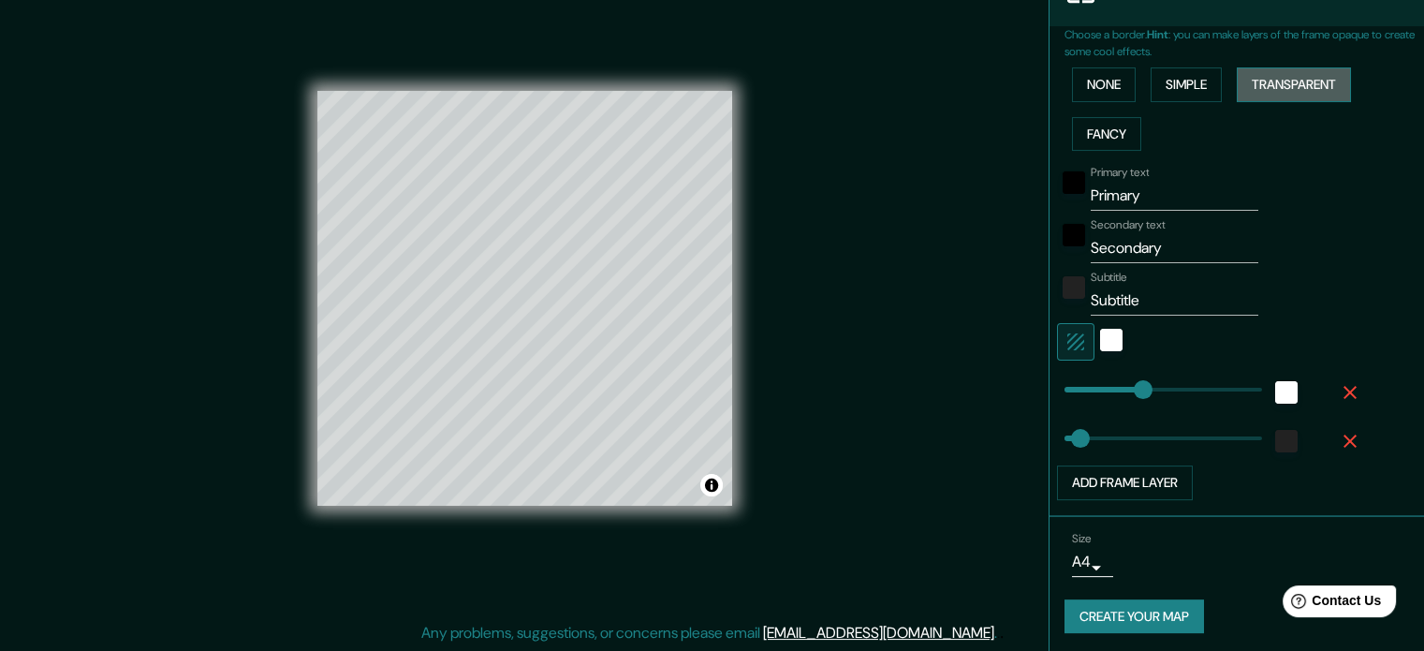
click at [1265, 78] on button "Transparent" at bounding box center [1294, 84] width 114 height 35
drag, startPoint x: 1142, startPoint y: 198, endPoint x: 1054, endPoint y: 207, distance: 88.5
click at [1057, 207] on div "Primary text Primary" at bounding box center [1210, 188] width 307 height 45
drag, startPoint x: 1161, startPoint y: 244, endPoint x: 1060, endPoint y: 251, distance: 101.4
click at [1060, 251] on div "Secondary text Secondary" at bounding box center [1210, 240] width 307 height 45
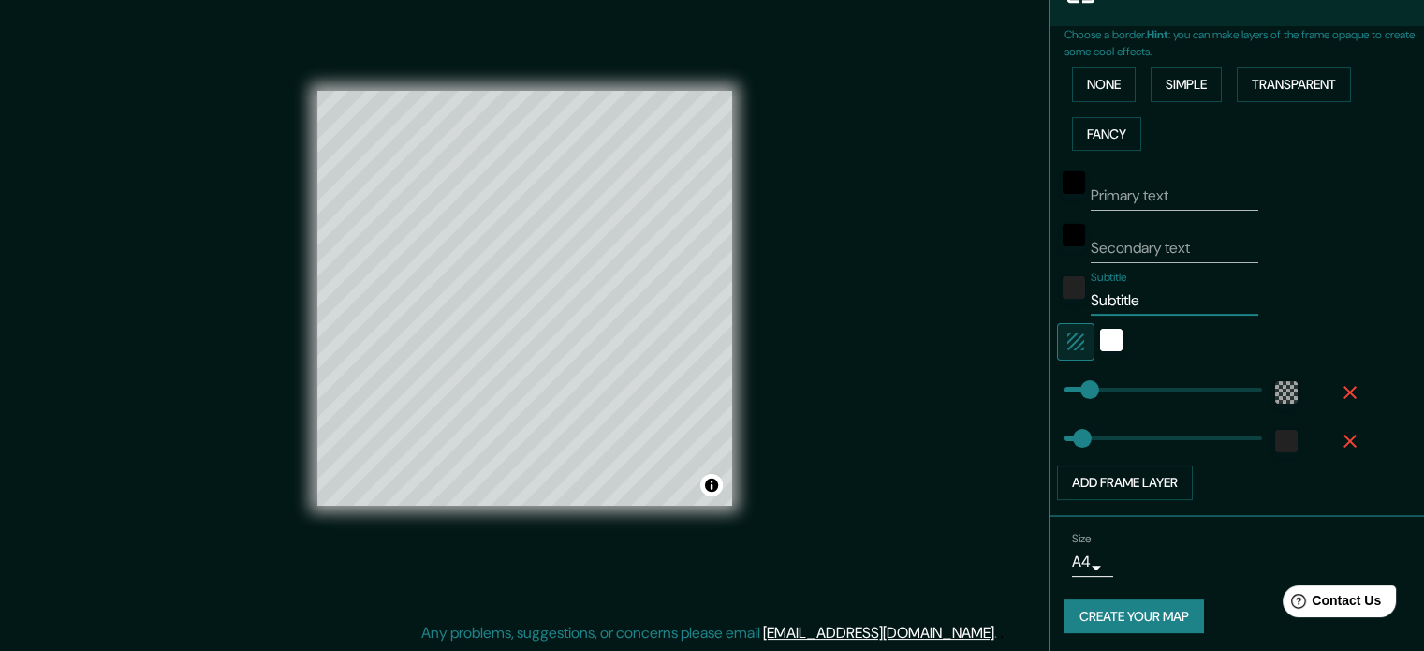
drag, startPoint x: 1132, startPoint y: 302, endPoint x: 1075, endPoint y: 308, distance: 57.5
click at [1075, 308] on div "Subtitle Subtitle" at bounding box center [1210, 293] width 307 height 45
click at [1065, 337] on icon "button" at bounding box center [1076, 342] width 22 height 22
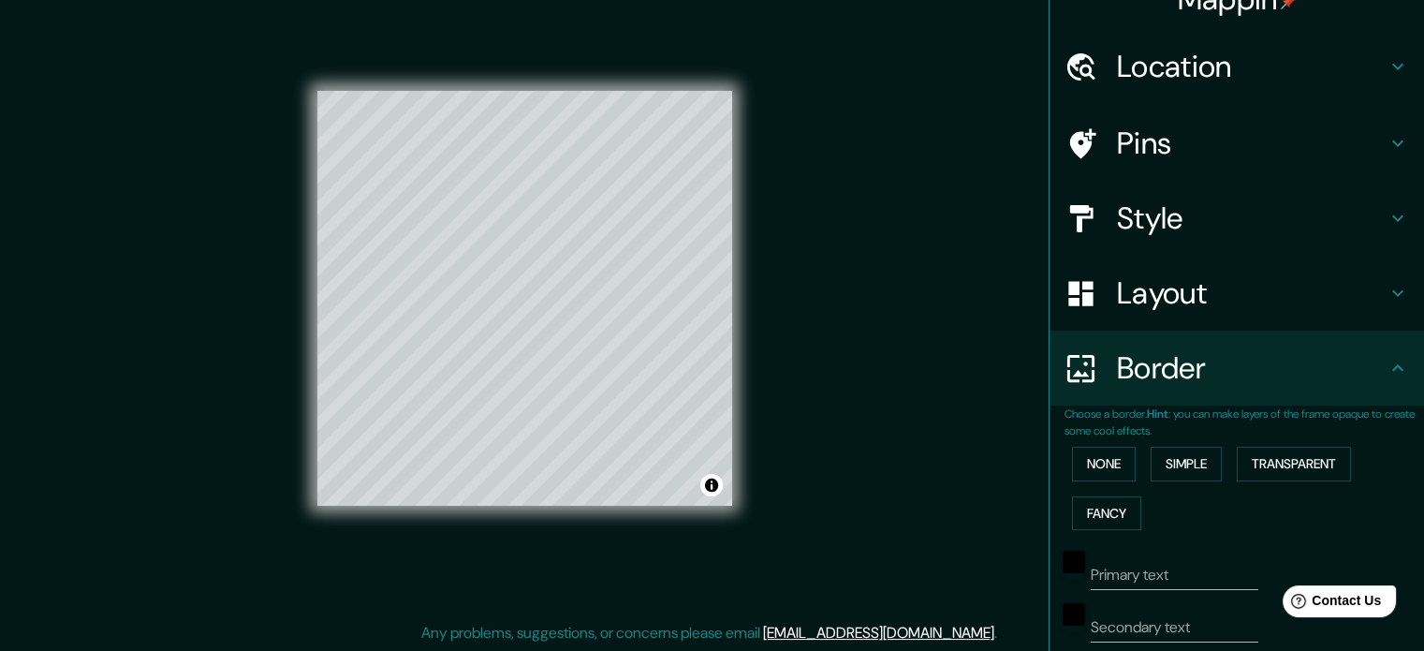
scroll to position [0, 0]
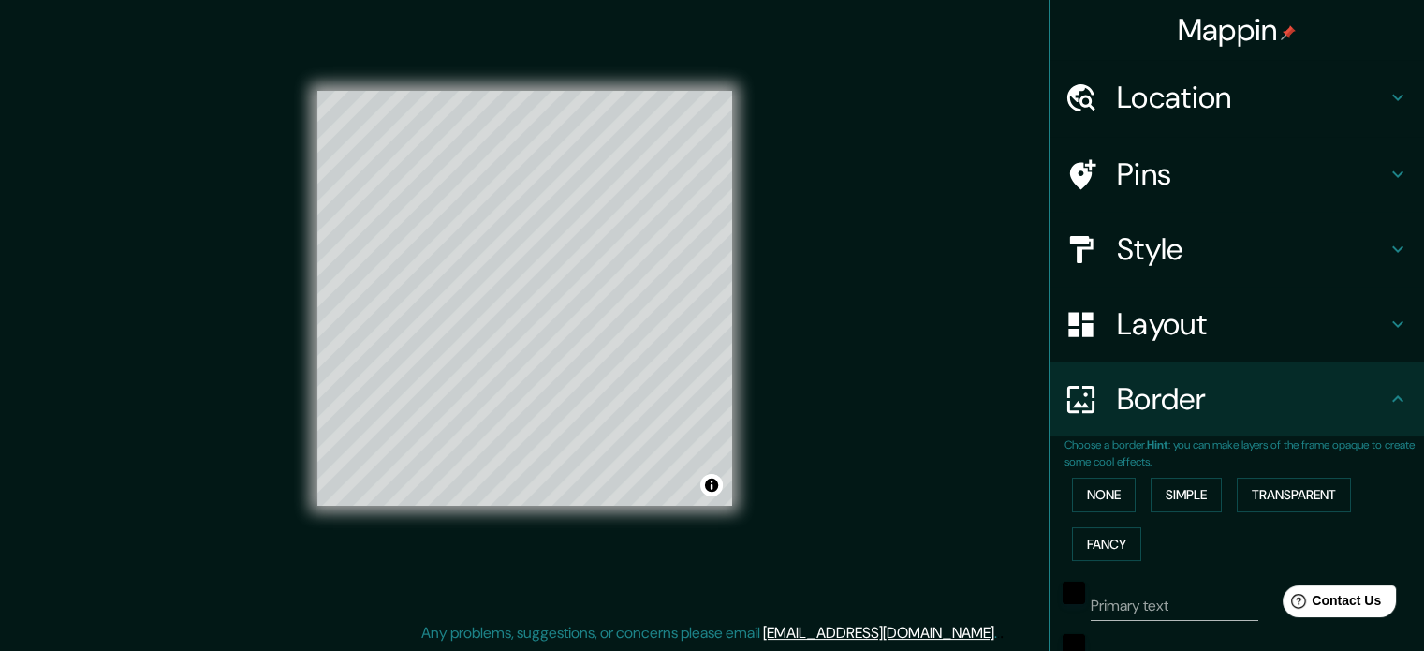
click at [1130, 167] on h4 "Pins" at bounding box center [1252, 173] width 270 height 37
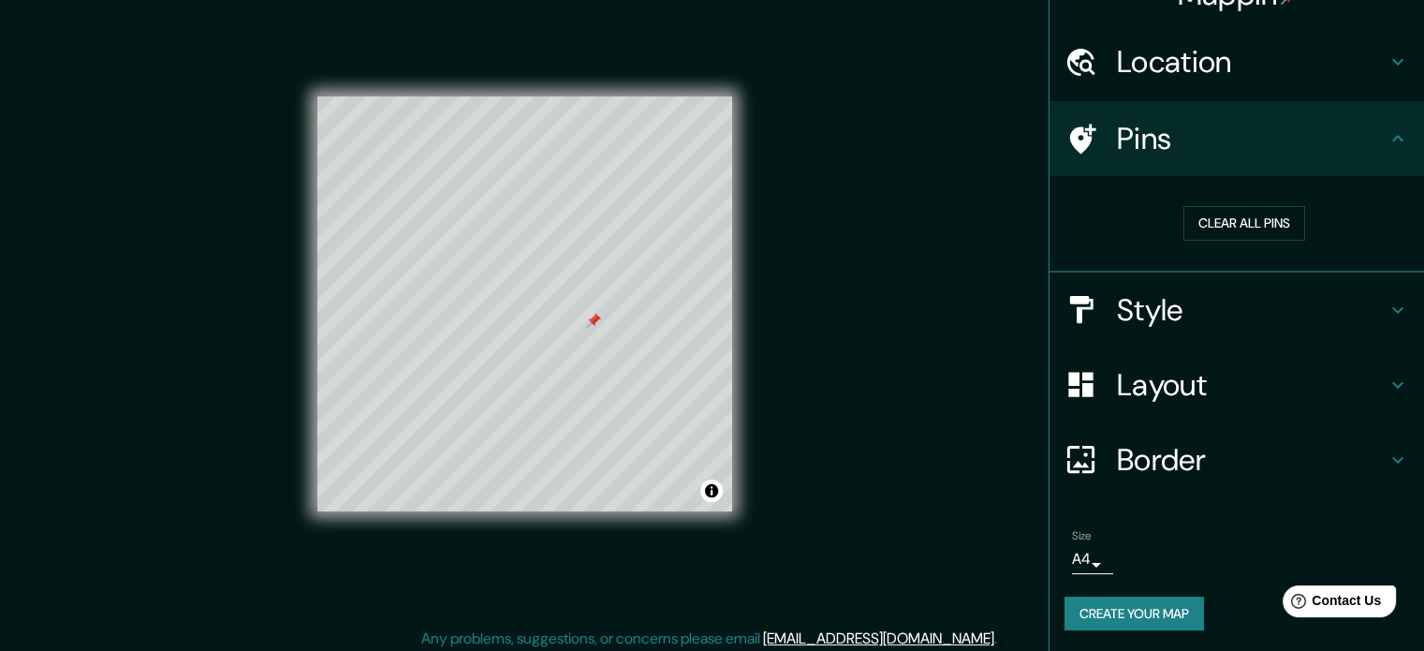
scroll to position [24, 0]
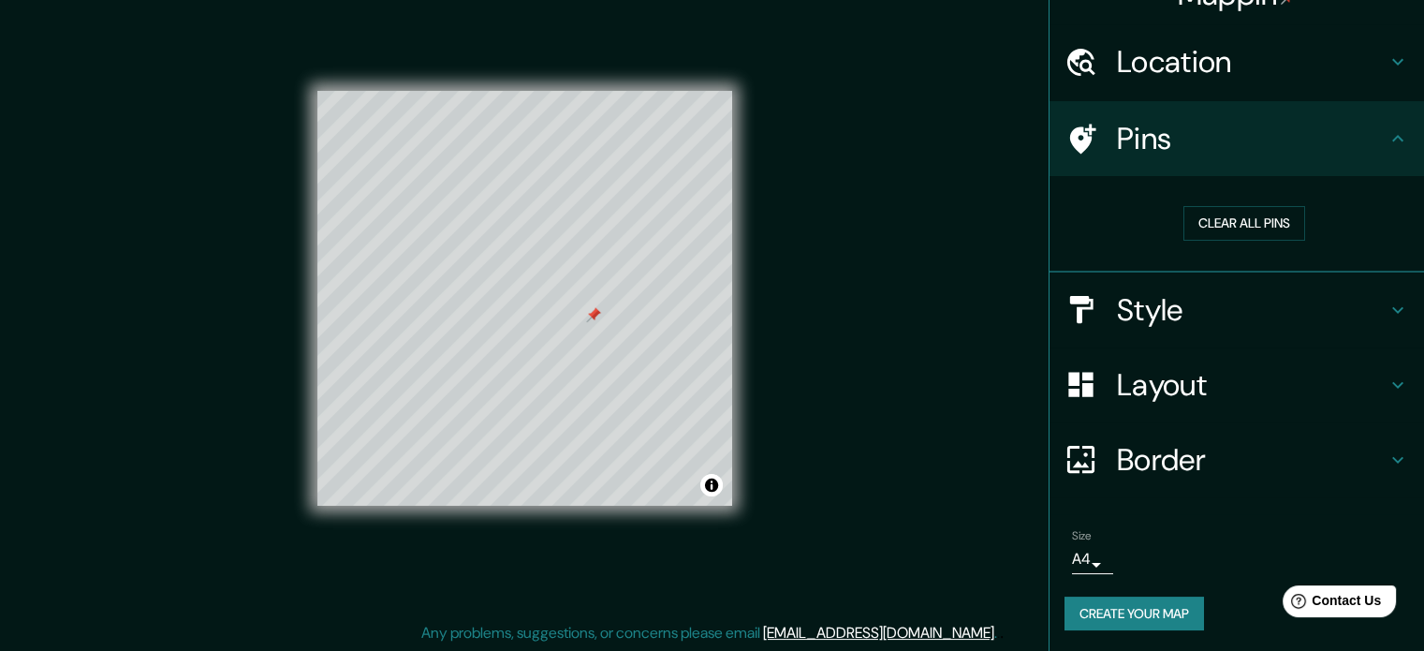
click at [1120, 615] on button "Create your map" at bounding box center [1135, 614] width 140 height 35
click at [1112, 613] on button "Create your map" at bounding box center [1135, 614] width 140 height 35
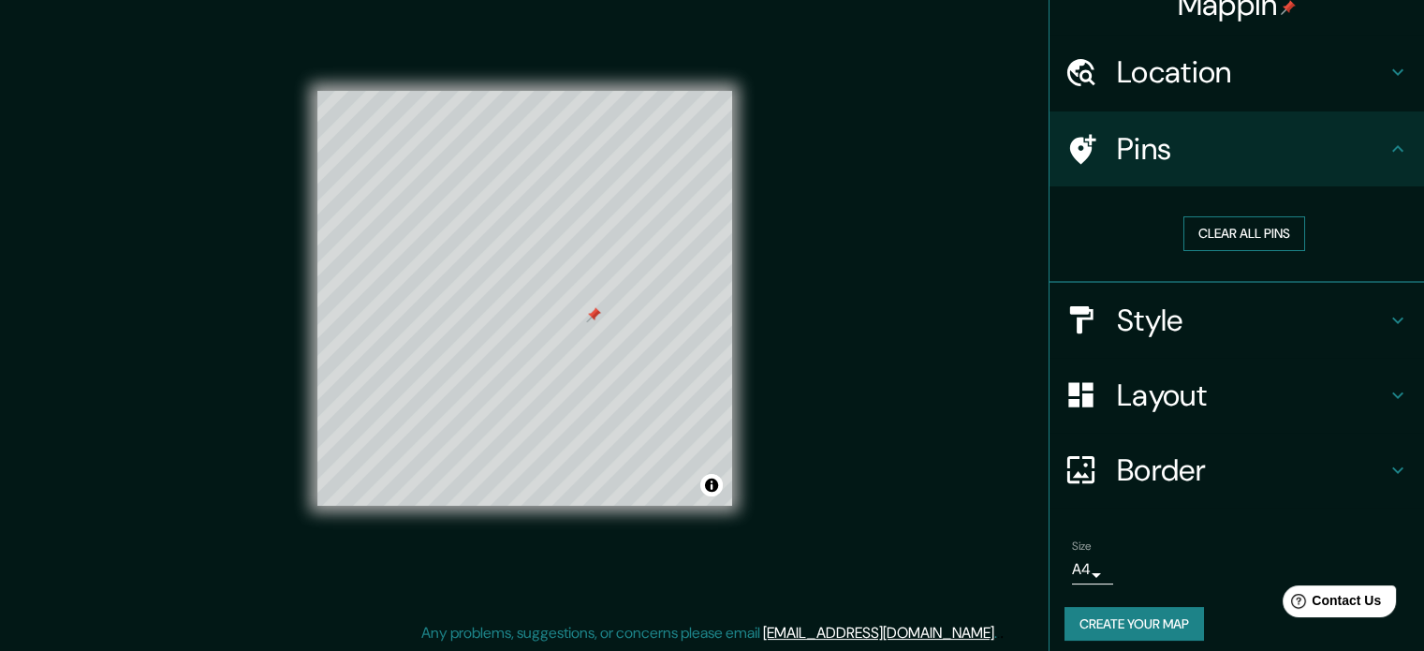
scroll to position [36, 0]
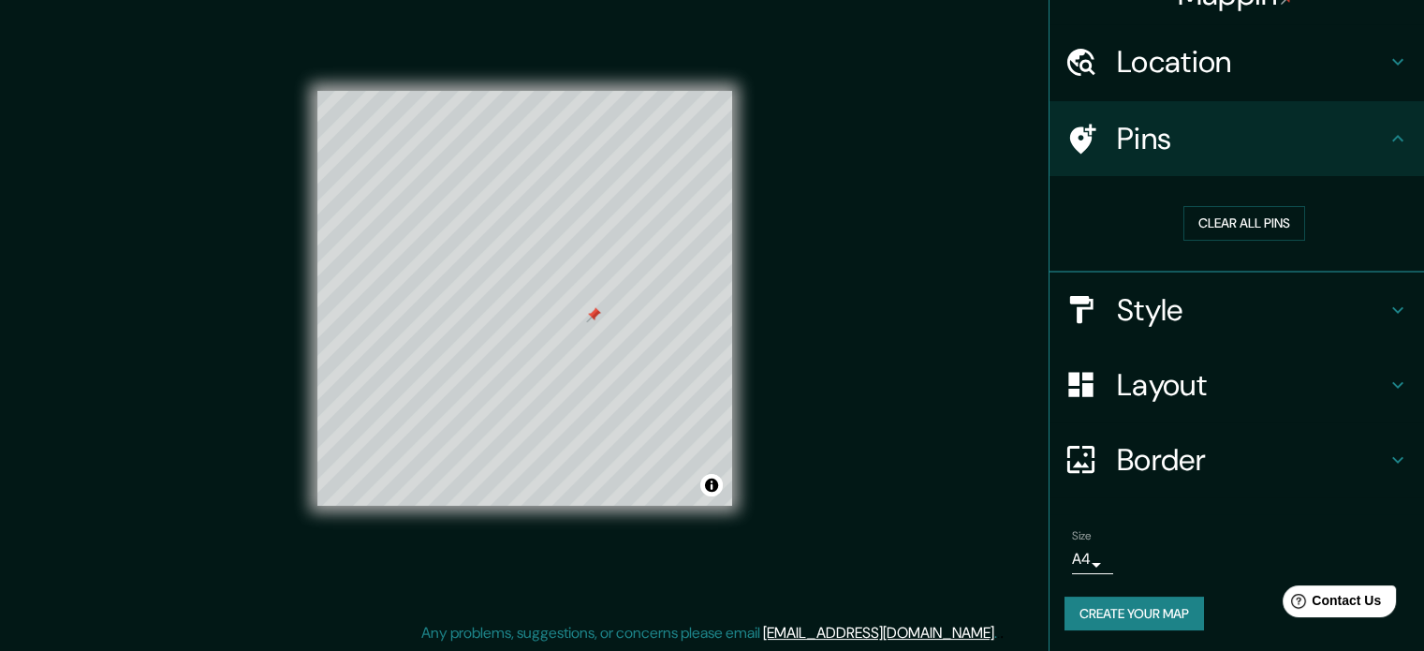
click at [1133, 613] on button "Create your map" at bounding box center [1135, 614] width 140 height 35
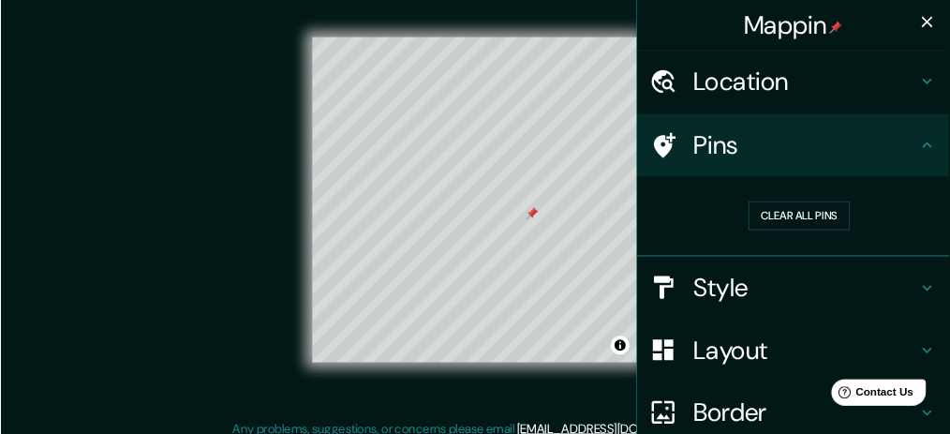
scroll to position [24, 0]
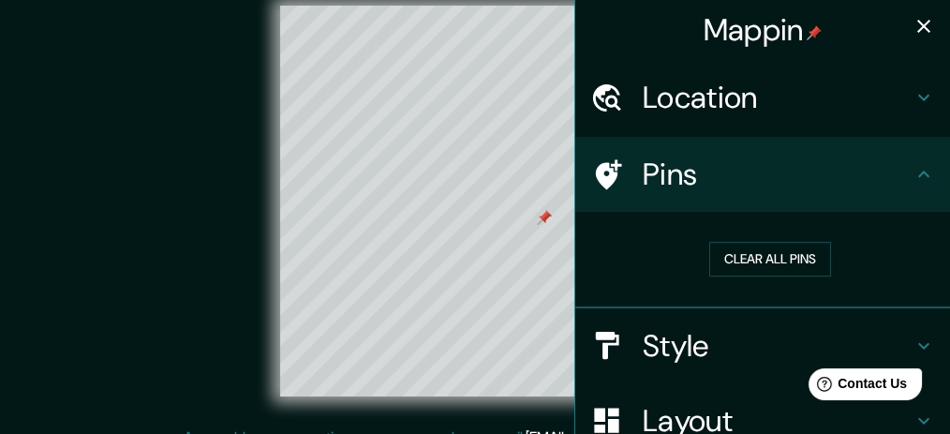
drag, startPoint x: 241, startPoint y: 251, endPoint x: 171, endPoint y: 235, distance: 71.1
click at [171, 235] on div "© Mapbox © OpenStreetMap Improve this map" at bounding box center [475, 201] width 855 height 391
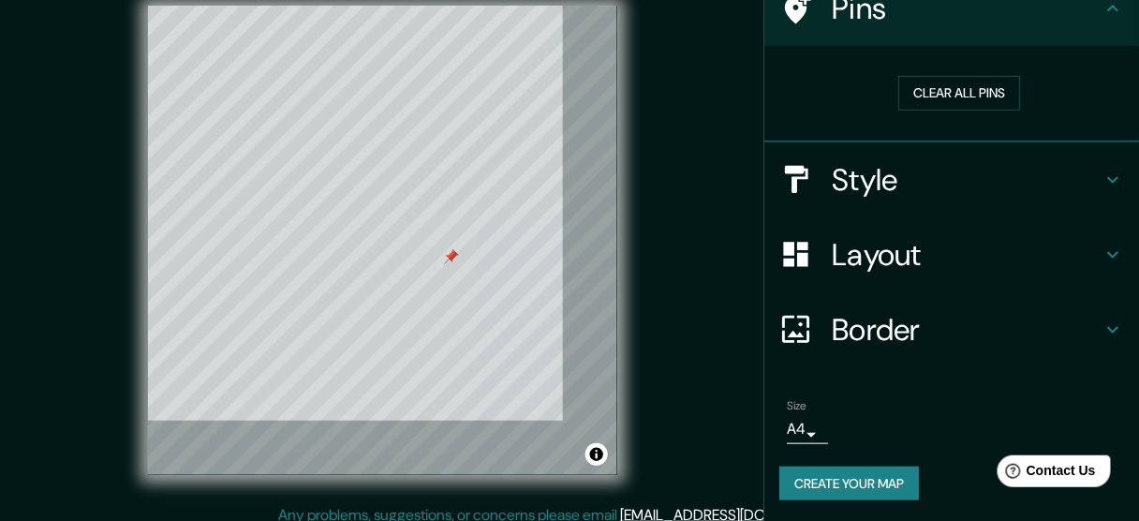
scroll to position [37, 0]
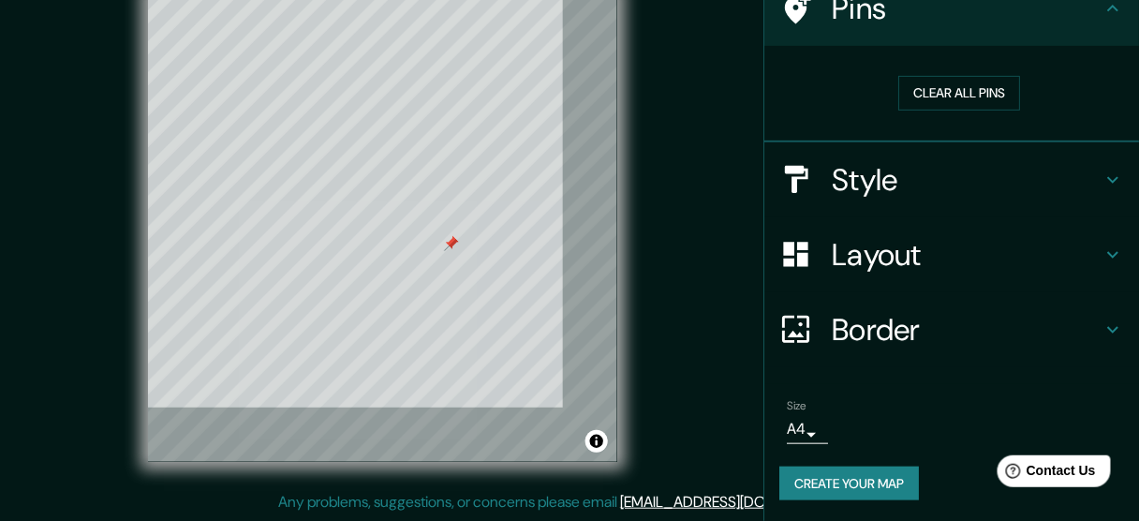
click at [854, 477] on button "Create your map" at bounding box center [849, 483] width 140 height 35
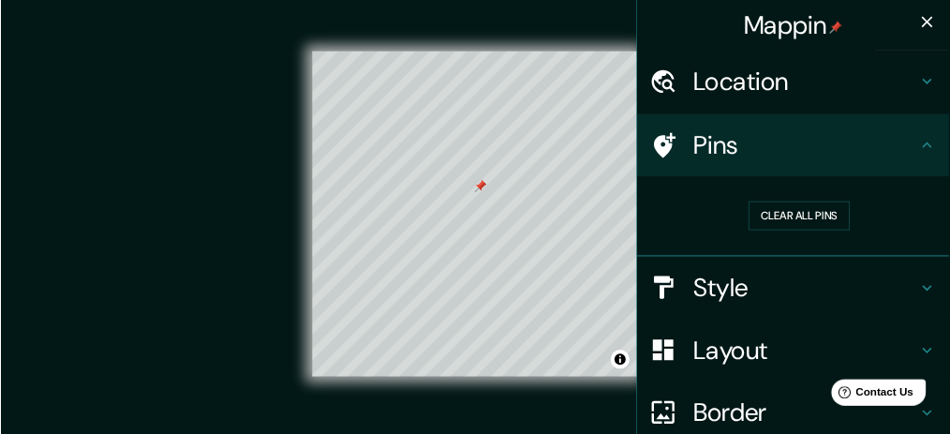
scroll to position [8, 0]
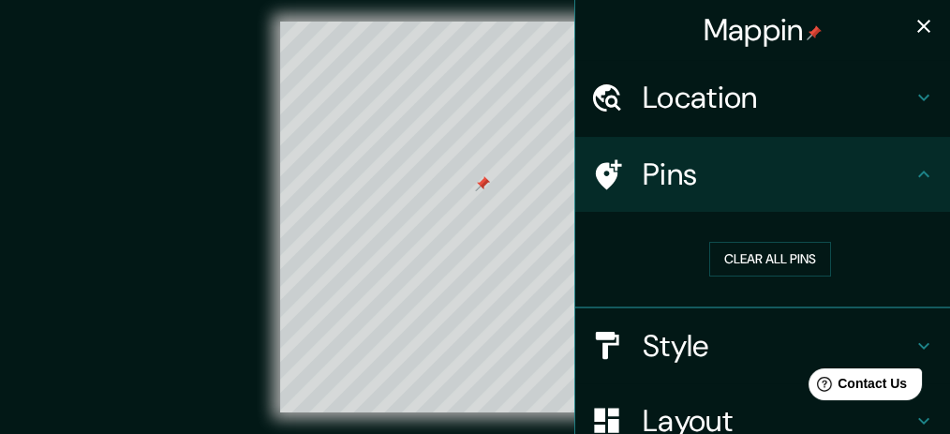
drag, startPoint x: 226, startPoint y: 272, endPoint x: 197, endPoint y: 250, distance: 36.1
click at [197, 250] on div "© Mapbox © OpenStreetMap Improve this map" at bounding box center [475, 217] width 855 height 391
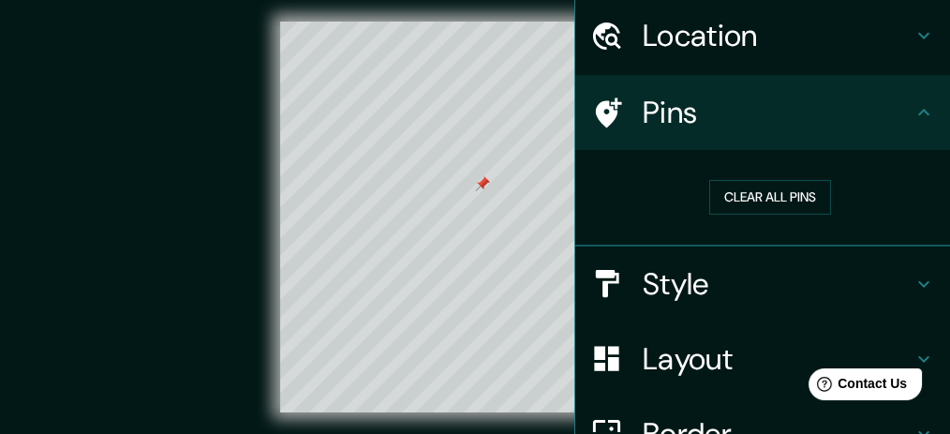
scroll to position [0, 0]
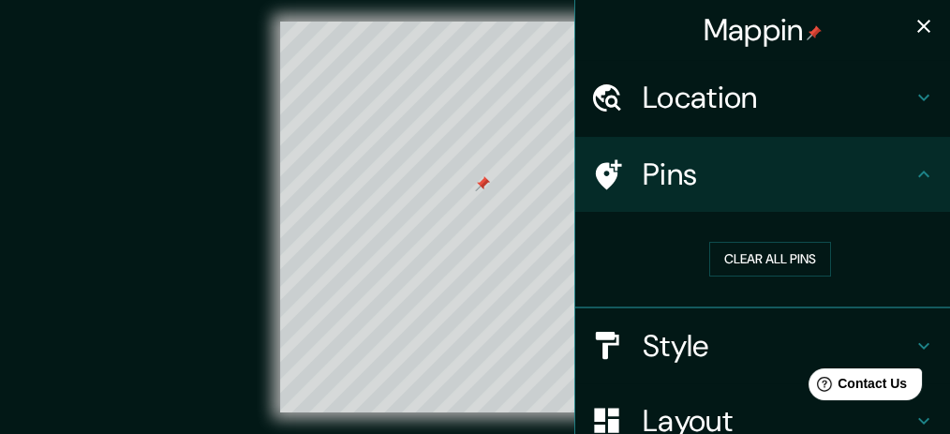
click at [917, 26] on icon "button" at bounding box center [923, 26] width 13 height 13
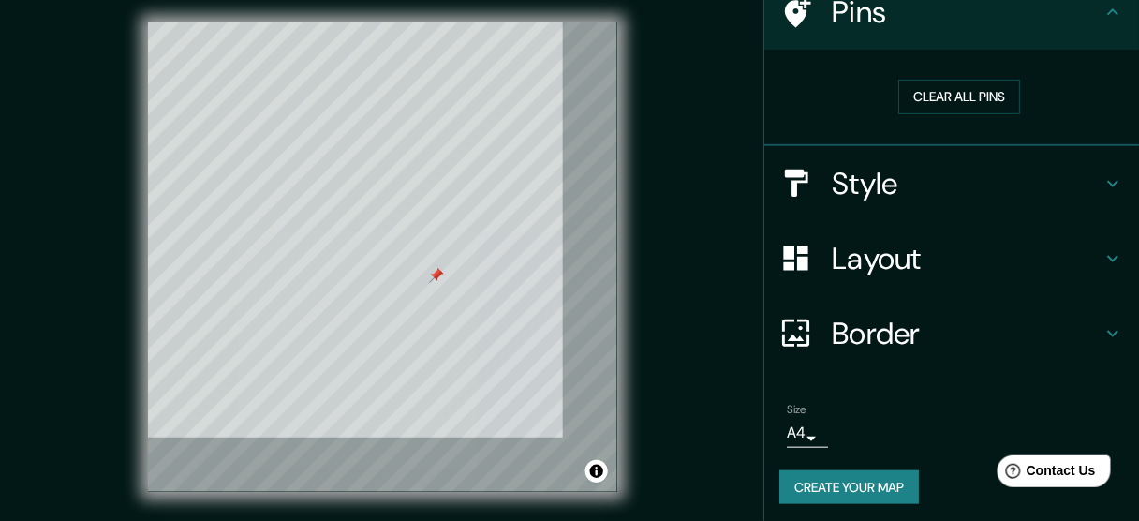
scroll to position [166, 0]
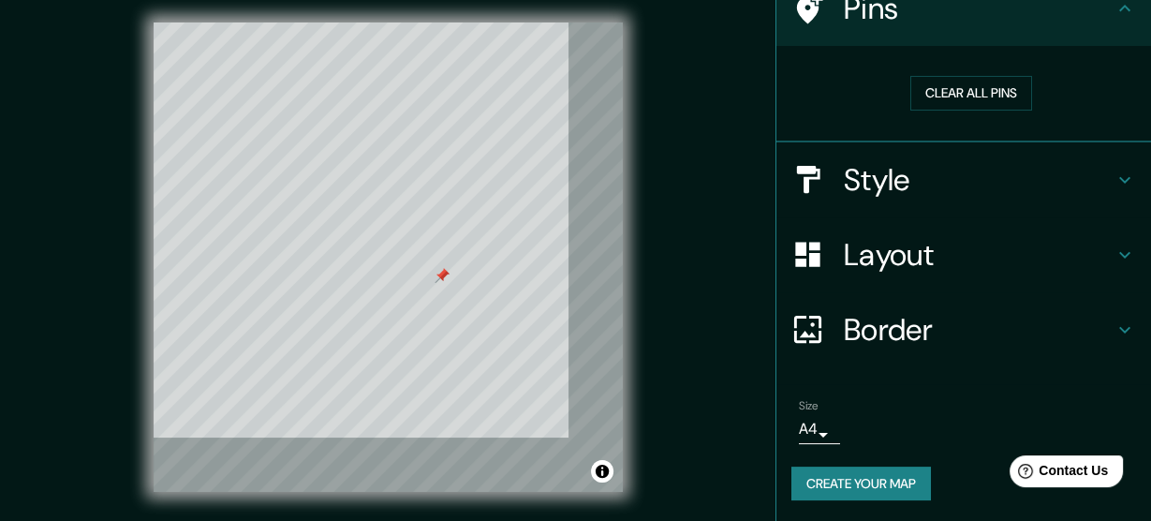
click at [804, 426] on body "Mappin Location [GEOGRAPHIC_DATA], [GEOGRAPHIC_DATA] [GEOGRAPHIC_DATA] [GEOGRAP…" at bounding box center [575, 253] width 1151 height 521
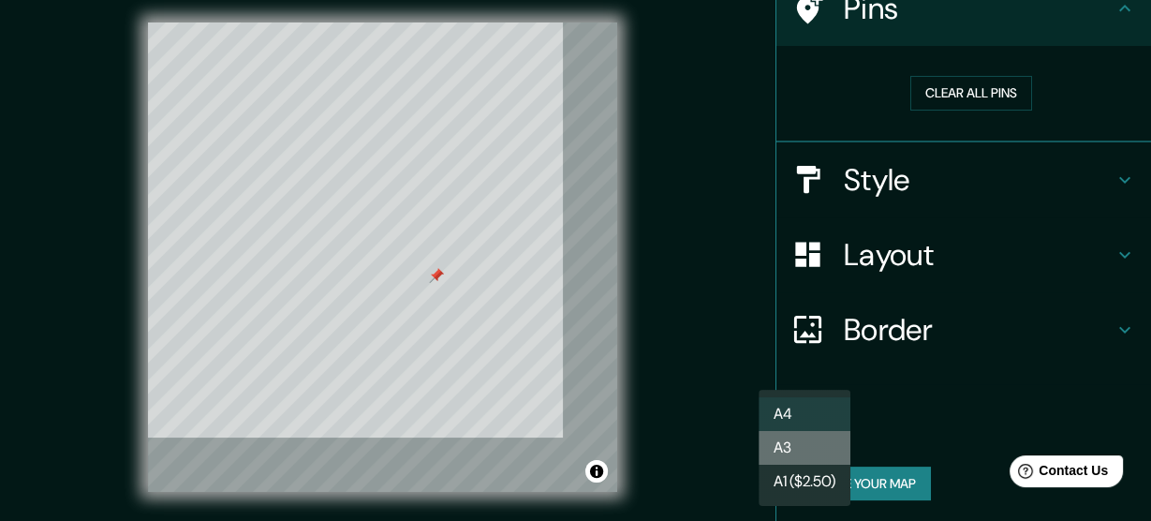
click at [803, 442] on li "A3" at bounding box center [805, 448] width 92 height 34
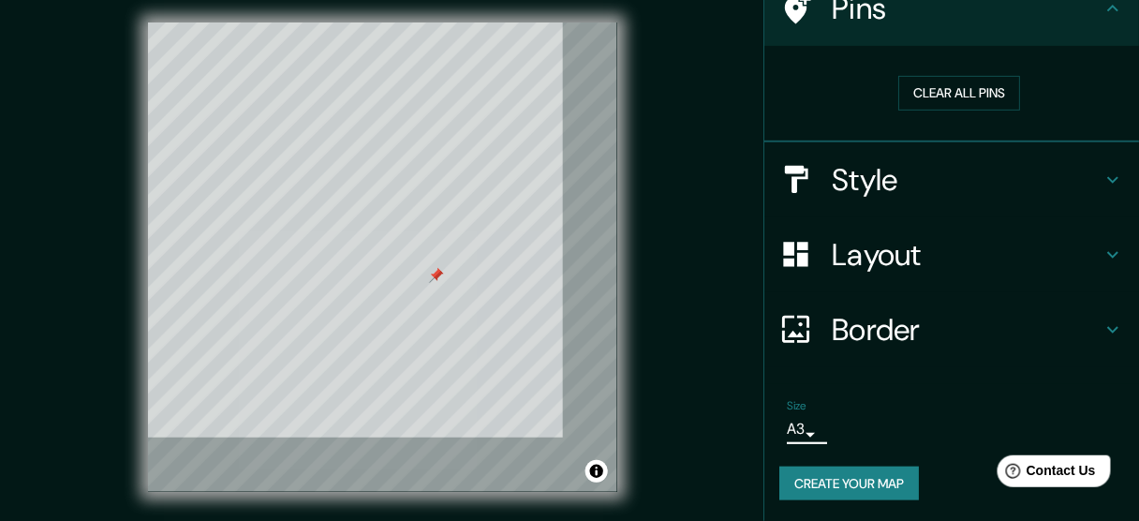
click at [796, 422] on body "Mappin Location [GEOGRAPHIC_DATA], [GEOGRAPHIC_DATA] [GEOGRAPHIC_DATA] [GEOGRAP…" at bounding box center [569, 253] width 1139 height 521
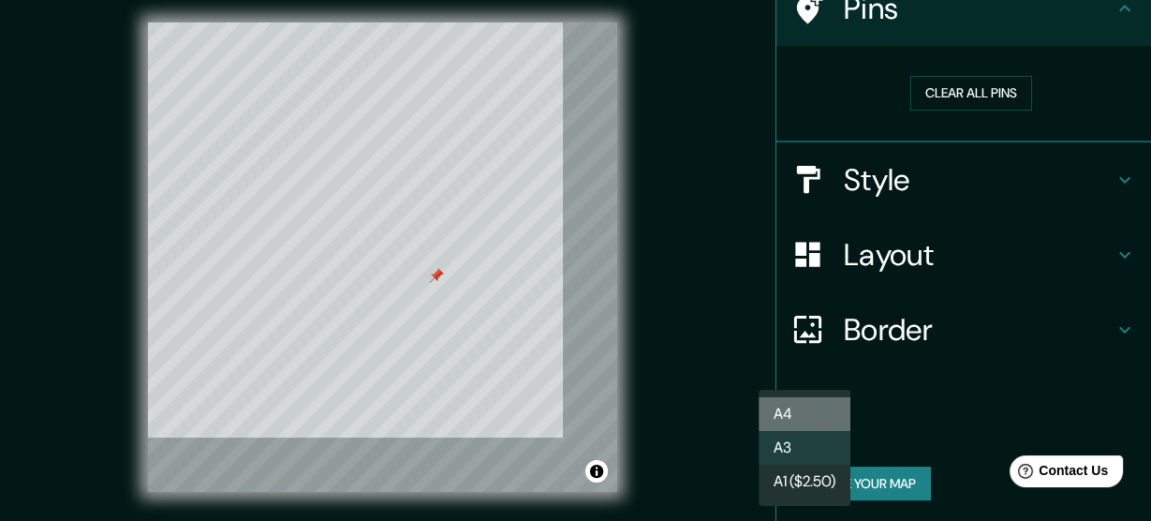
click at [811, 416] on li "A4" at bounding box center [805, 414] width 92 height 34
type input "single"
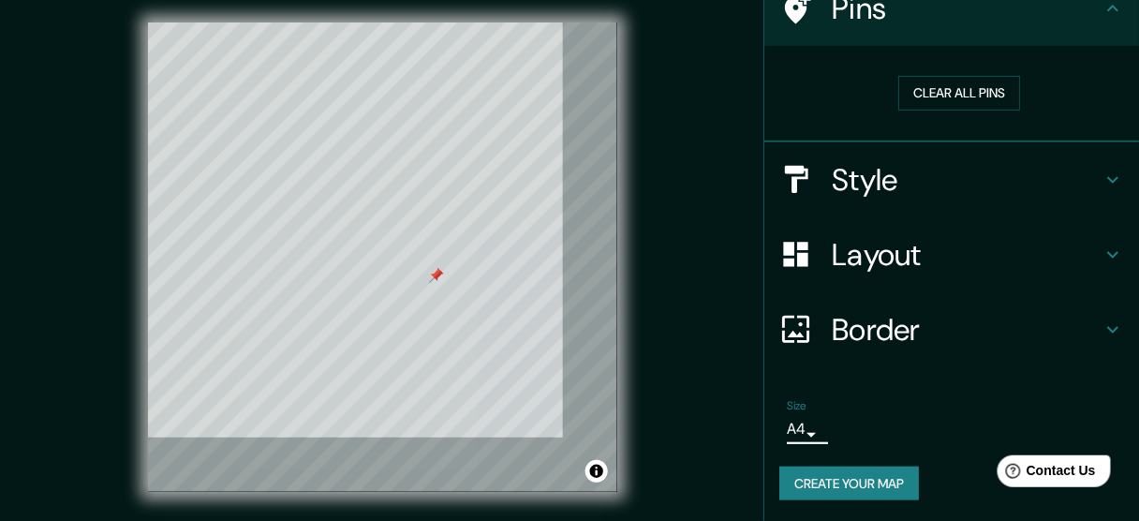
click at [880, 335] on h4 "Border" at bounding box center [967, 329] width 270 height 37
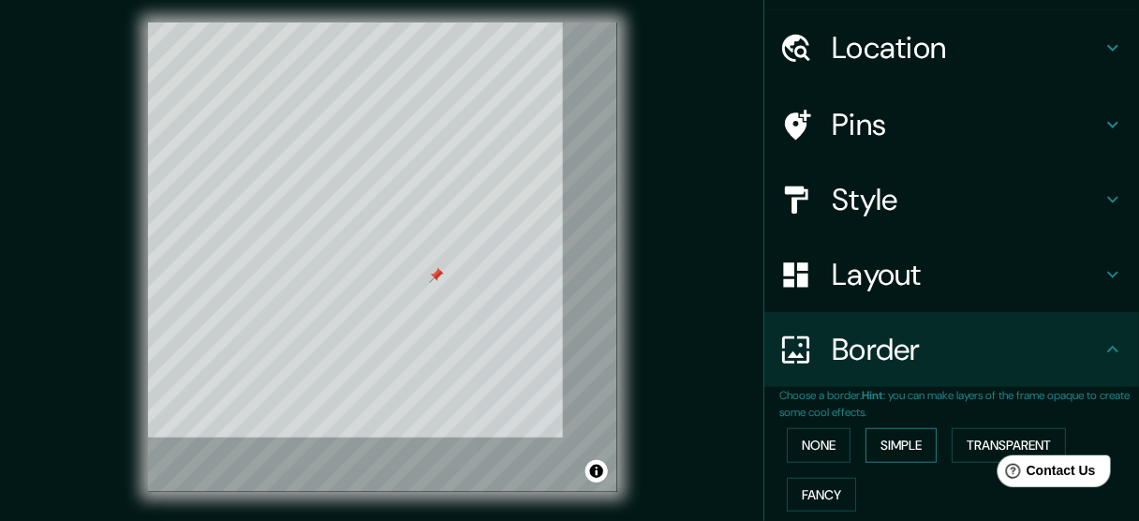
scroll to position [0, 0]
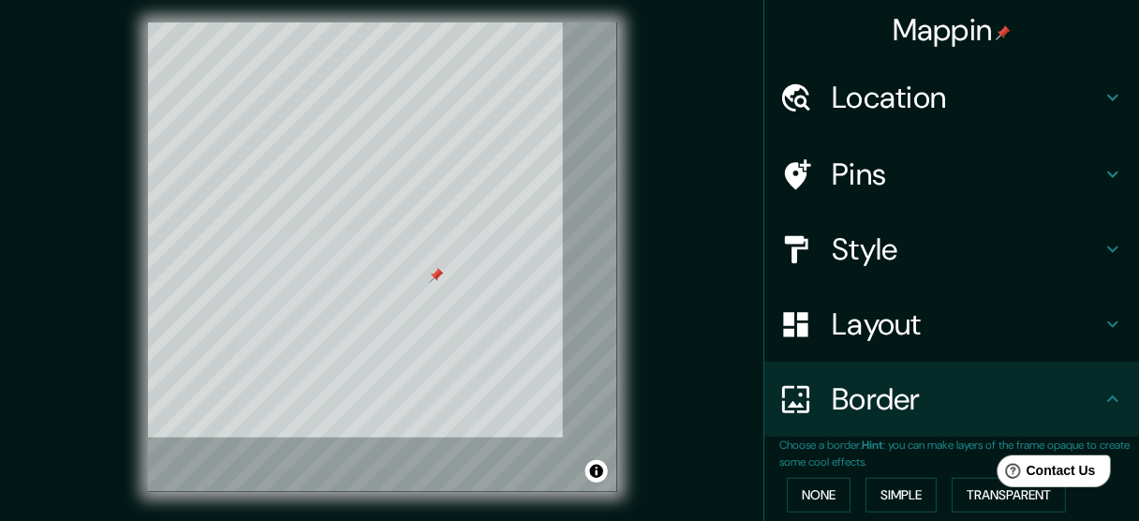
click at [880, 344] on div "Layout" at bounding box center [951, 324] width 375 height 75
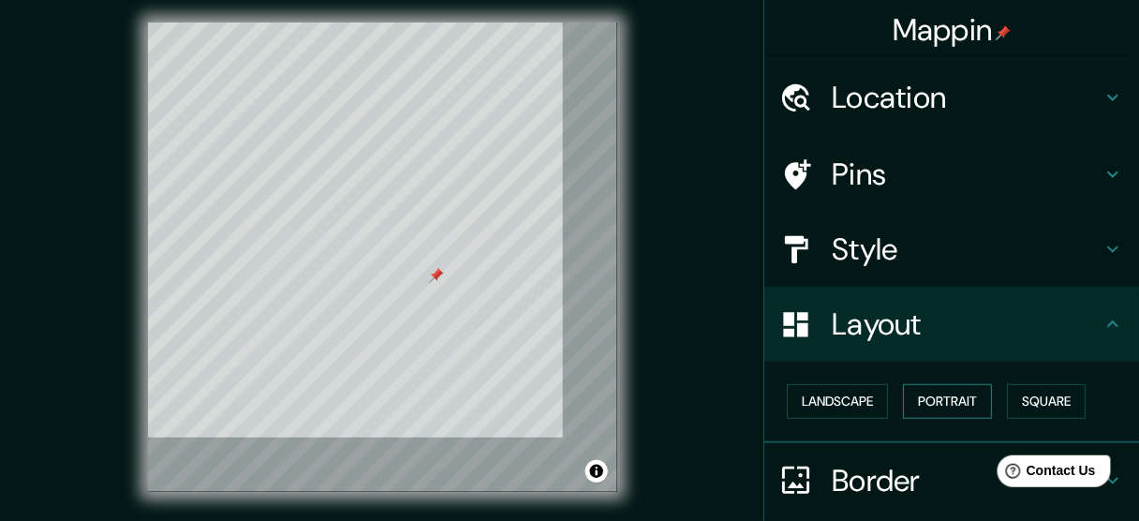
click at [934, 404] on button "Portrait" at bounding box center [947, 401] width 89 height 35
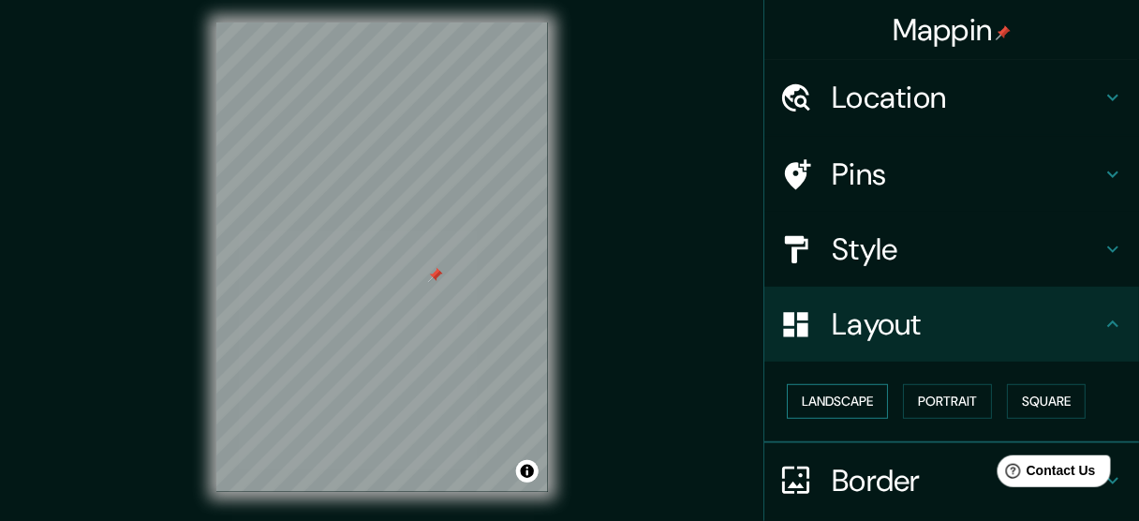
click at [839, 395] on button "Landscape" at bounding box center [837, 401] width 101 height 35
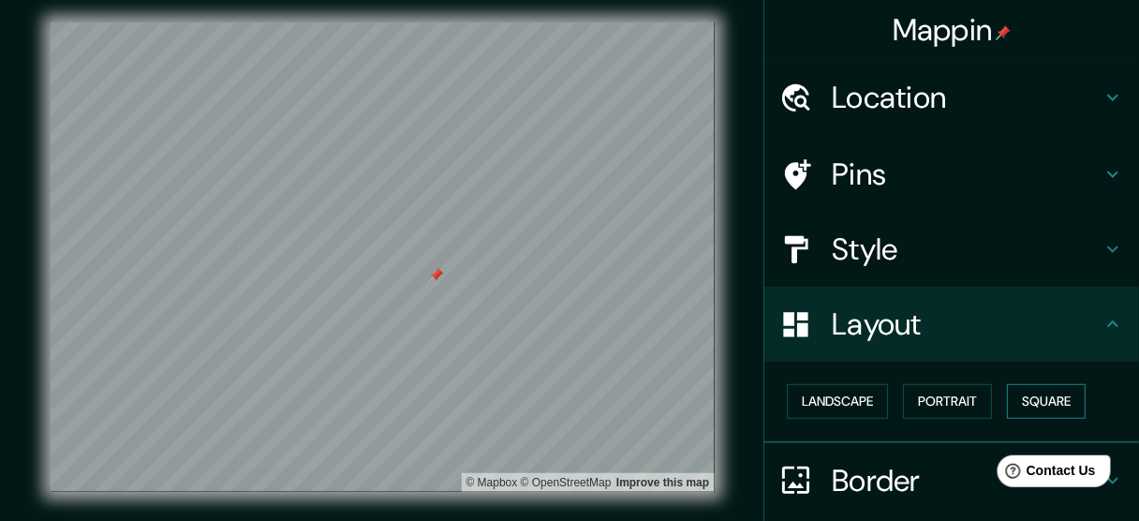
click at [1037, 395] on button "Square" at bounding box center [1046, 401] width 79 height 35
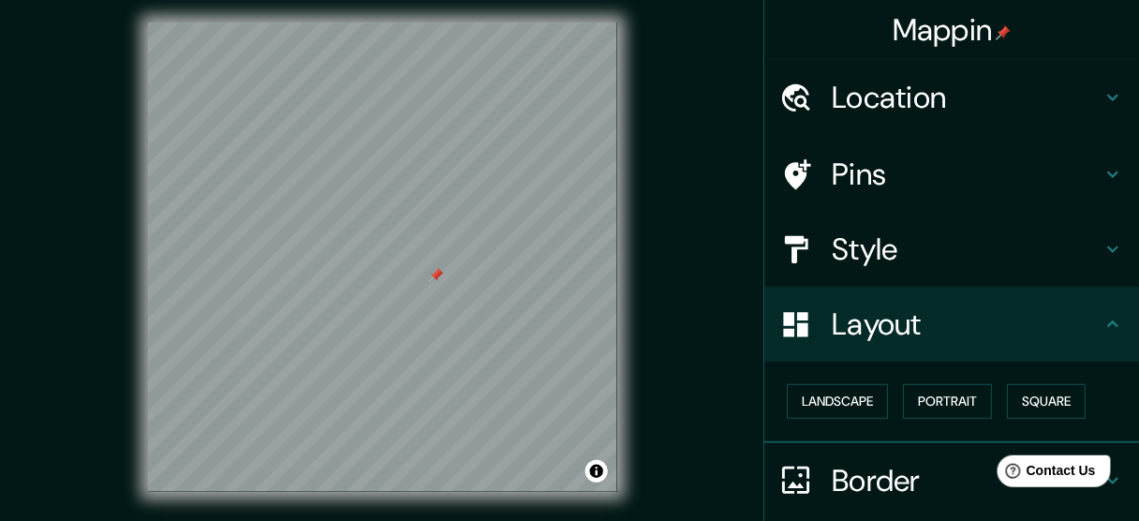
click at [669, 372] on div "© Mapbox © OpenStreetMap Improve this map" at bounding box center [382, 256] width 1025 height 468
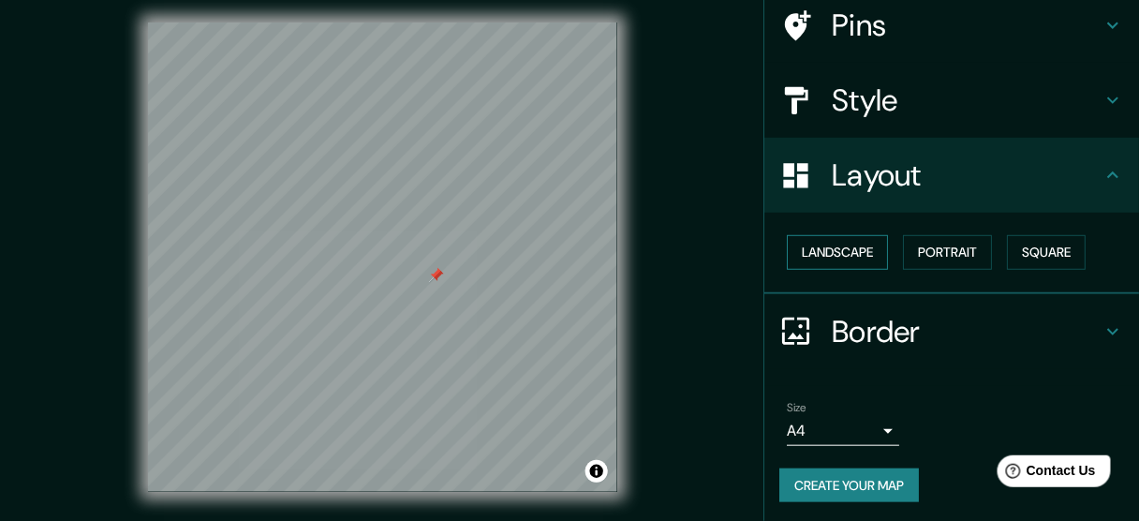
scroll to position [151, 0]
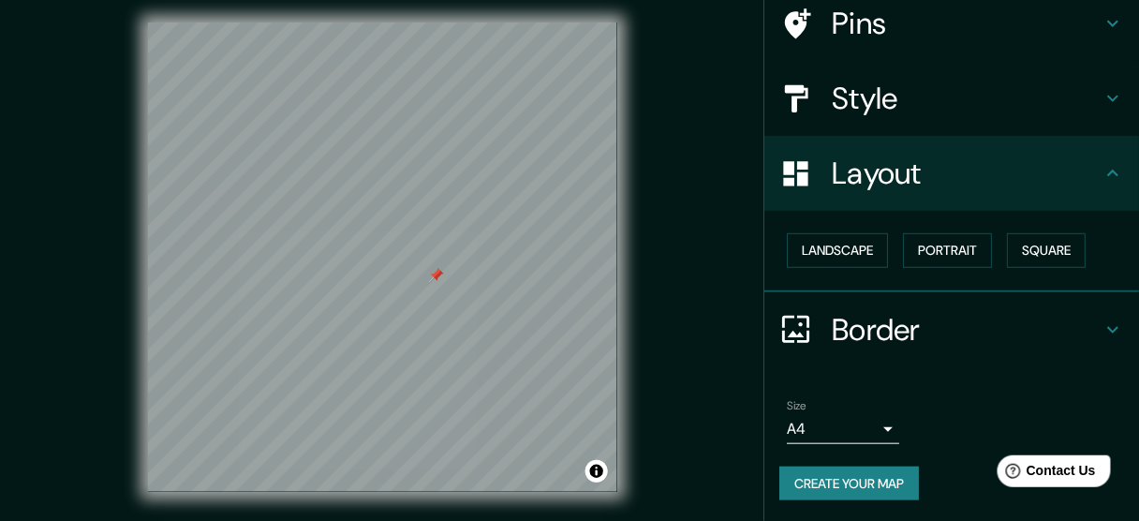
click at [876, 333] on h4 "Border" at bounding box center [967, 329] width 270 height 37
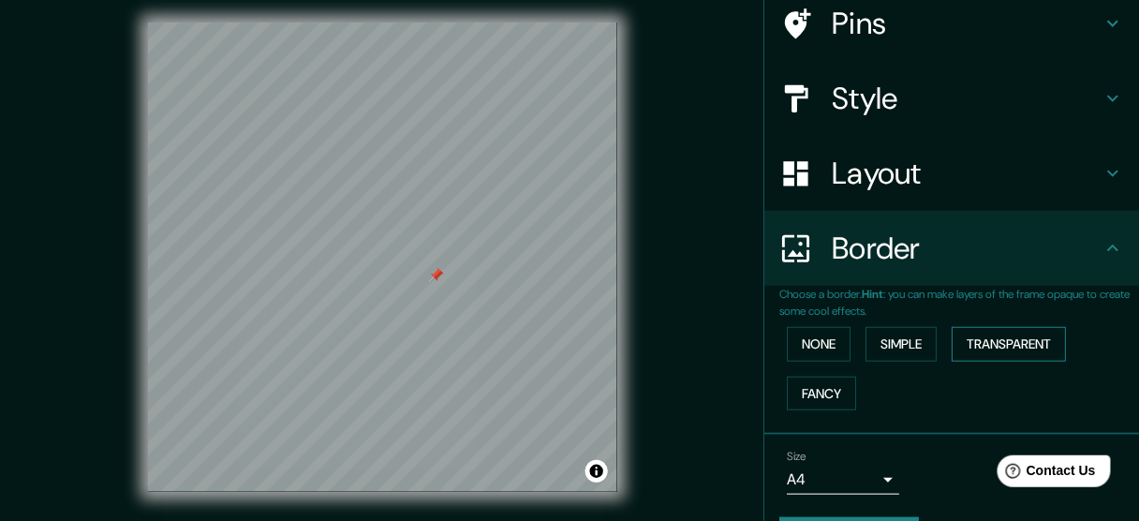
click at [986, 341] on button "Transparent" at bounding box center [1008, 344] width 114 height 35
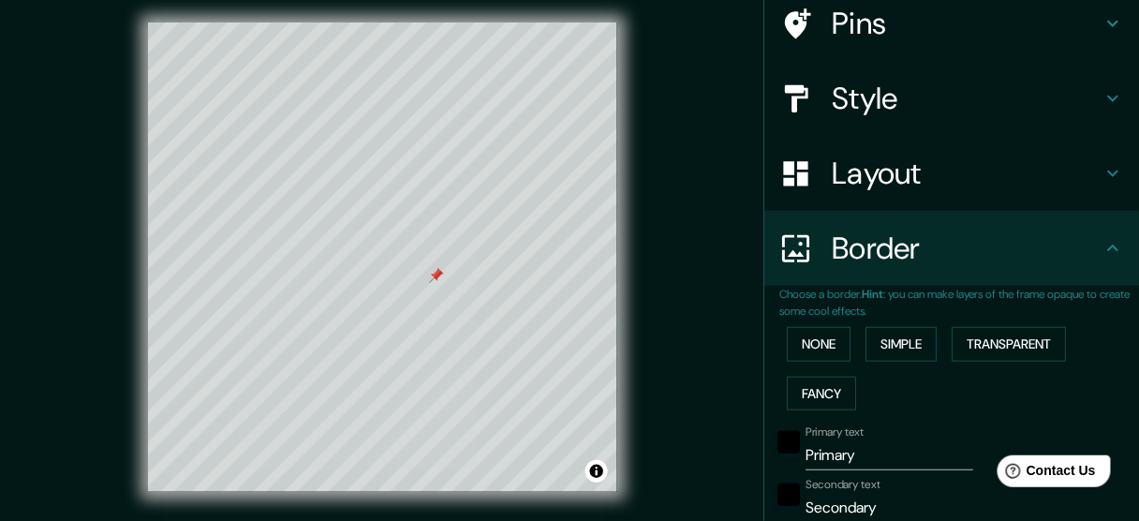
scroll to position [226, 0]
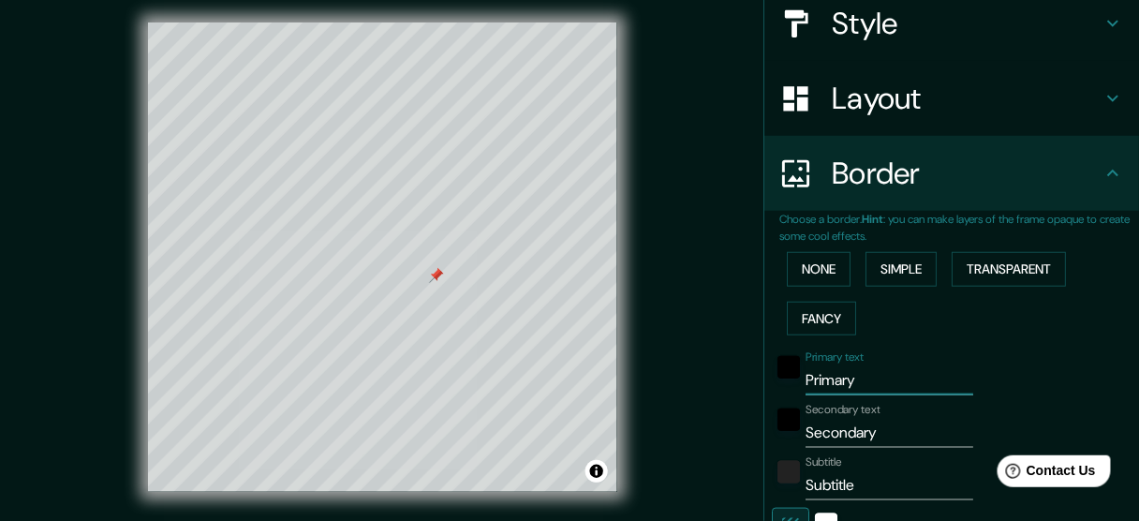
drag, startPoint x: 857, startPoint y: 381, endPoint x: 764, endPoint y: 395, distance: 93.8
click at [764, 395] on div "Choose a border. Hint : you can make layers of the frame opaque to create some …" at bounding box center [951, 456] width 375 height 491
type input "63"
type input "46"
drag, startPoint x: 876, startPoint y: 433, endPoint x: 788, endPoint y: 444, distance: 88.7
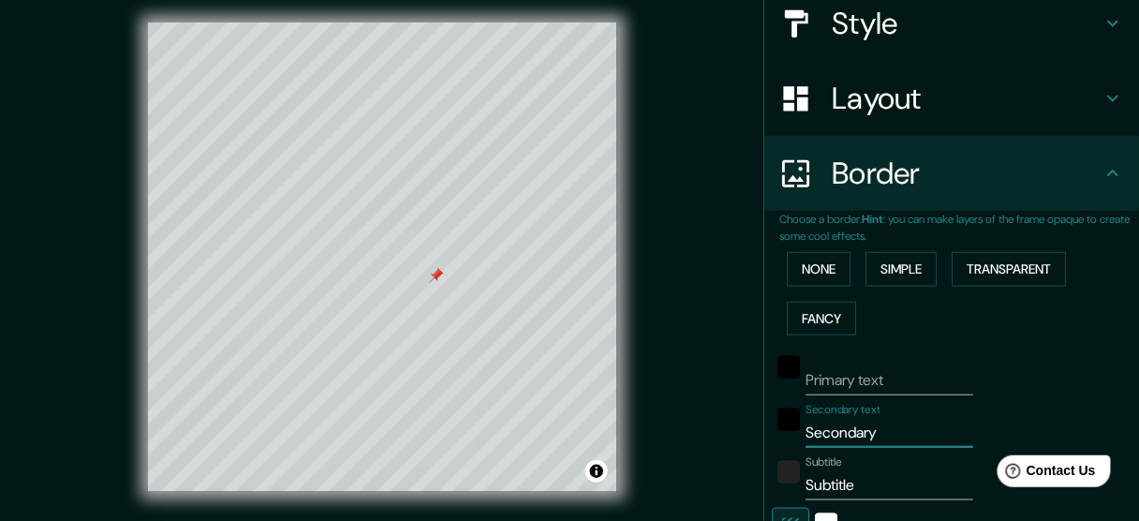
click at [788, 444] on div "Secondary text Secondary" at bounding box center [925, 425] width 307 height 45
type input "63"
type input "46"
drag, startPoint x: 849, startPoint y: 485, endPoint x: 797, endPoint y: 490, distance: 52.7
click at [805, 490] on input "Subtitle" at bounding box center [889, 485] width 168 height 30
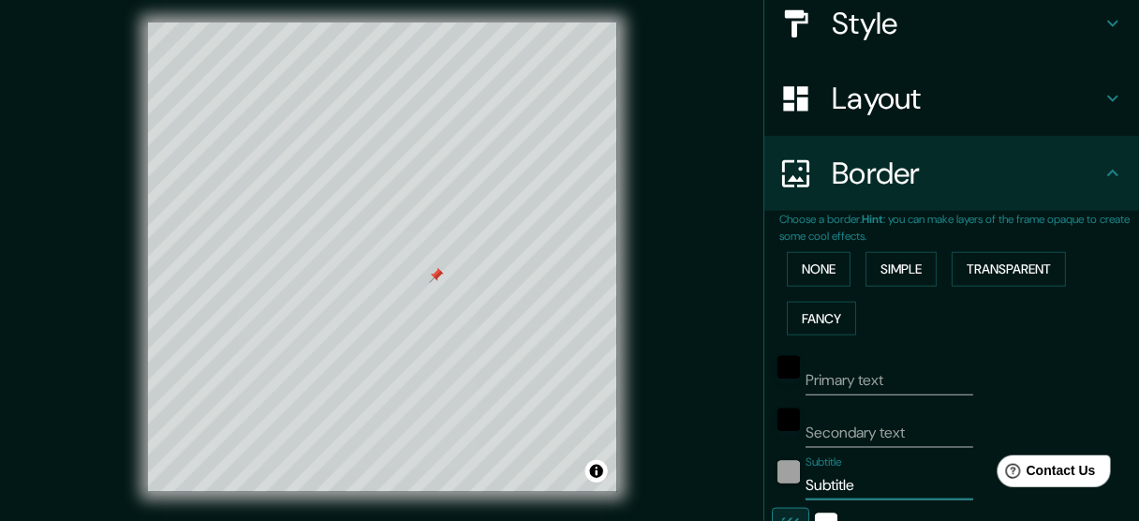
type input "63"
type input "46"
click at [781, 515] on icon "button" at bounding box center [790, 526] width 22 height 22
type input "63"
type input "46"
